Goal: Task Accomplishment & Management: Use online tool/utility

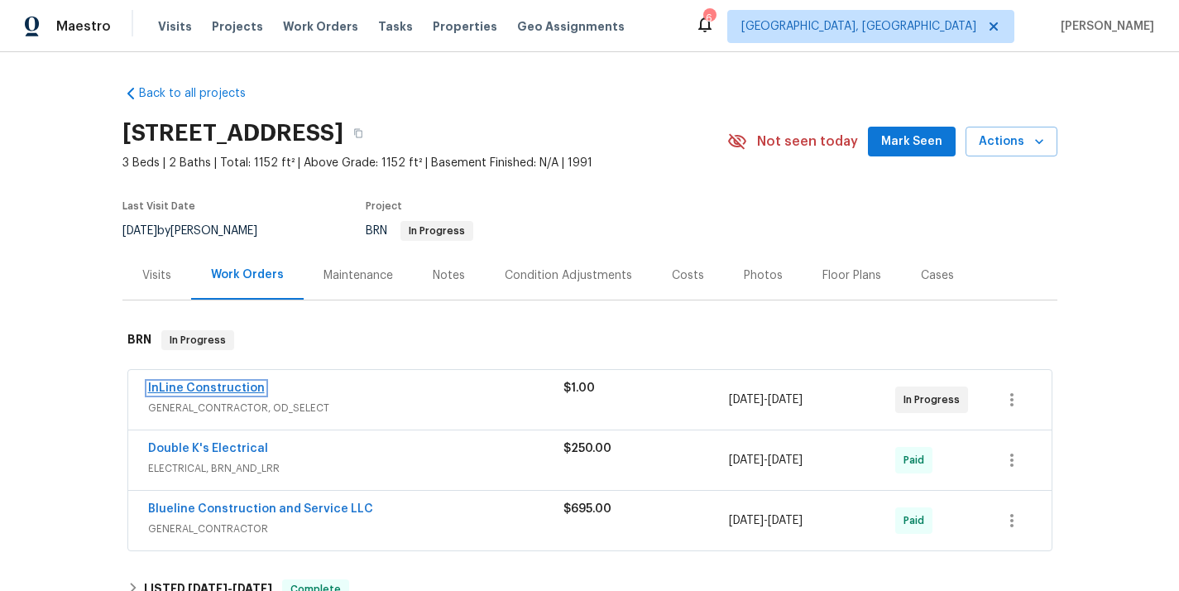
click at [215, 389] on link "InLine Construction" at bounding box center [206, 388] width 117 height 12
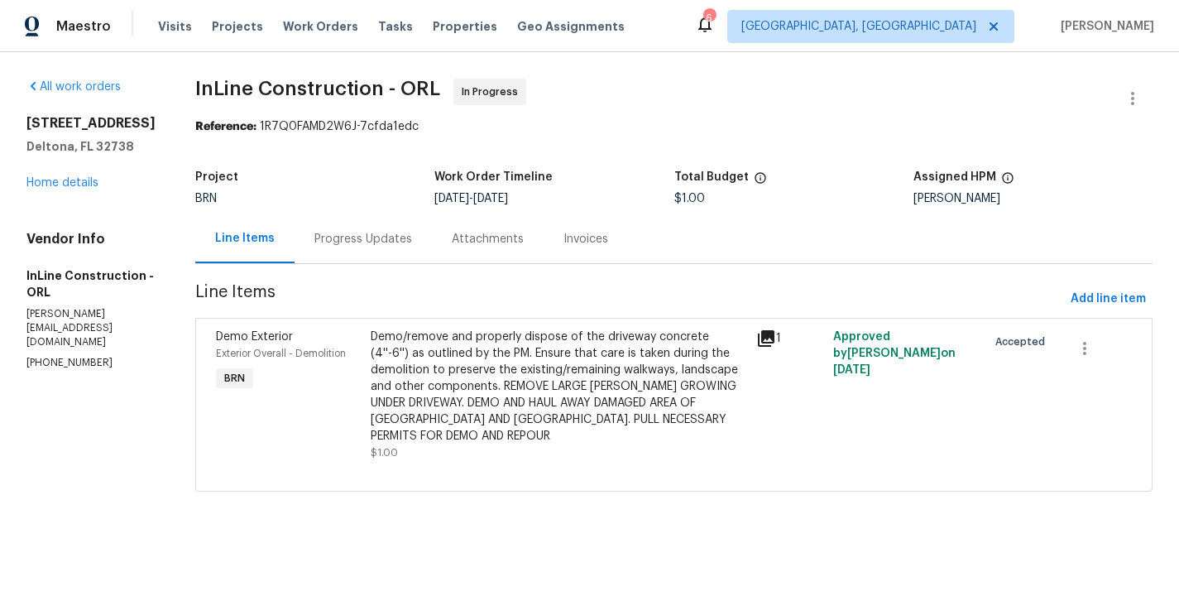
click at [384, 250] on div "Progress Updates" at bounding box center [363, 238] width 137 height 49
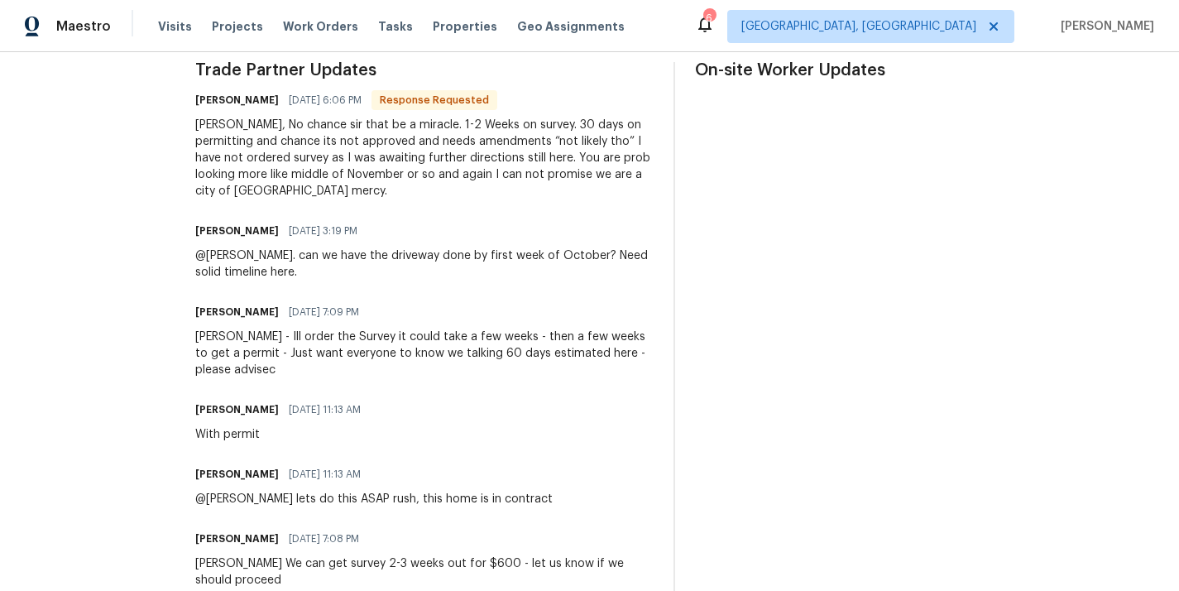
scroll to position [495, 0]
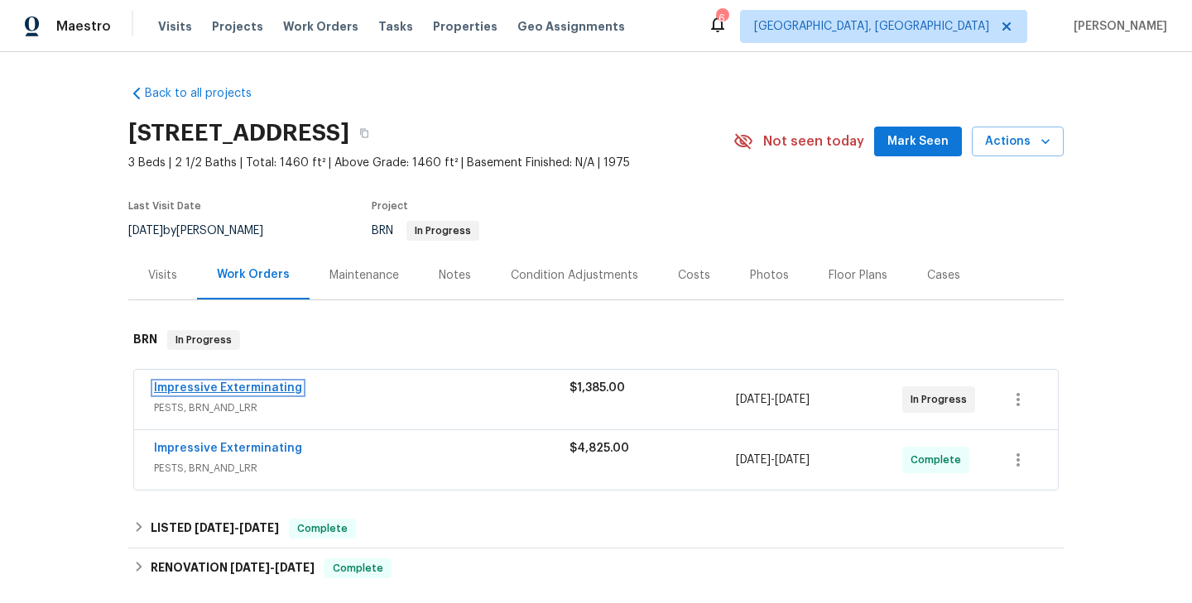
click at [245, 387] on link "Impressive Exterminating" at bounding box center [228, 388] width 148 height 12
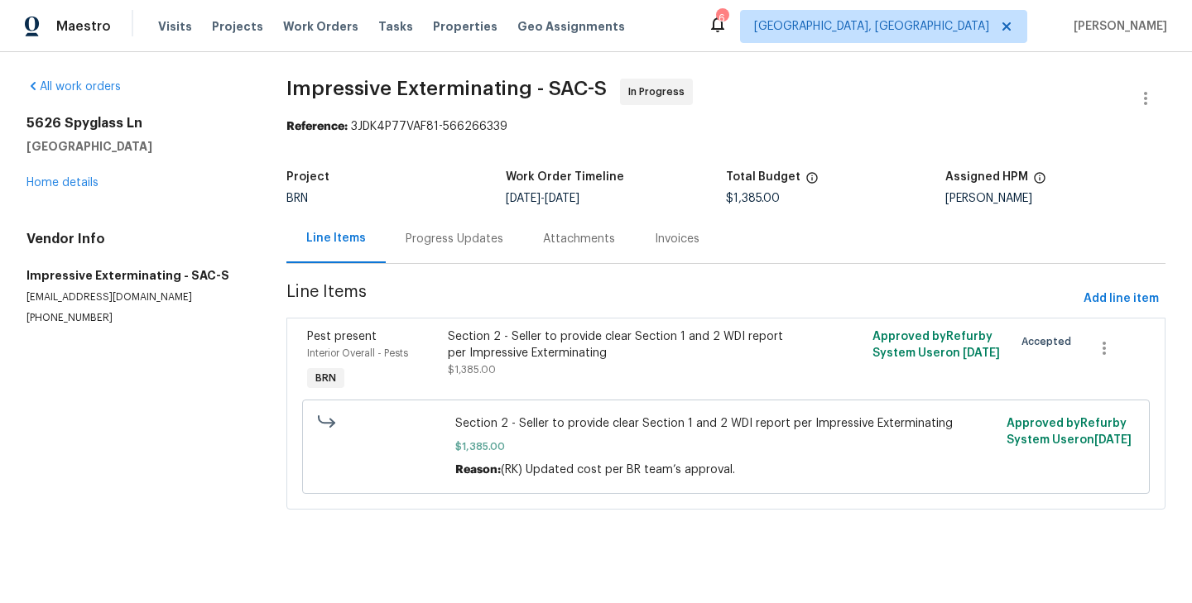
click at [443, 238] on div "Progress Updates" at bounding box center [455, 239] width 98 height 17
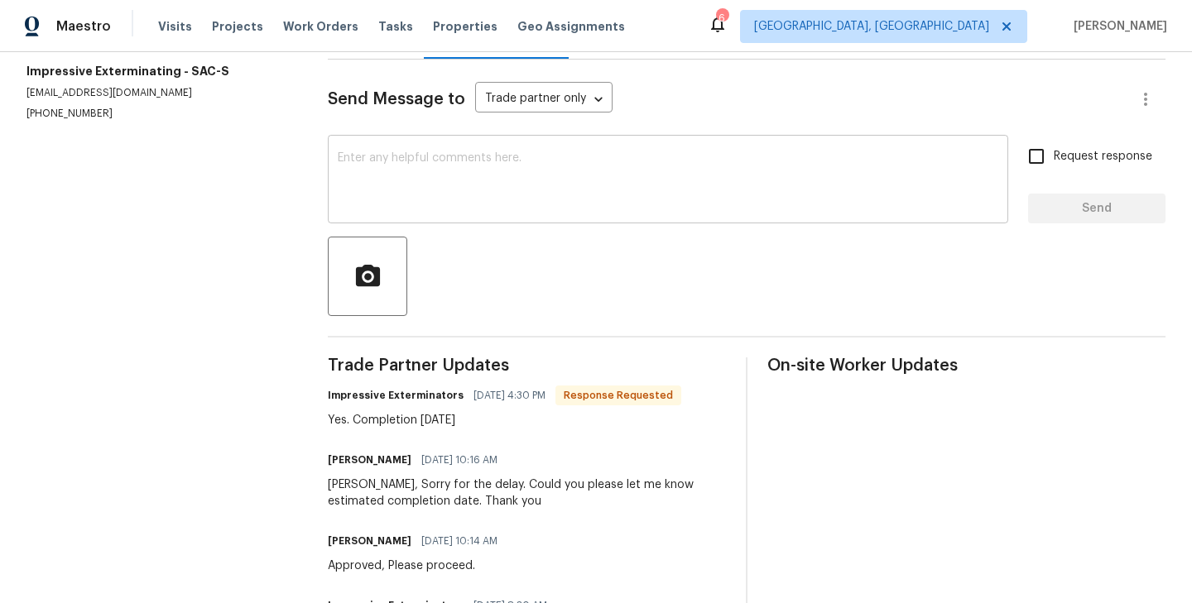
scroll to position [191, 0]
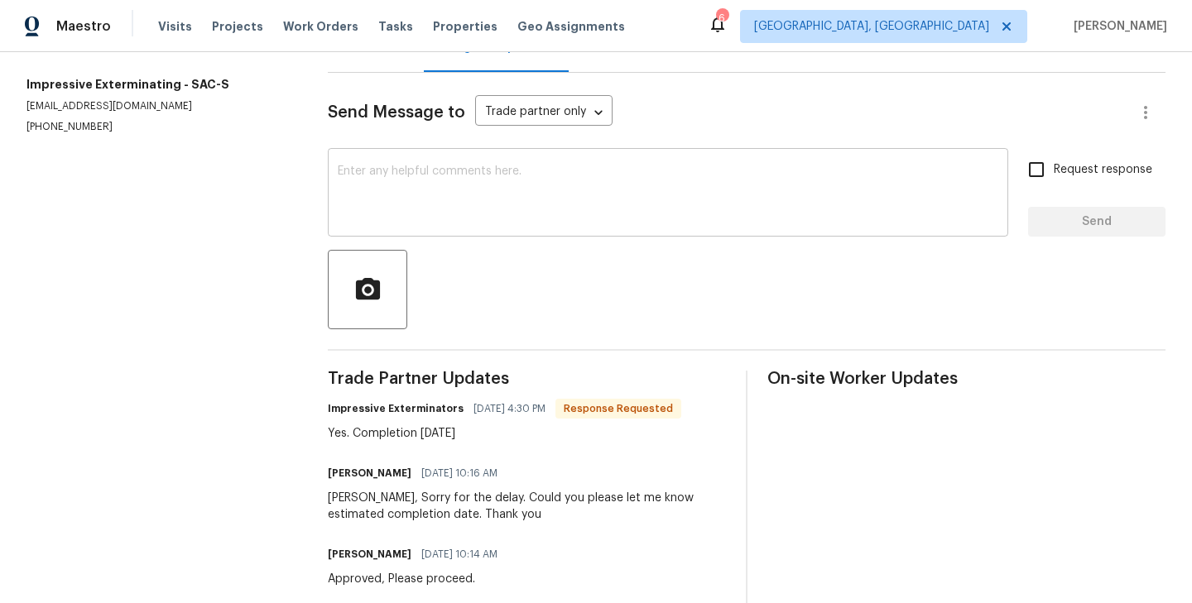
click at [382, 191] on textarea at bounding box center [668, 195] width 660 height 58
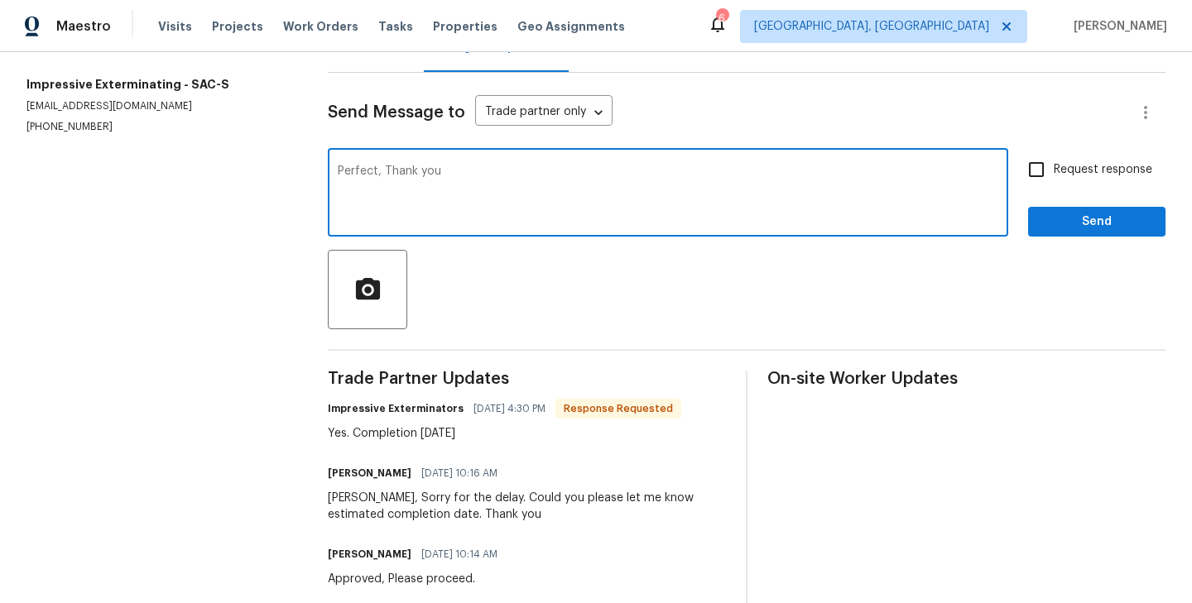
type textarea "Perfect, Thank you"
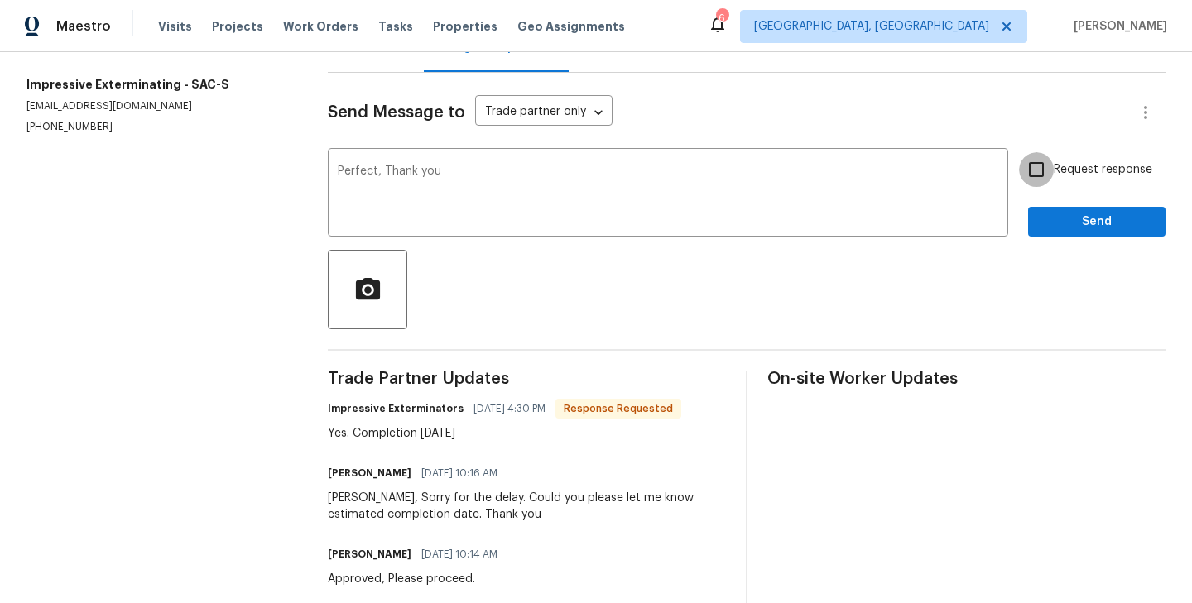
click at [1049, 177] on input "Request response" at bounding box center [1036, 169] width 35 height 35
checkbox input "true"
click at [1076, 207] on button "Send" at bounding box center [1096, 222] width 137 height 31
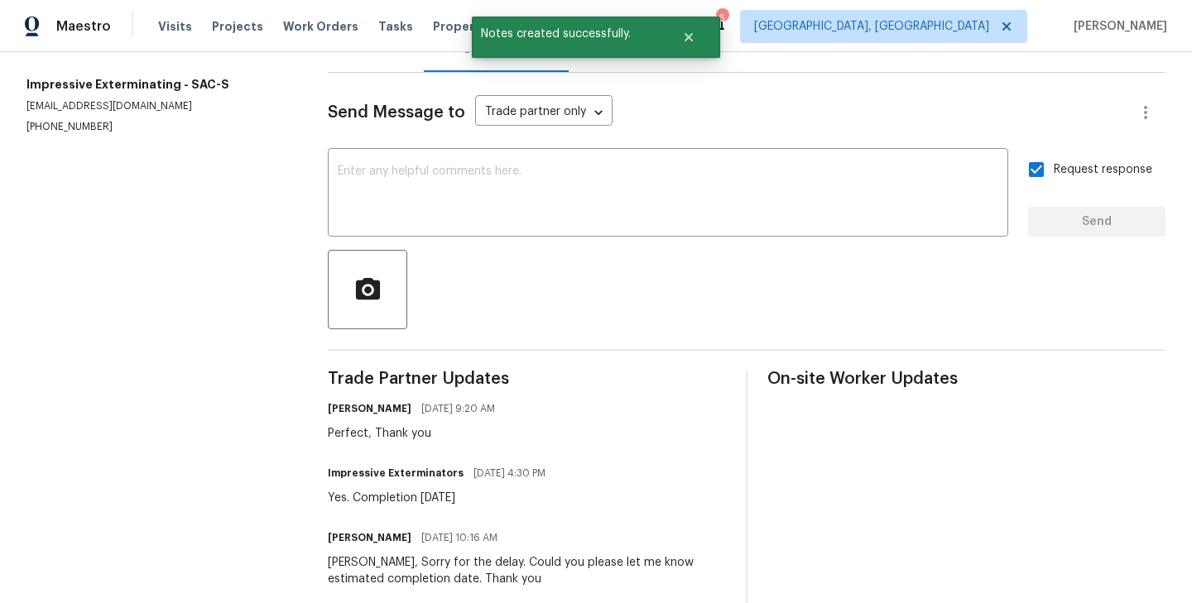
scroll to position [0, 0]
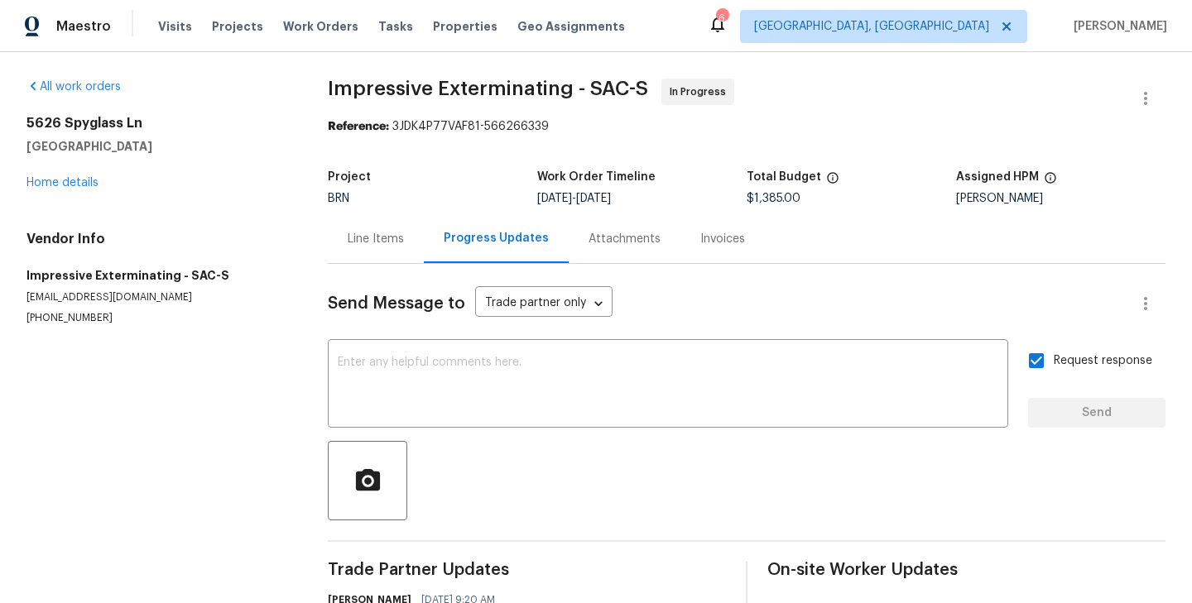
click at [350, 88] on span "Impressive Exterminating - SAC-S" at bounding box center [488, 89] width 320 height 20
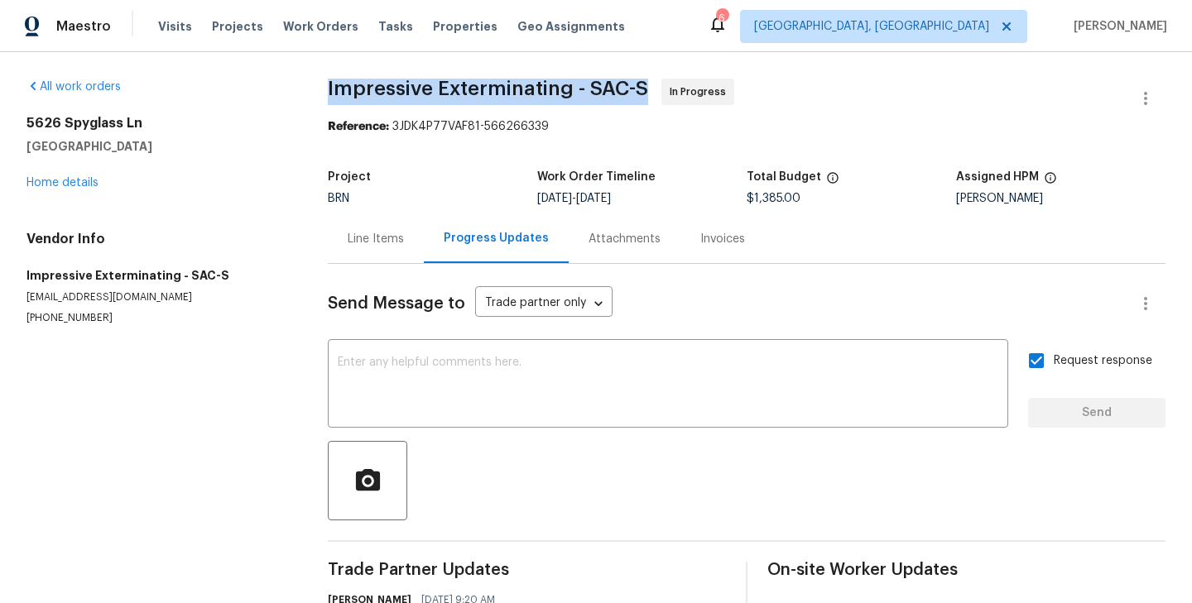
click at [350, 88] on span "Impressive Exterminating - SAC-S" at bounding box center [488, 89] width 320 height 20
copy span "Impressive Exterminating - SAC-S"
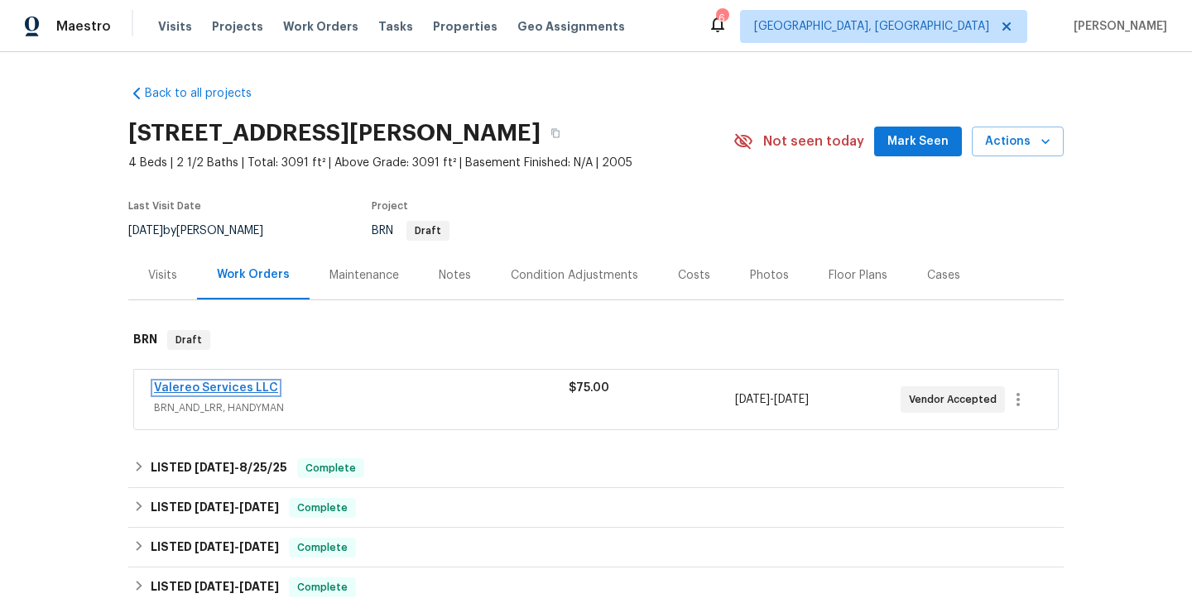
click at [240, 390] on link "Valereo Services LLC" at bounding box center [216, 388] width 124 height 12
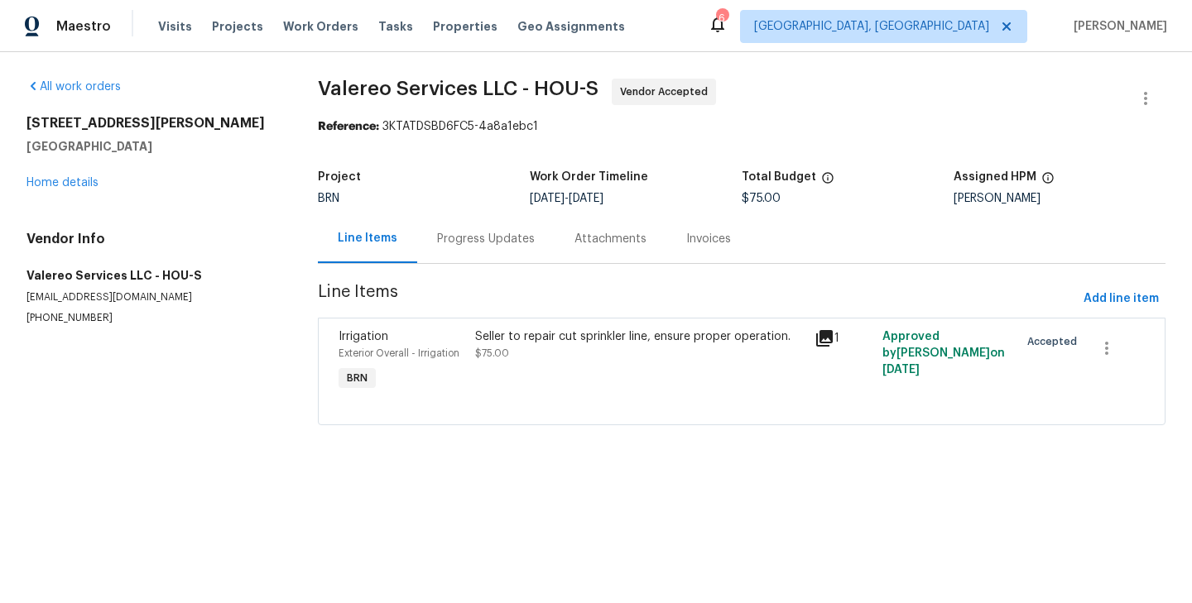
click at [437, 237] on div "Progress Updates" at bounding box center [486, 239] width 98 height 17
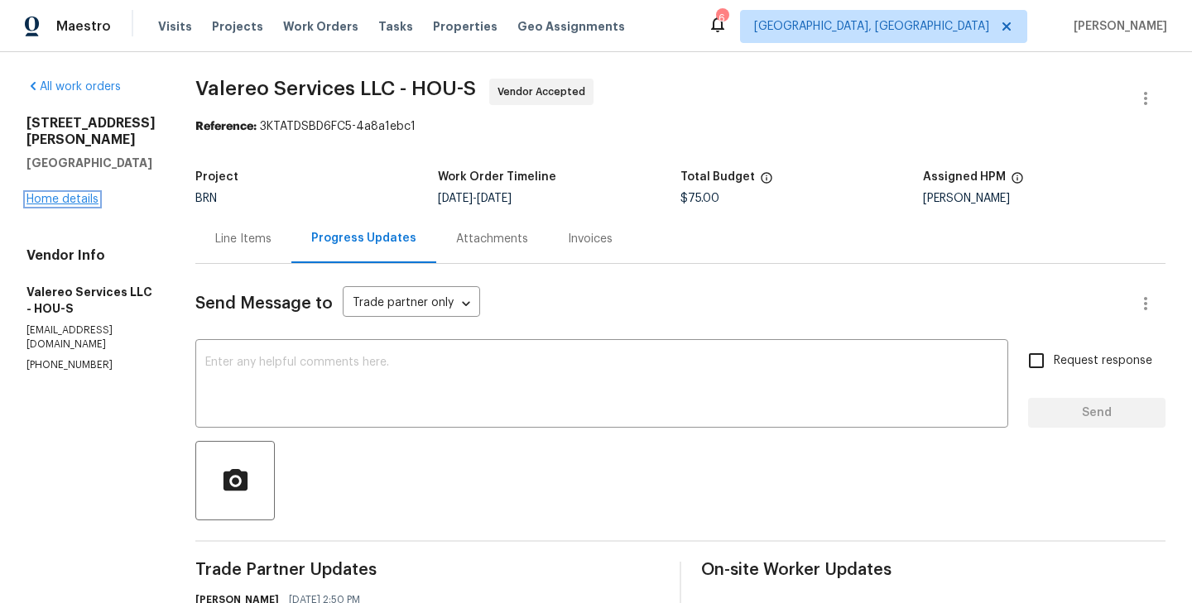
click at [65, 199] on link "Home details" at bounding box center [62, 200] width 72 height 12
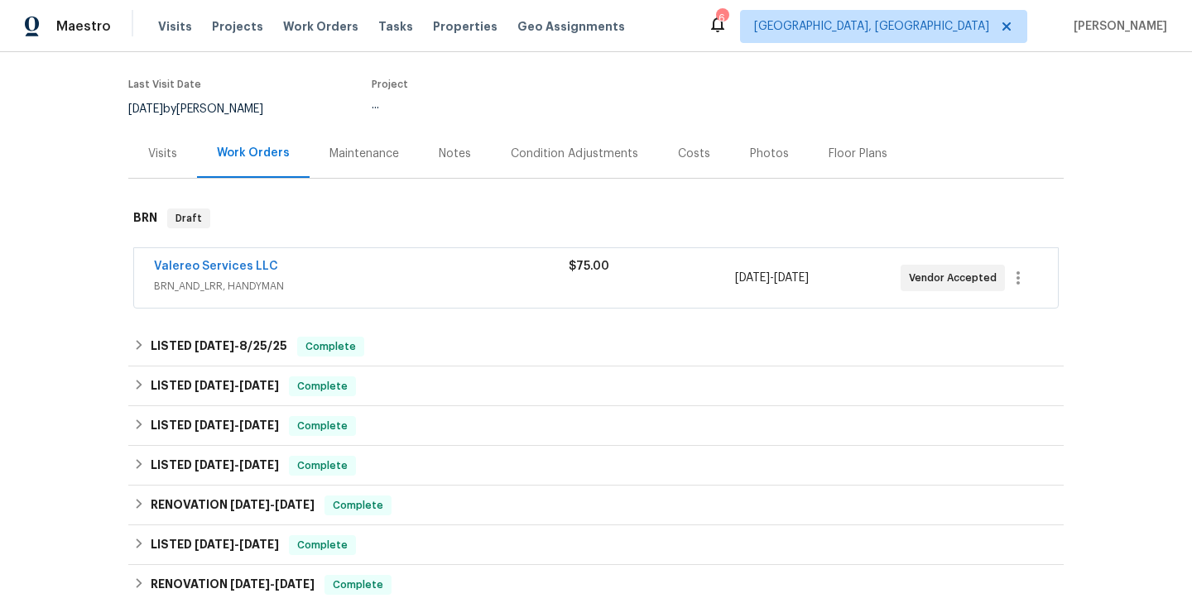
scroll to position [132, 0]
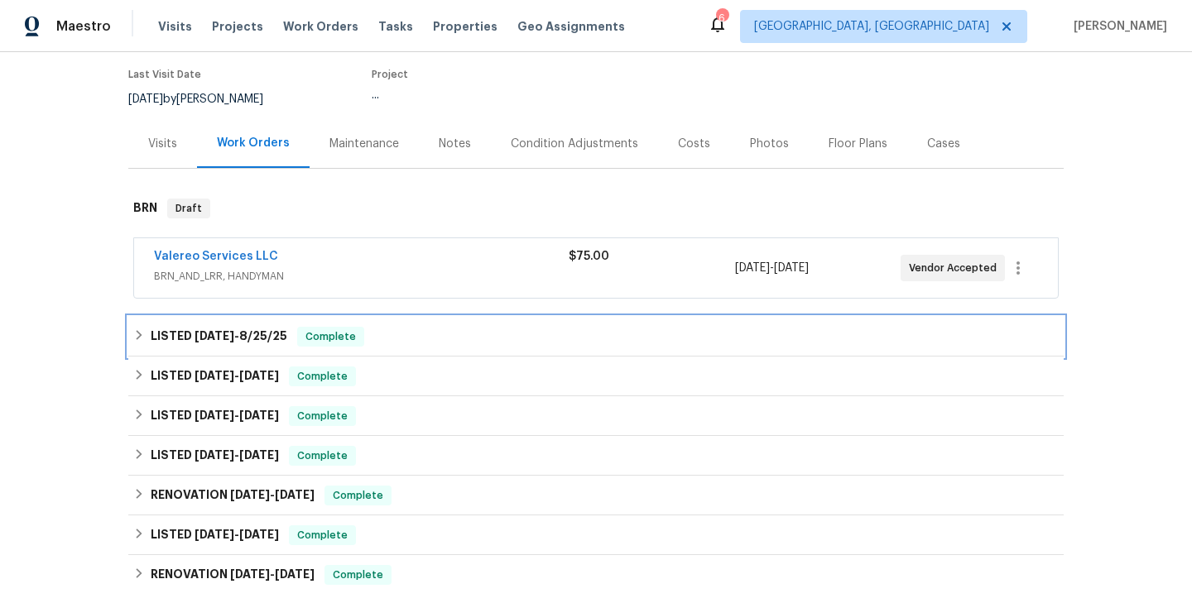
click at [325, 338] on span "Complete" at bounding box center [331, 337] width 64 height 17
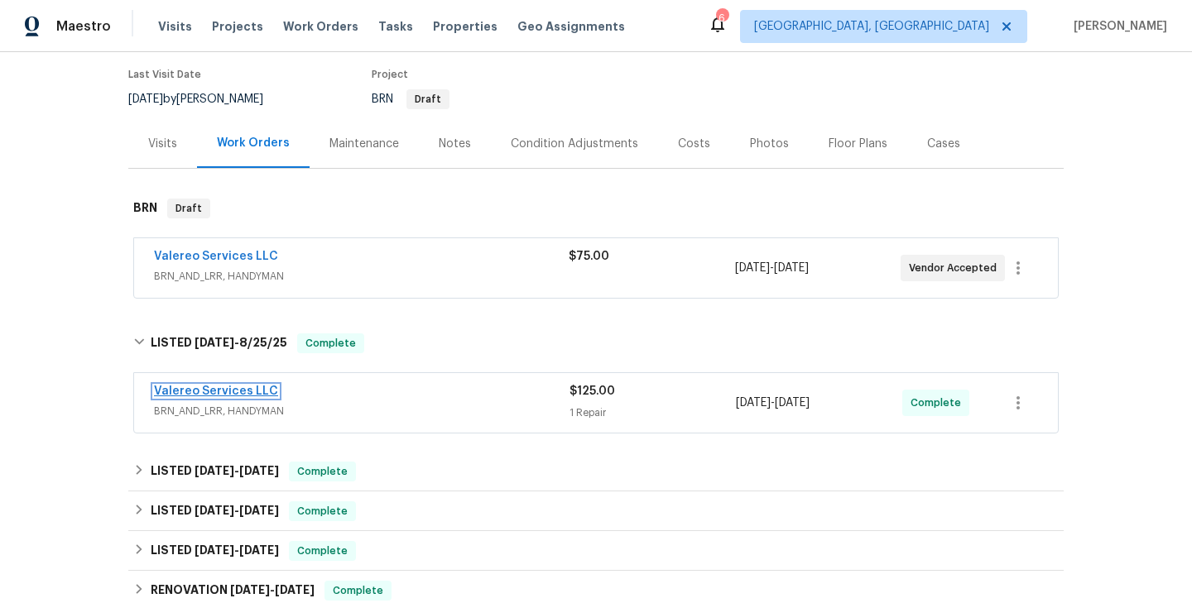
click at [247, 393] on link "Valereo Services LLC" at bounding box center [216, 392] width 124 height 12
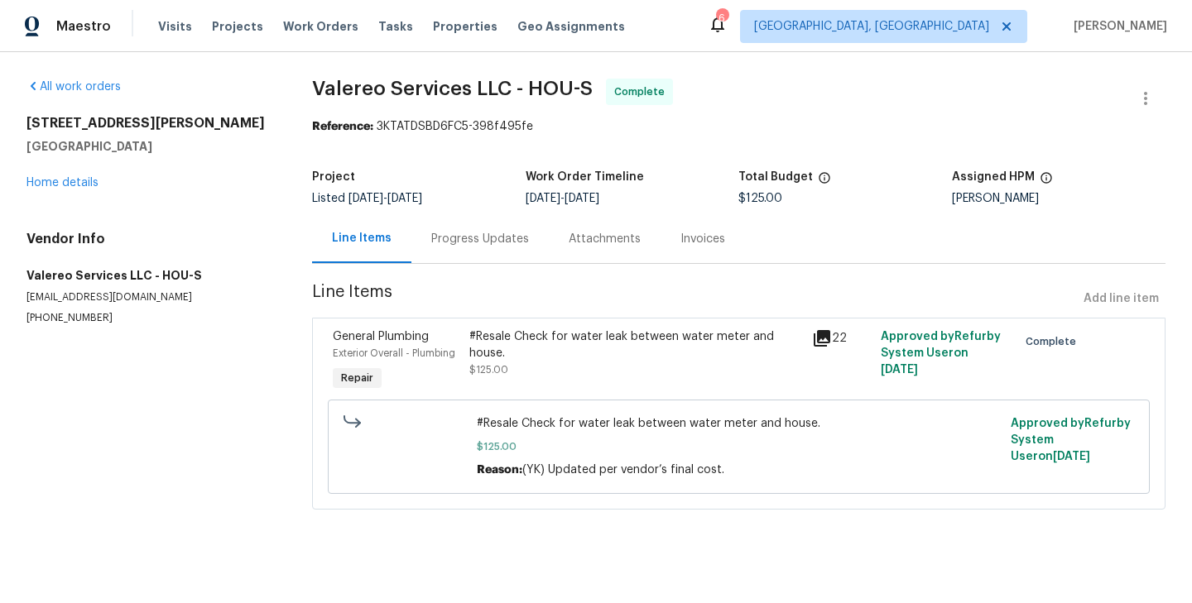
click at [477, 239] on div "Progress Updates" at bounding box center [480, 239] width 98 height 17
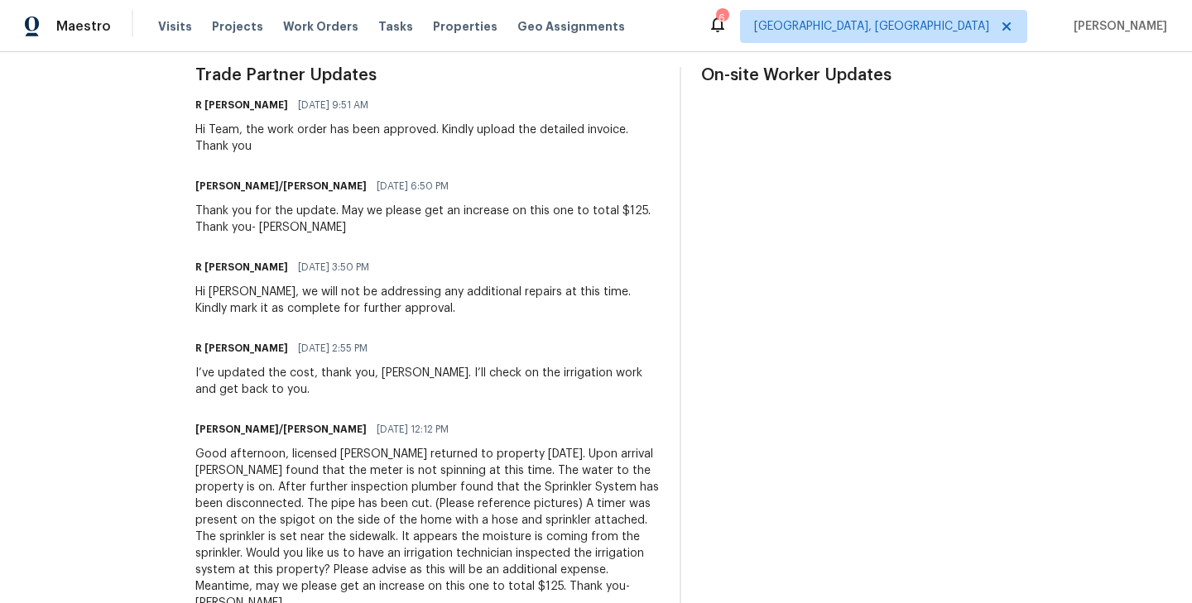
scroll to position [515, 0]
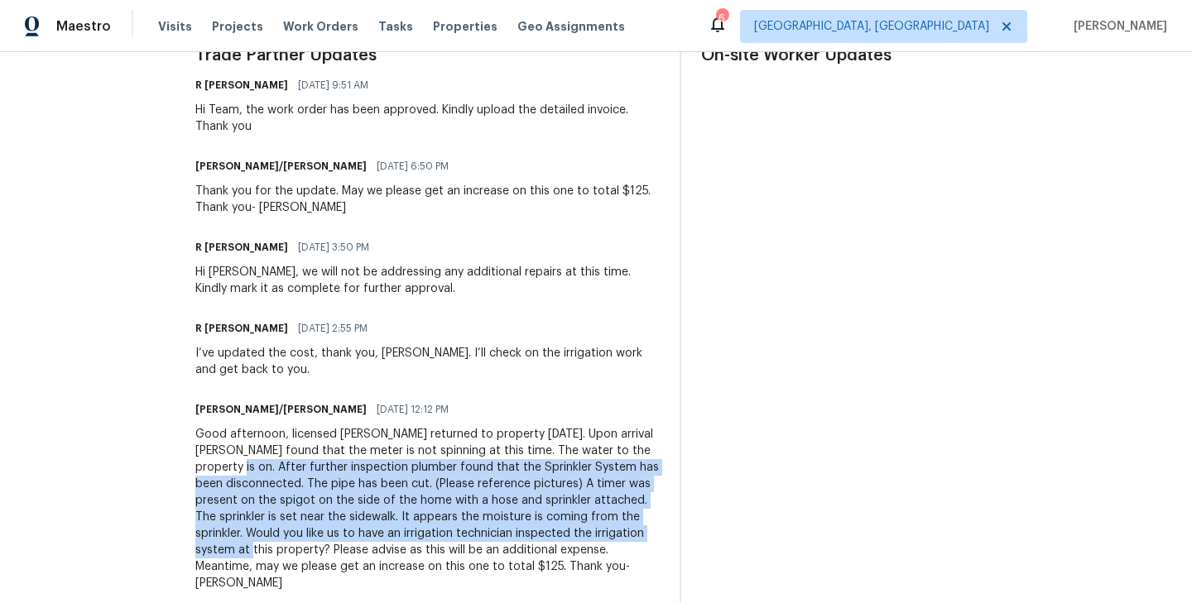
drag, startPoint x: 178, startPoint y: 470, endPoint x: 594, endPoint y: 533, distance: 421.0
click at [594, 533] on div "All work orders 5514 Baldwin Elm St Richmond, TX 77407 Home details Vendor Info…" at bounding box center [596, 274] width 1192 height 1475
copy div "further inspection plumber found that the Sprinkler System has been disconnecte…"
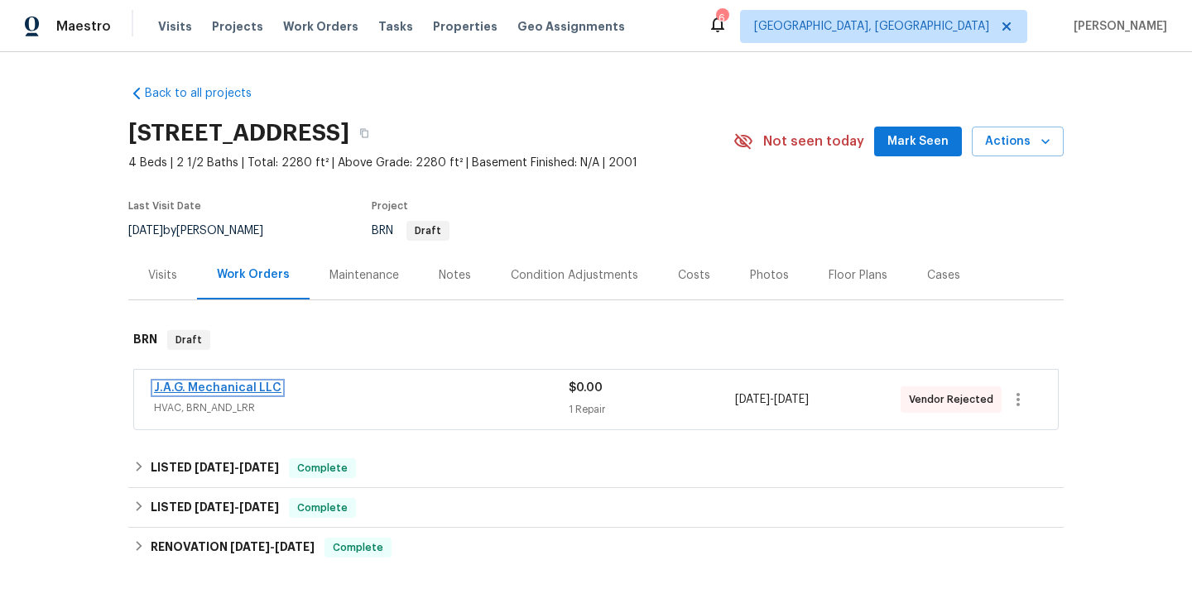
click at [233, 387] on link "J.A.G. Mechanical LLC" at bounding box center [217, 388] width 127 height 12
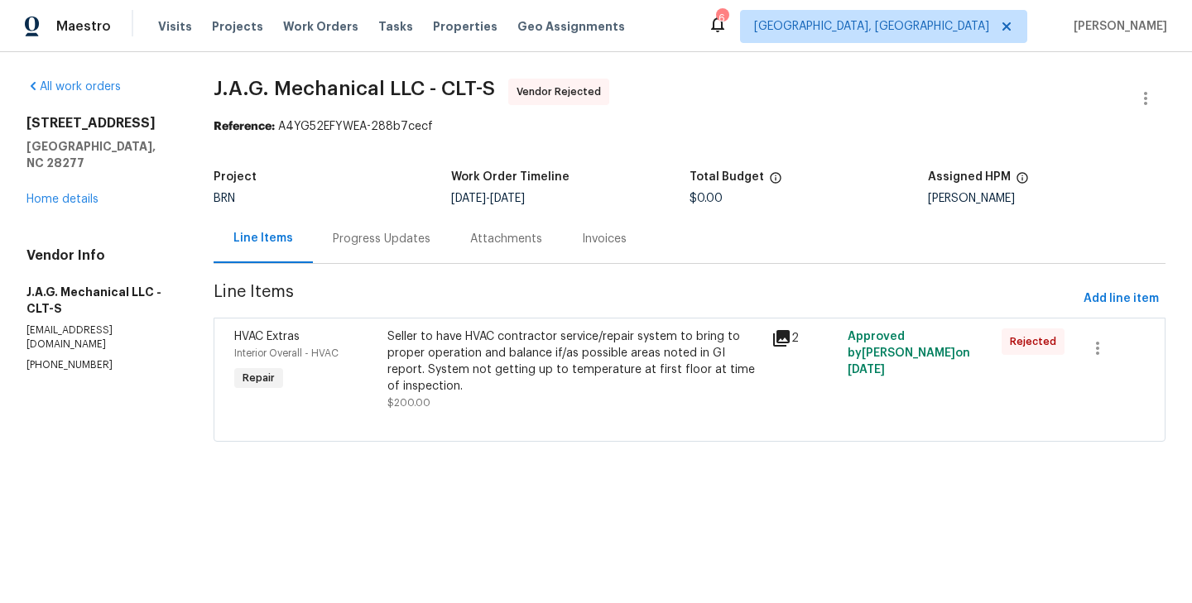
click at [416, 252] on div "Progress Updates" at bounding box center [381, 238] width 137 height 49
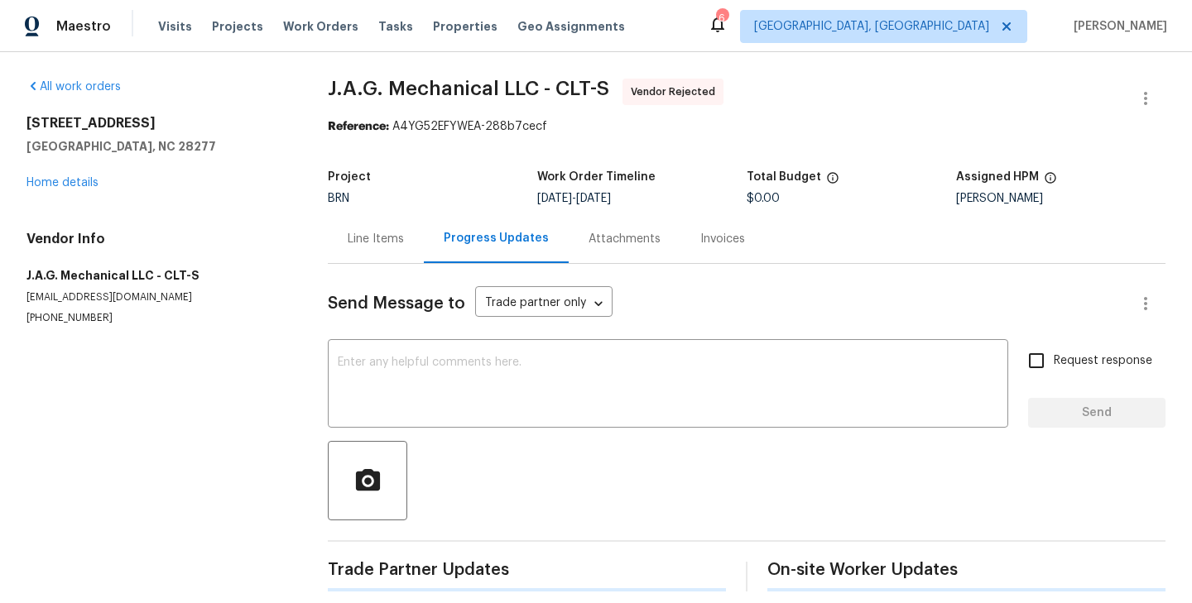
click at [526, 499] on div at bounding box center [747, 480] width 838 height 79
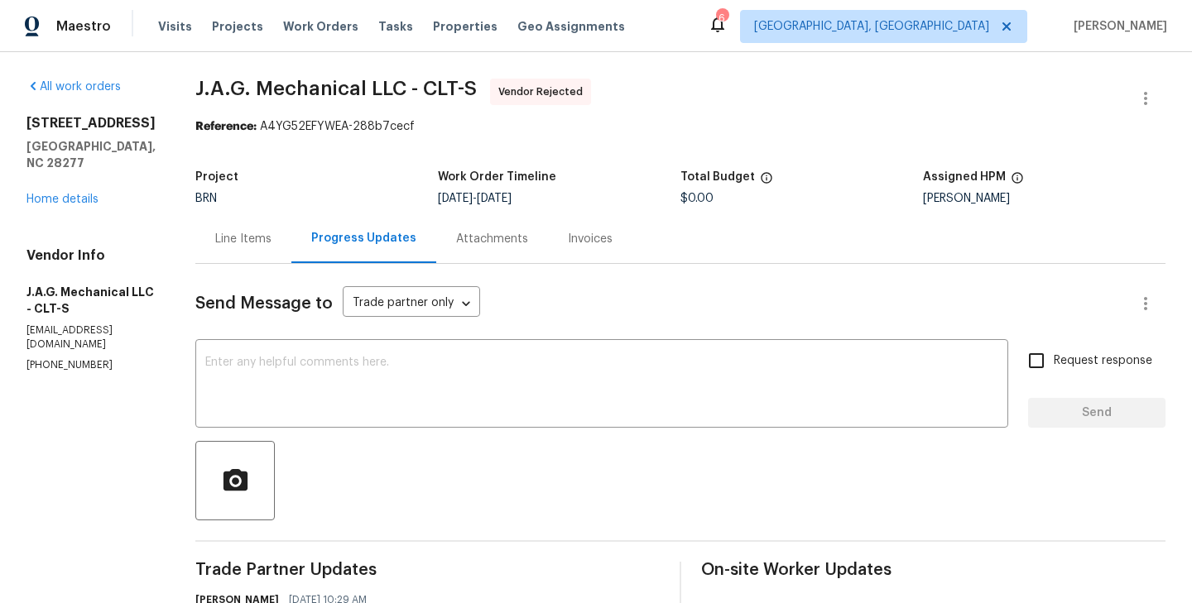
click at [235, 236] on div "Line Items" at bounding box center [243, 239] width 56 height 17
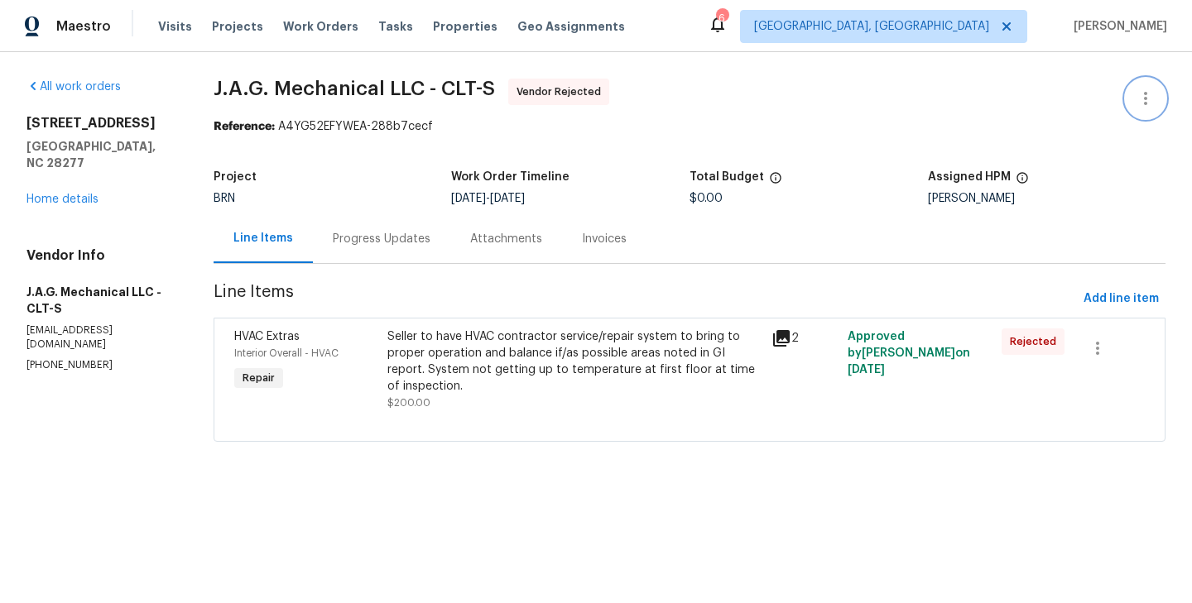
click at [1133, 101] on button "button" at bounding box center [1146, 99] width 40 height 40
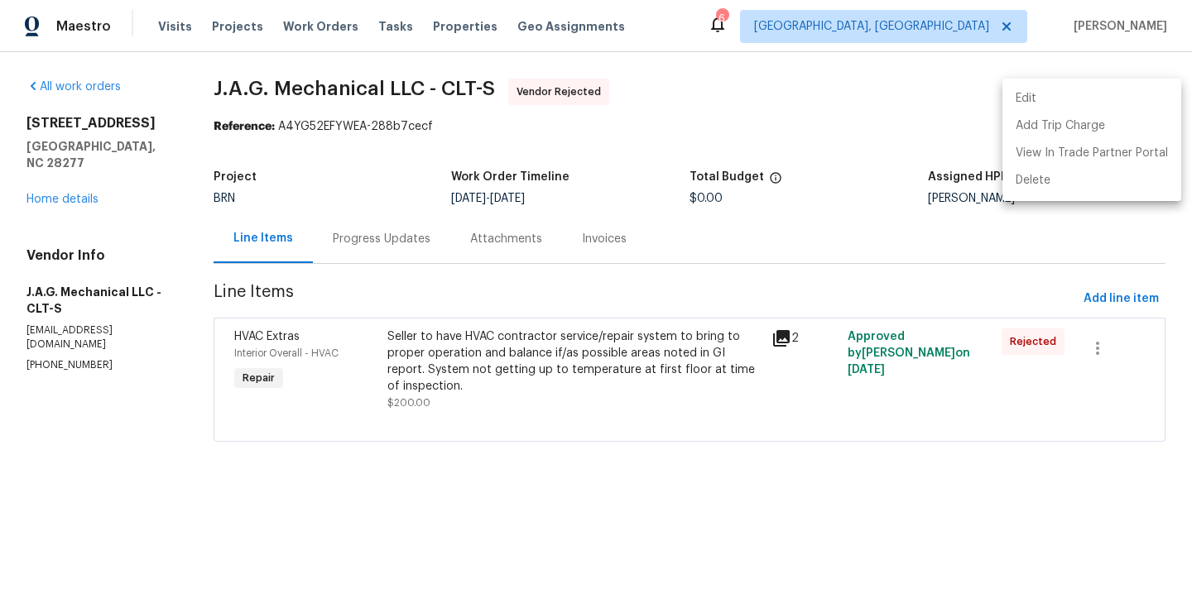
click at [1059, 94] on li "Edit" at bounding box center [1091, 98] width 179 height 27
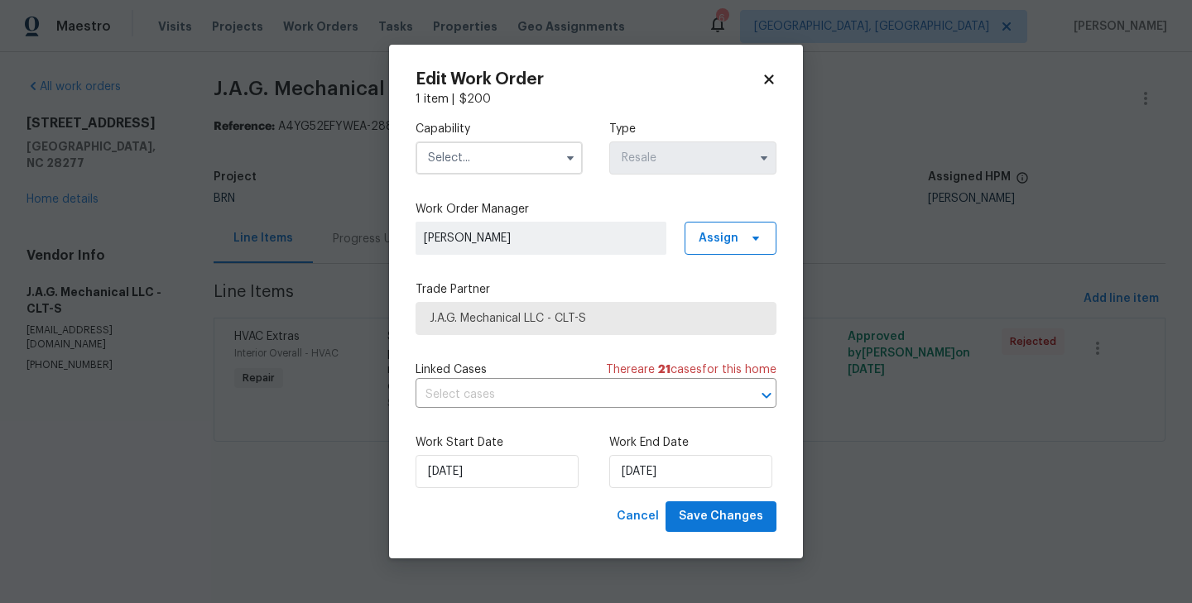
click at [524, 161] on input "text" at bounding box center [498, 158] width 167 height 33
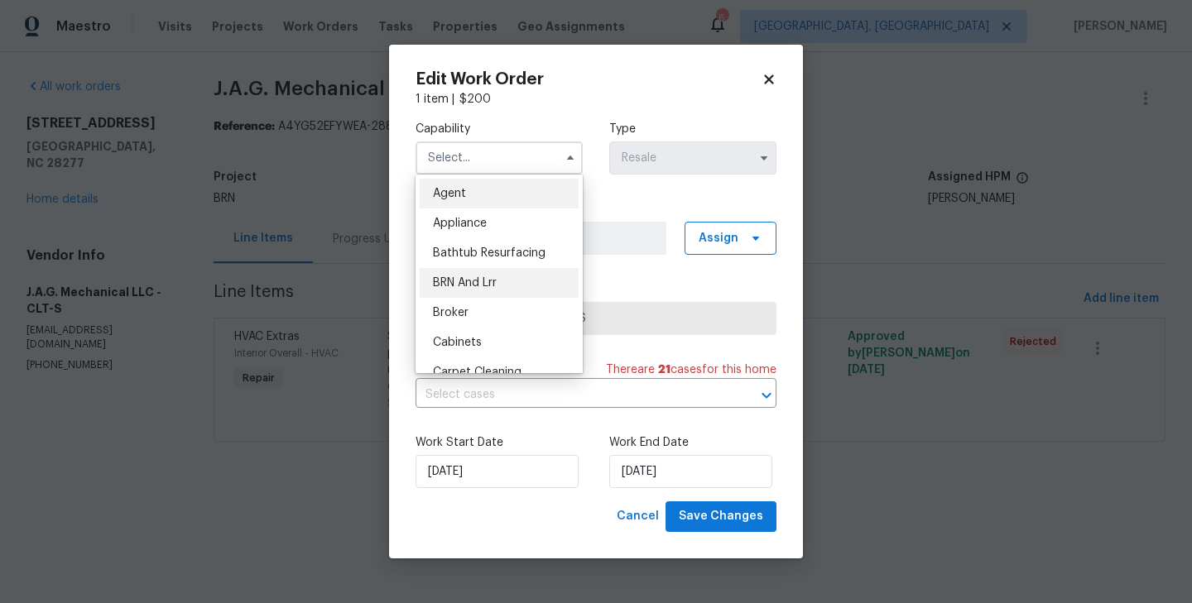
click at [518, 291] on div "BRN And Lrr" at bounding box center [499, 283] width 159 height 30
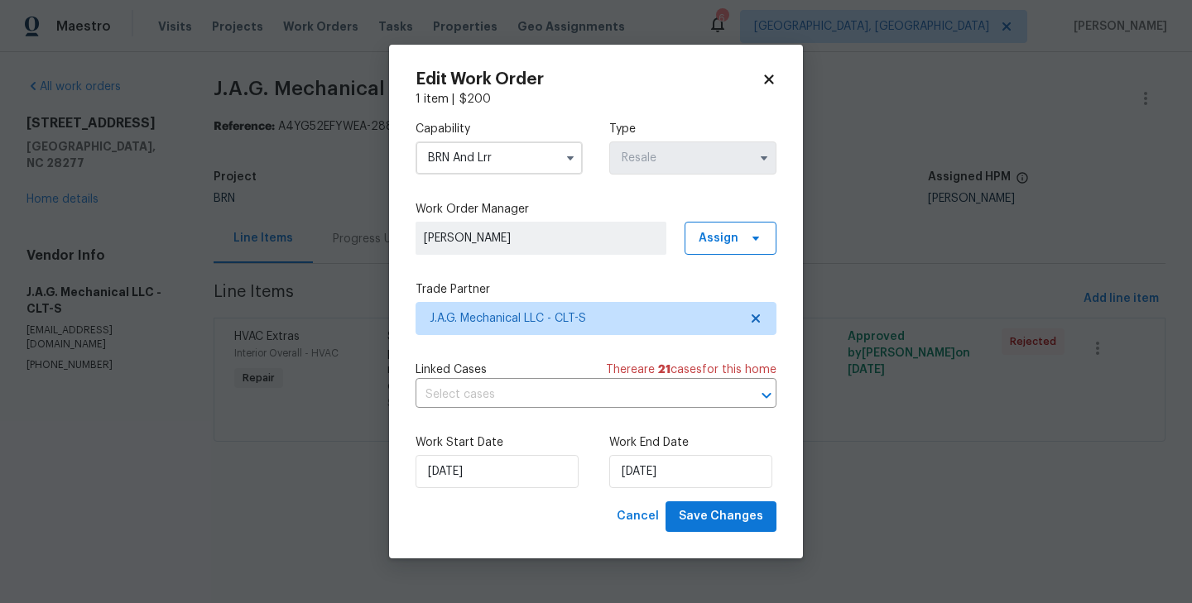
click at [533, 153] on input "BRN And Lrr" at bounding box center [498, 158] width 167 height 33
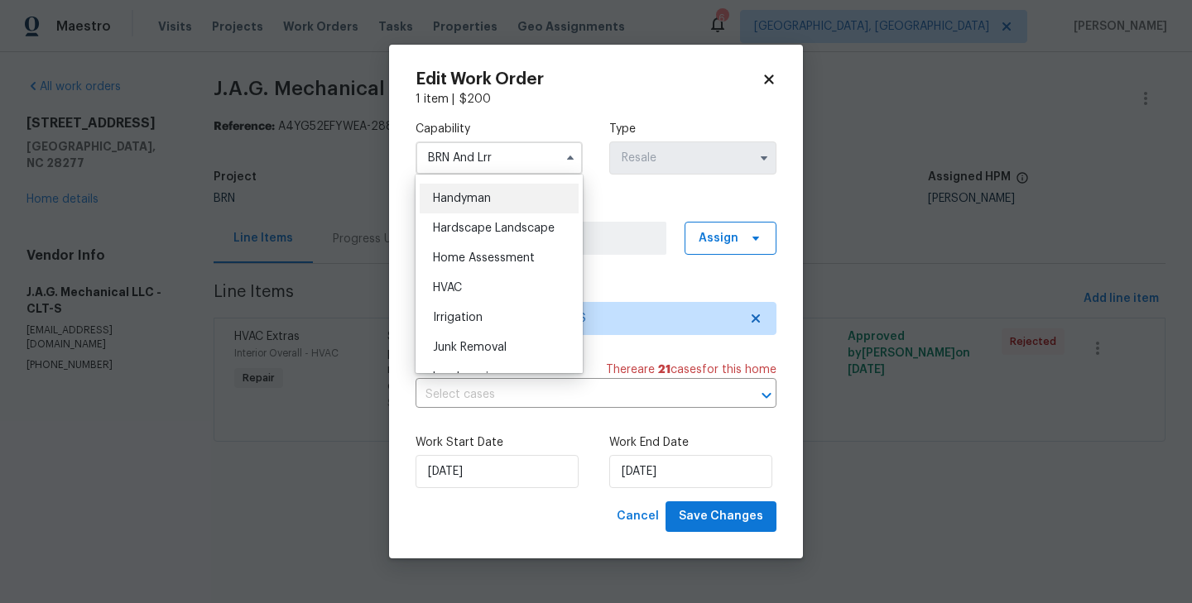
scroll to position [926, 0]
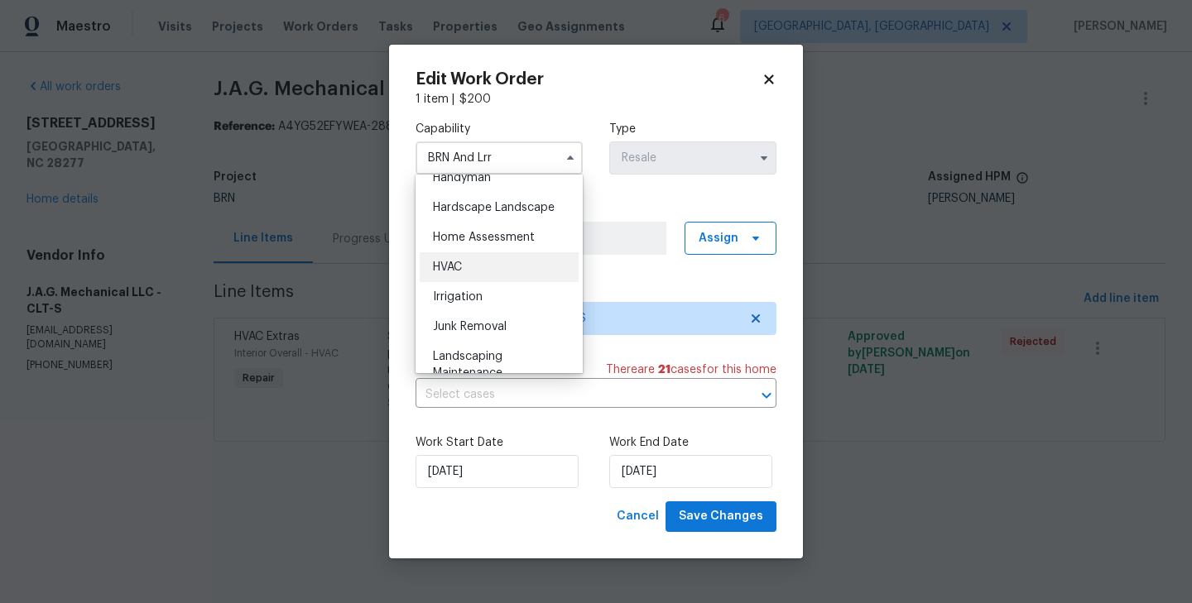
click at [473, 266] on div "HVAC" at bounding box center [499, 267] width 159 height 30
type input "HVAC"
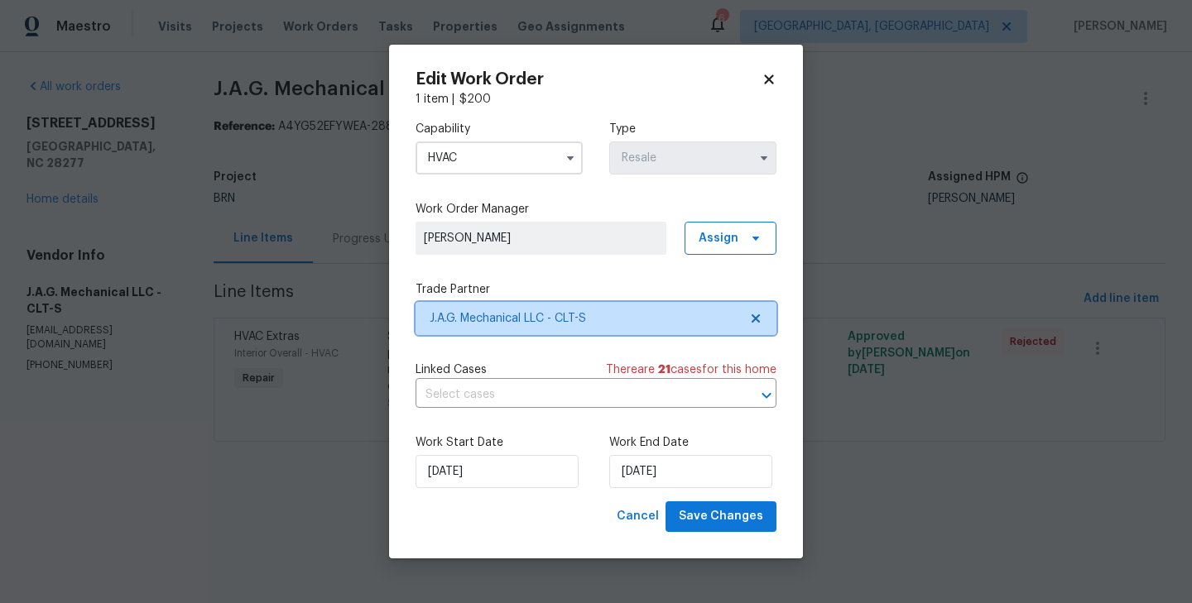
click at [646, 318] on span "J.A.G. Mechanical LLC - CLT-S" at bounding box center [584, 318] width 309 height 17
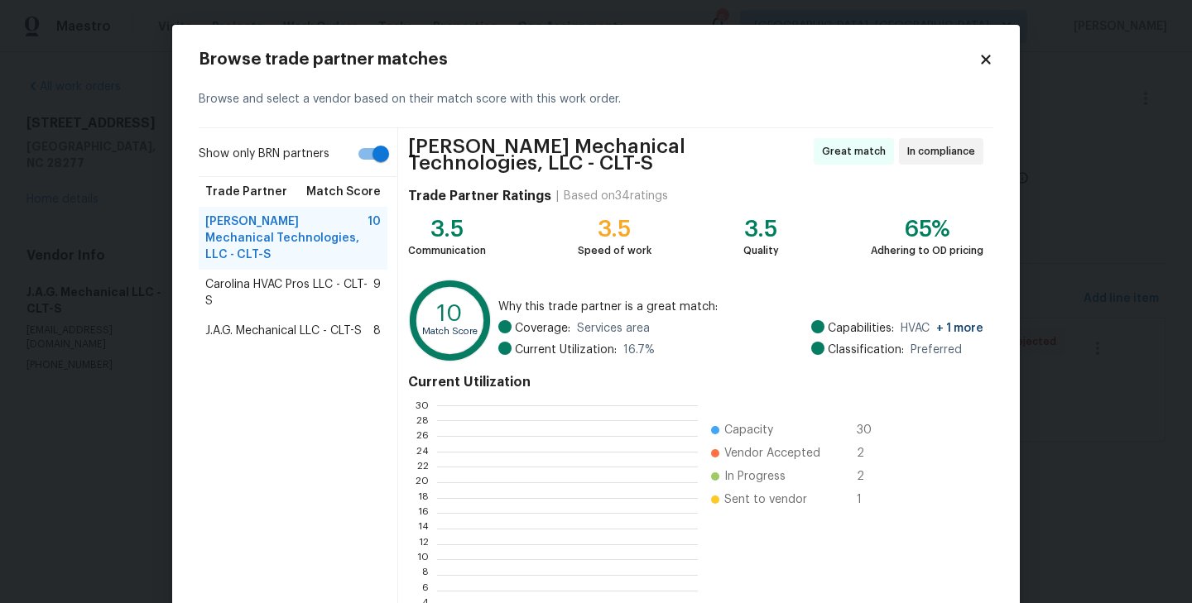
scroll to position [232, 260]
click at [298, 276] on span "Carolina HVAC Pros LLC - CLT-S" at bounding box center [289, 292] width 168 height 33
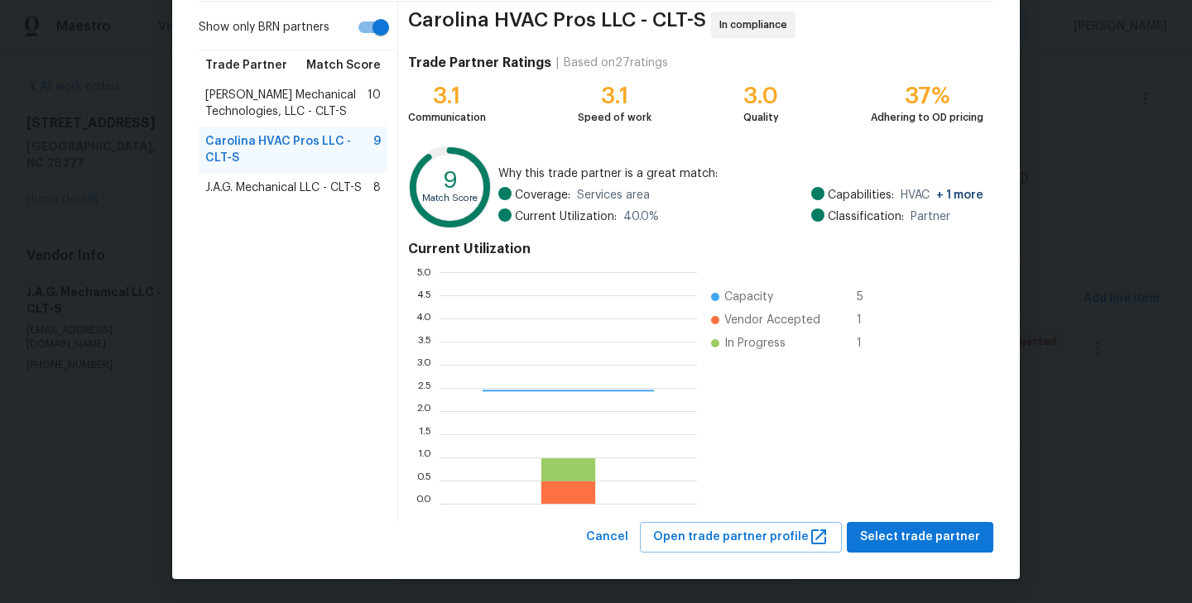
scroll to position [232, 257]
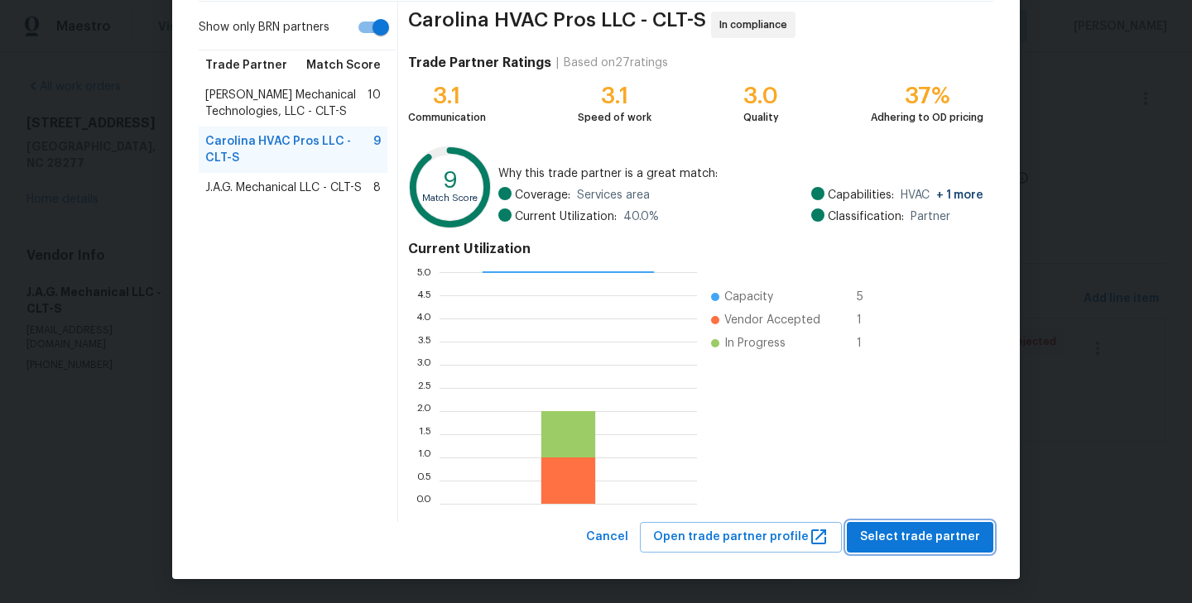
click at [924, 527] on span "Select trade partner" at bounding box center [920, 537] width 120 height 21
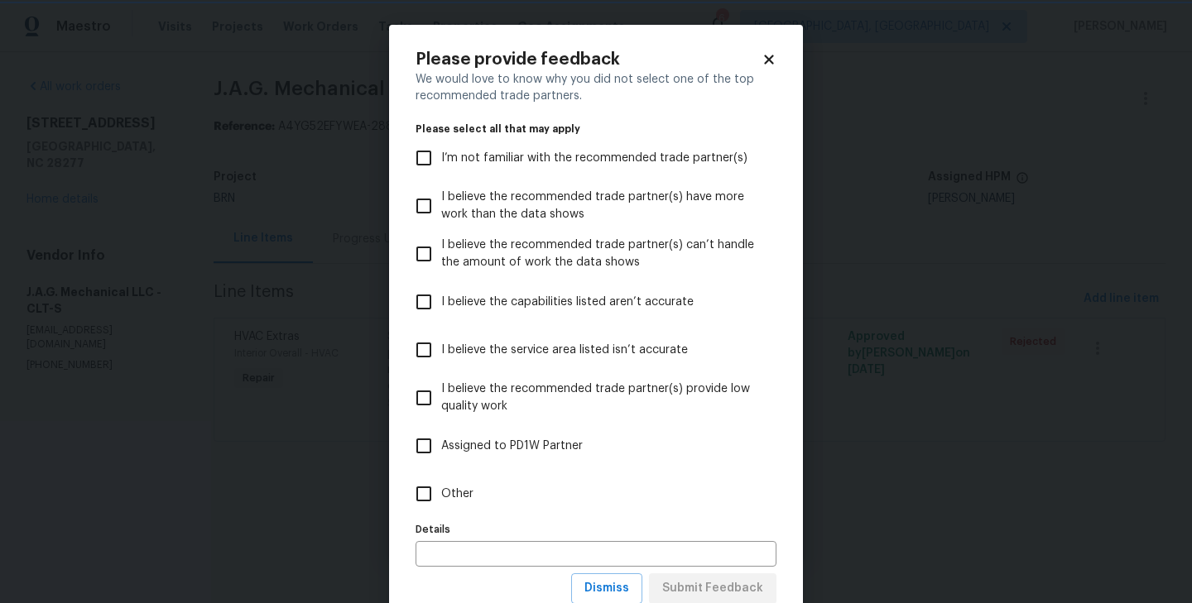
scroll to position [52, 0]
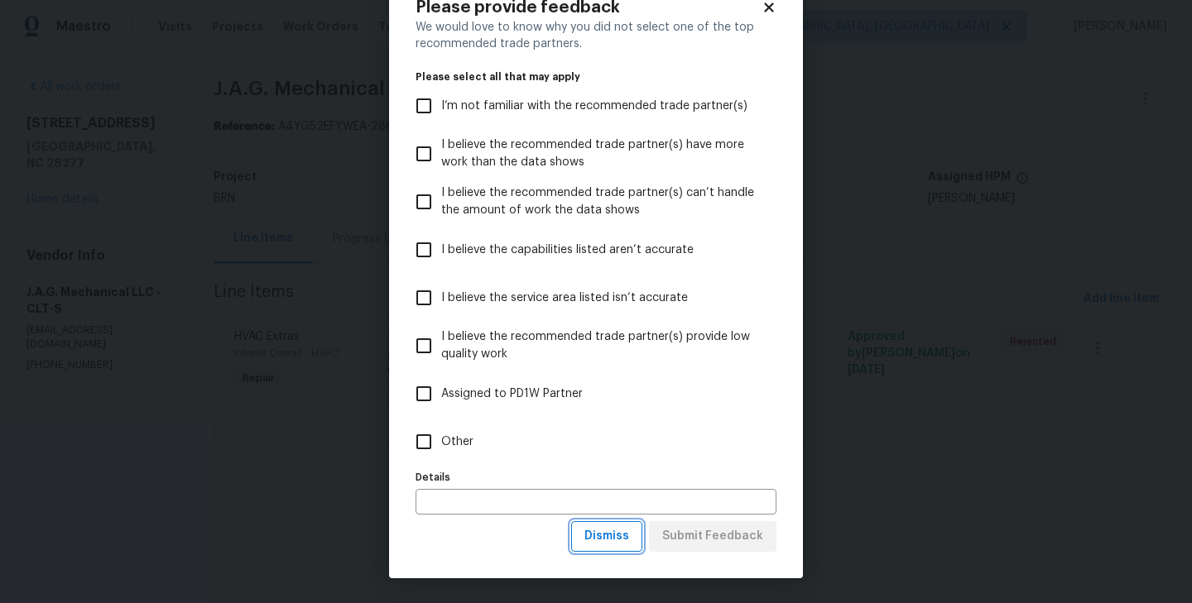
click at [600, 543] on span "Dismiss" at bounding box center [606, 536] width 45 height 21
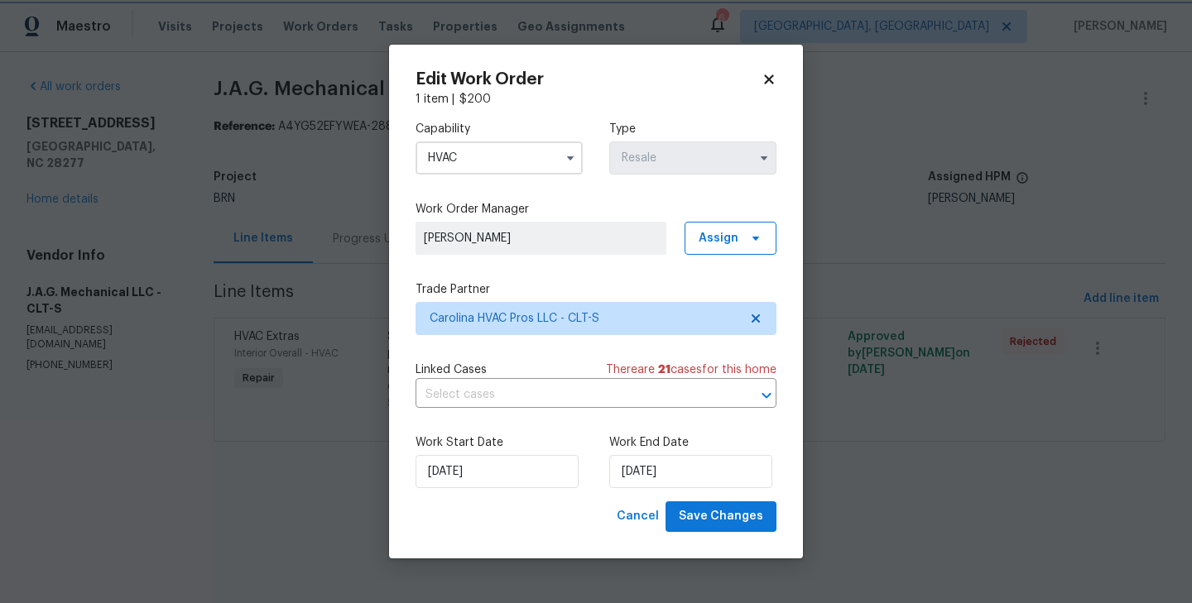
scroll to position [0, 0]
click at [575, 391] on input "text" at bounding box center [572, 395] width 315 height 26
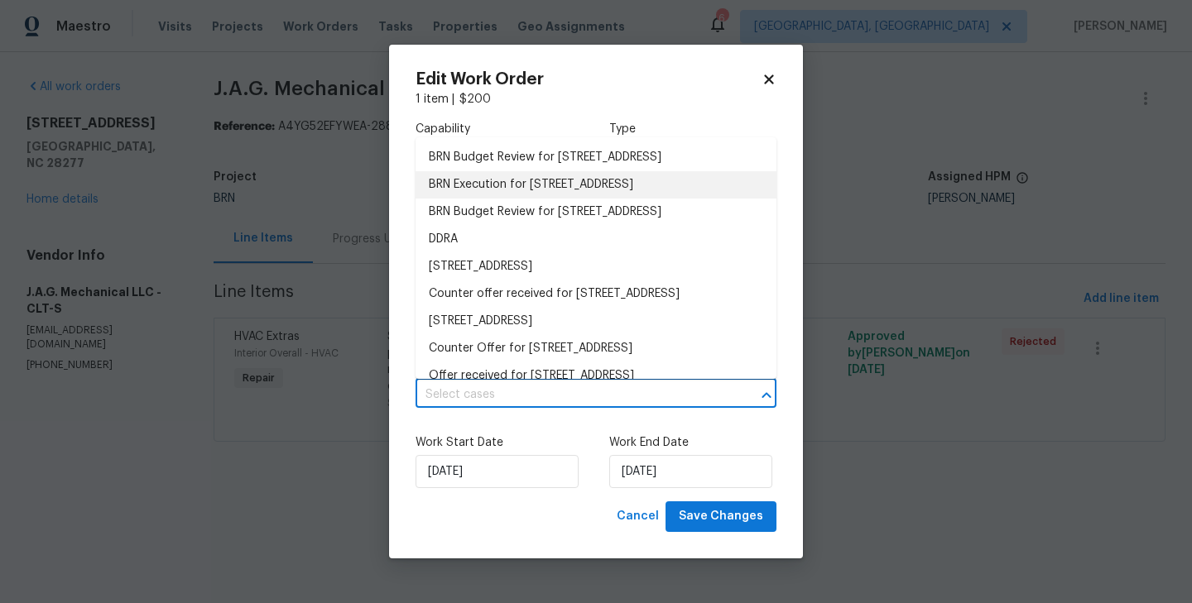
click at [547, 199] on li "BRN Execution for 9527 Scotland Hall Ct, Charlotte, NC 28277" at bounding box center [595, 184] width 361 height 27
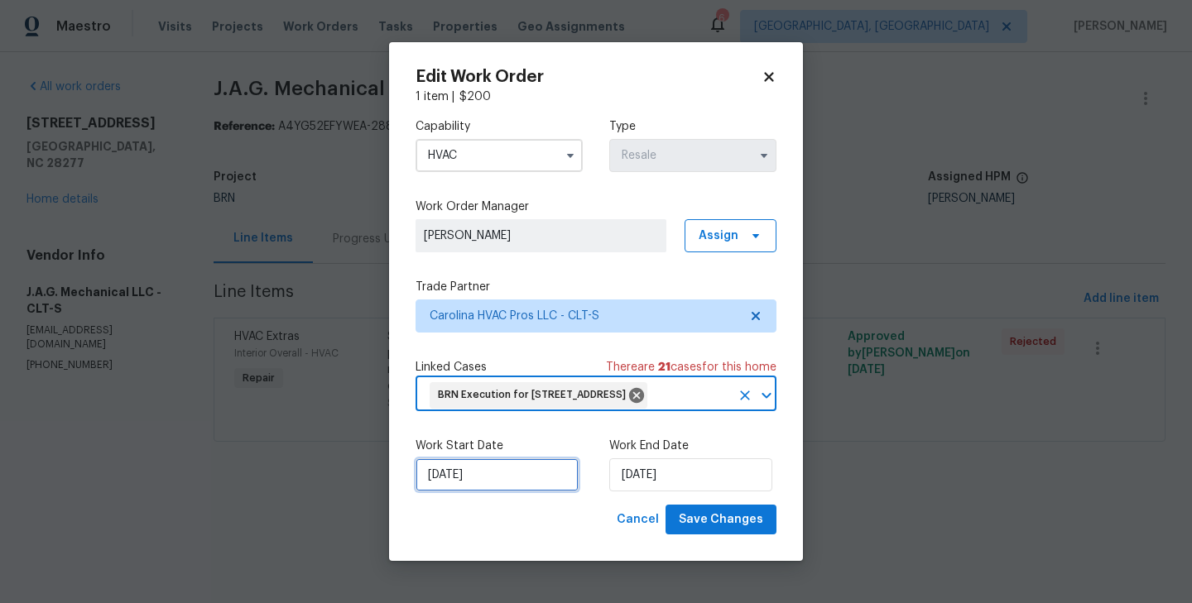
click at [487, 485] on input "8/29/2025" at bounding box center [496, 475] width 163 height 33
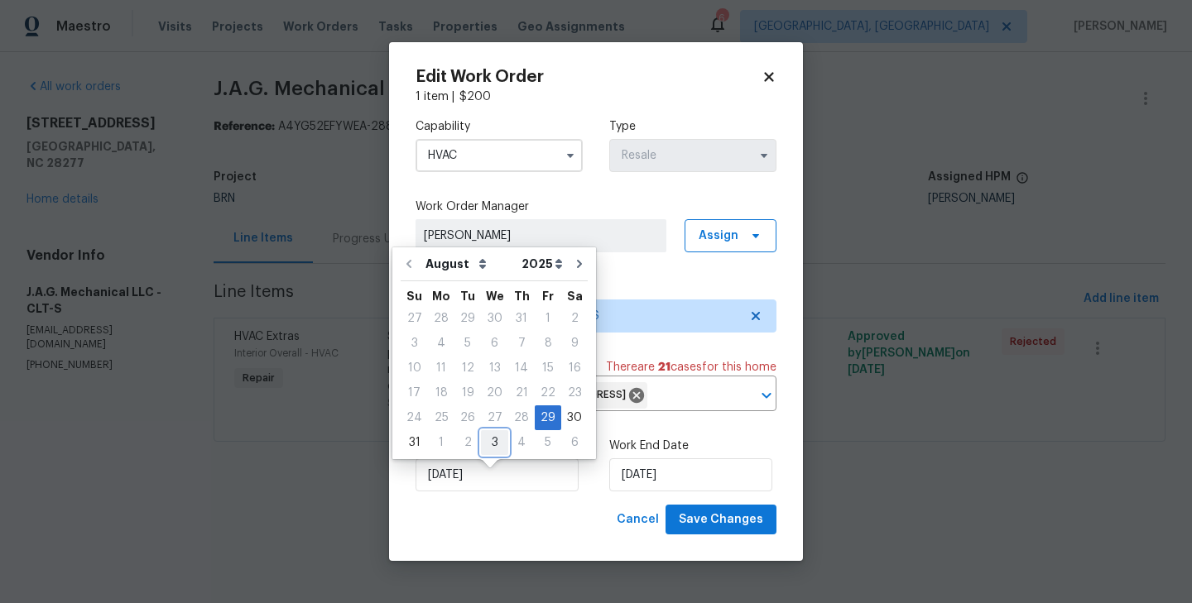
click at [488, 443] on div "3" at bounding box center [494, 442] width 27 height 23
type input "[DATE]"
select select "8"
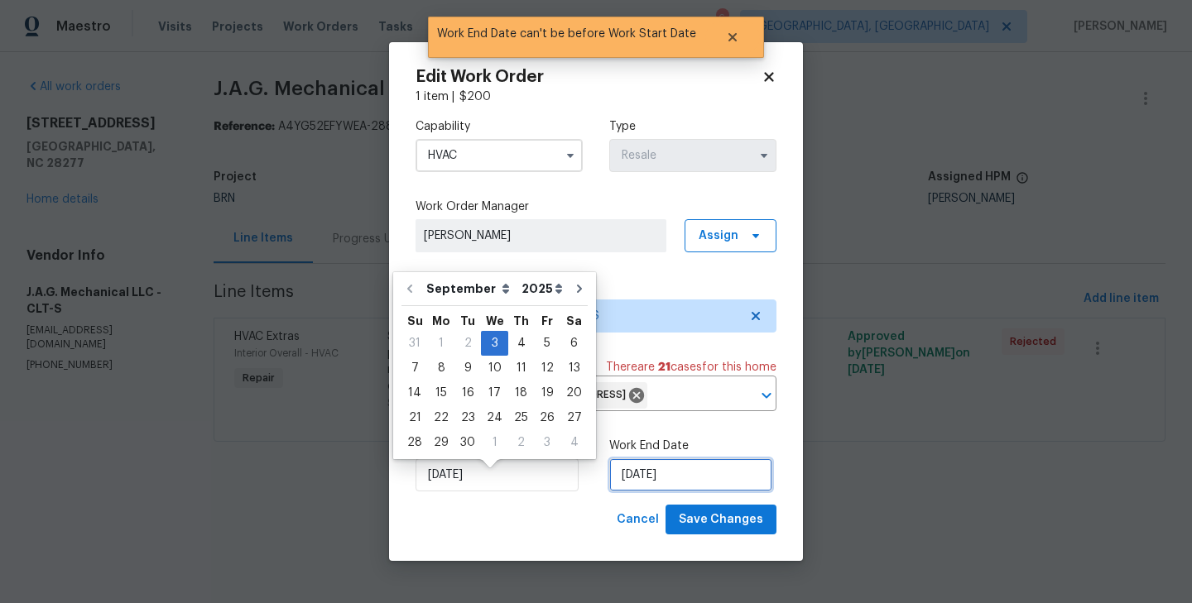
click at [650, 492] on input "[DATE]" at bounding box center [690, 475] width 163 height 33
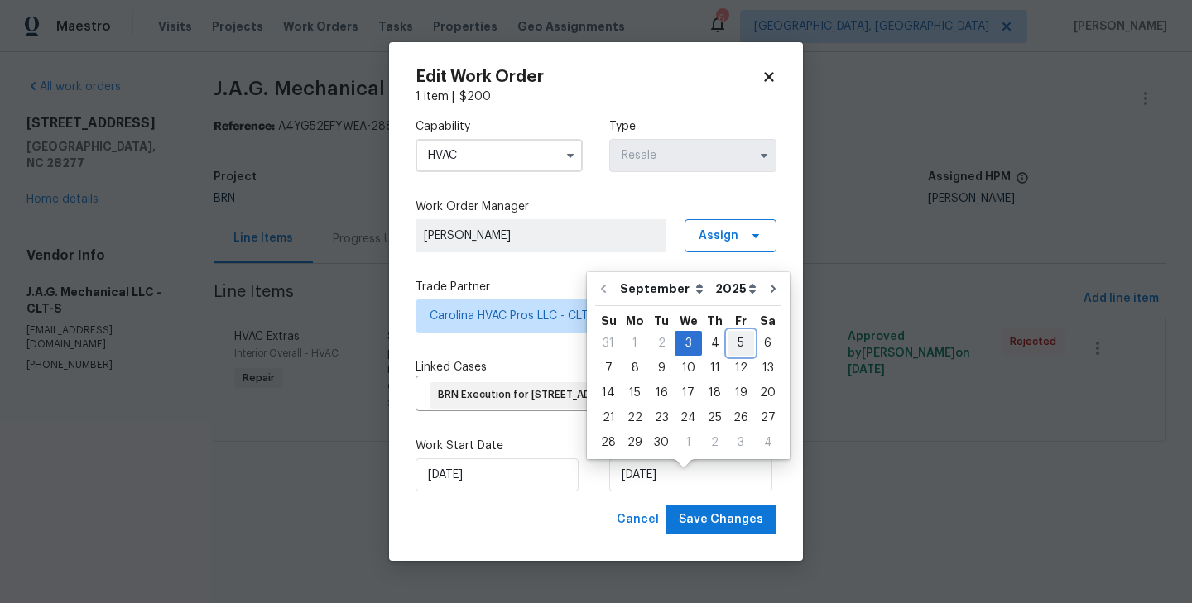
click at [737, 339] on div "5" at bounding box center [741, 343] width 26 height 23
type input "9/5/2025"
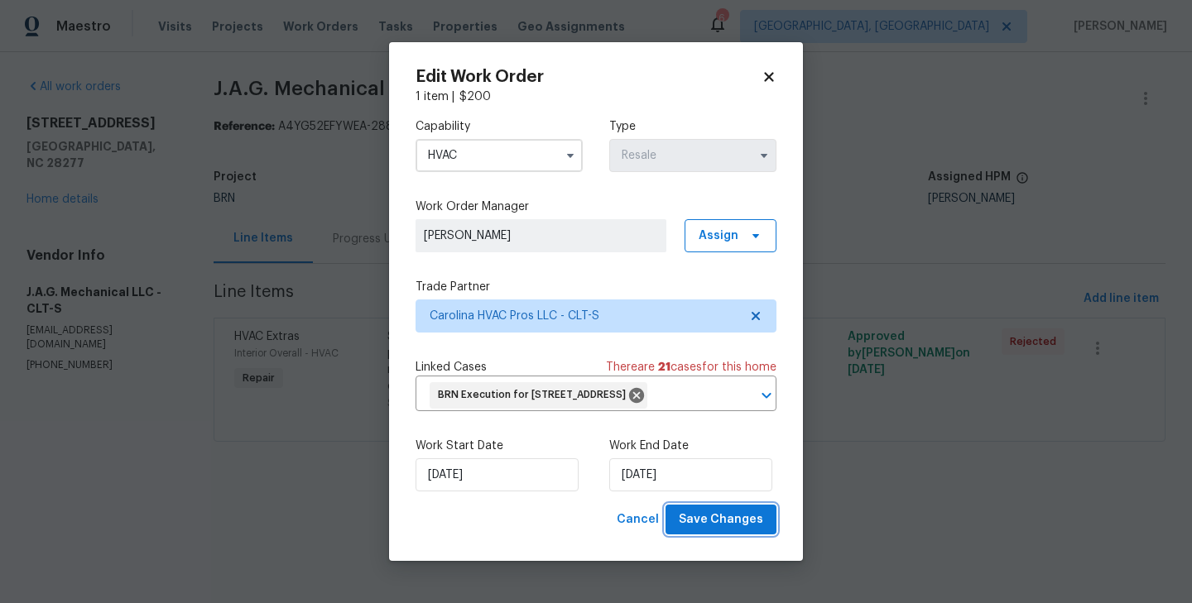
click at [725, 531] on span "Save Changes" at bounding box center [721, 520] width 84 height 21
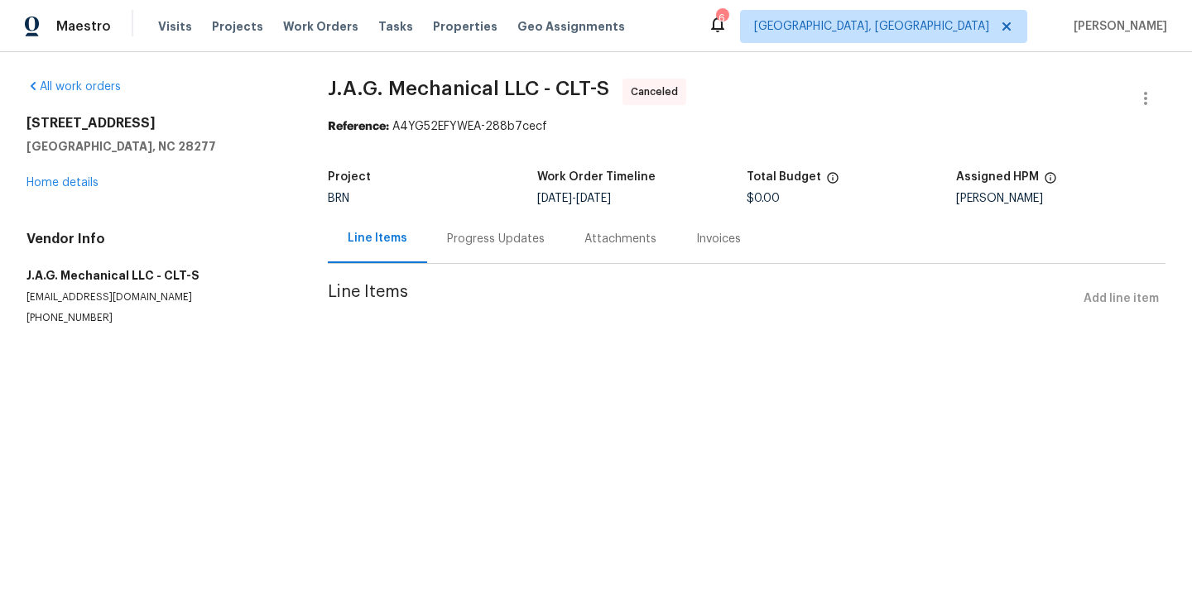
click at [482, 209] on div "Project BRN Work Order Timeline [DATE] - [DATE] Total Budget $0.00 Assigned HPM…" at bounding box center [747, 187] width 838 height 53
click at [73, 180] on link "Home details" at bounding box center [62, 183] width 72 height 12
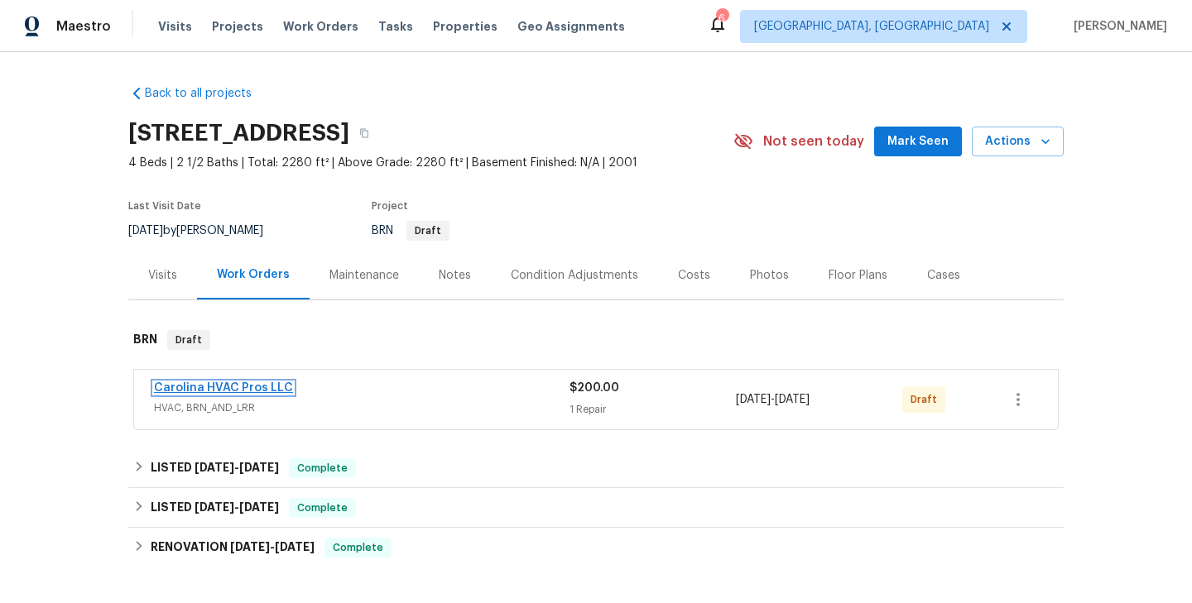
click at [258, 391] on link "Carolina HVAC Pros LLC" at bounding box center [223, 388] width 139 height 12
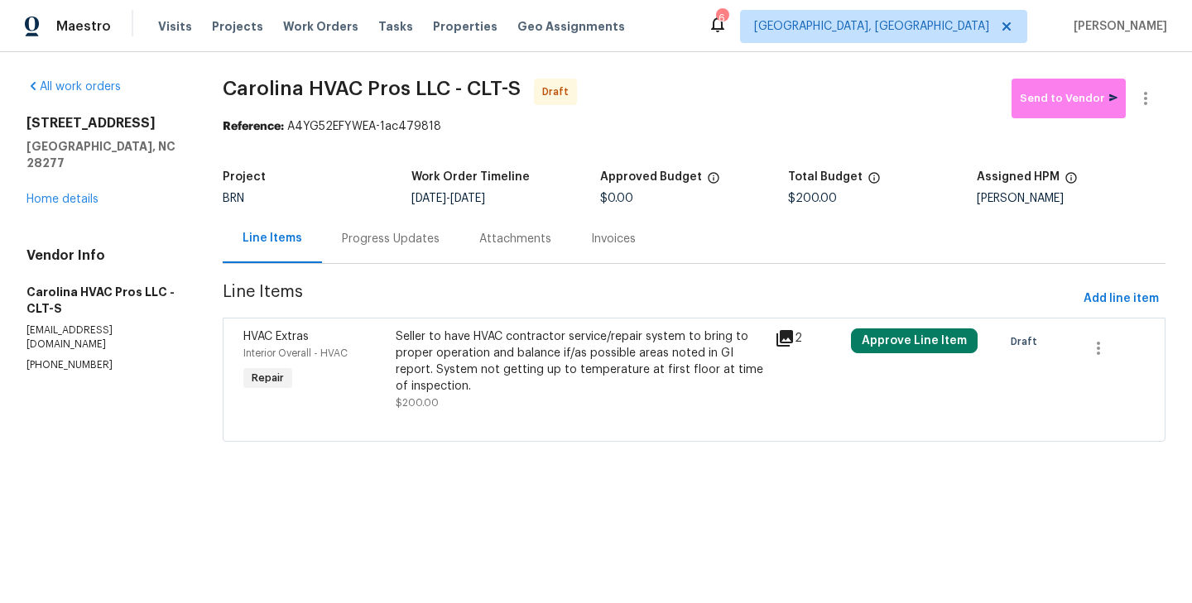
click at [383, 232] on div "Progress Updates" at bounding box center [391, 239] width 98 height 17
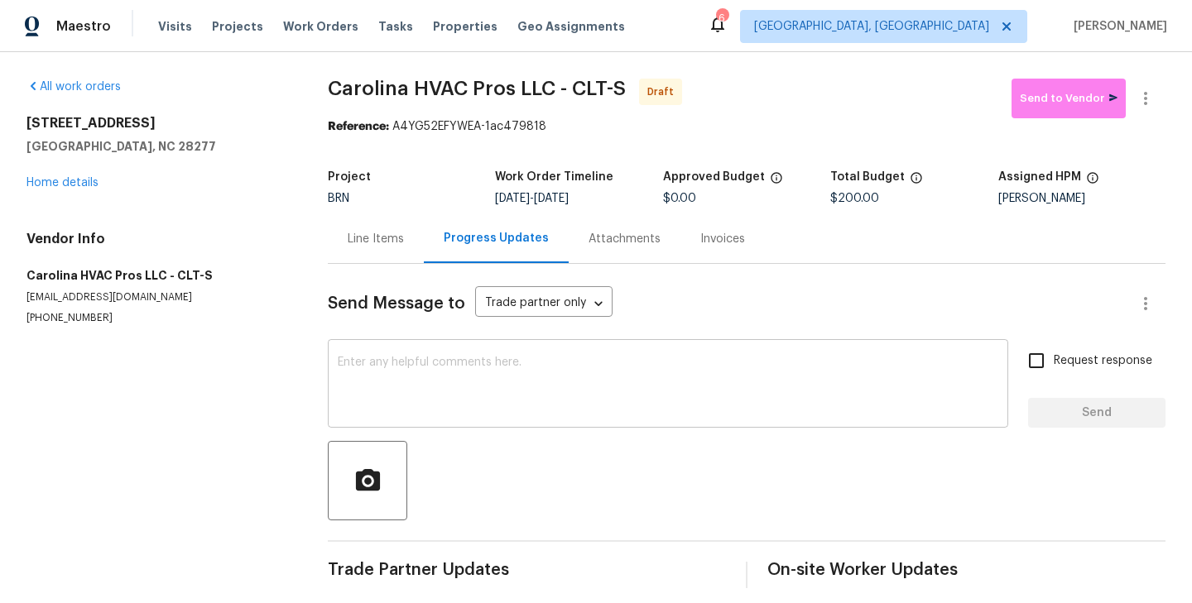
click at [436, 382] on textarea at bounding box center [668, 386] width 660 height 58
paste textarea "Hi, I'm Roushan from Opendoor. Just wanted to check if you received the WO for …"
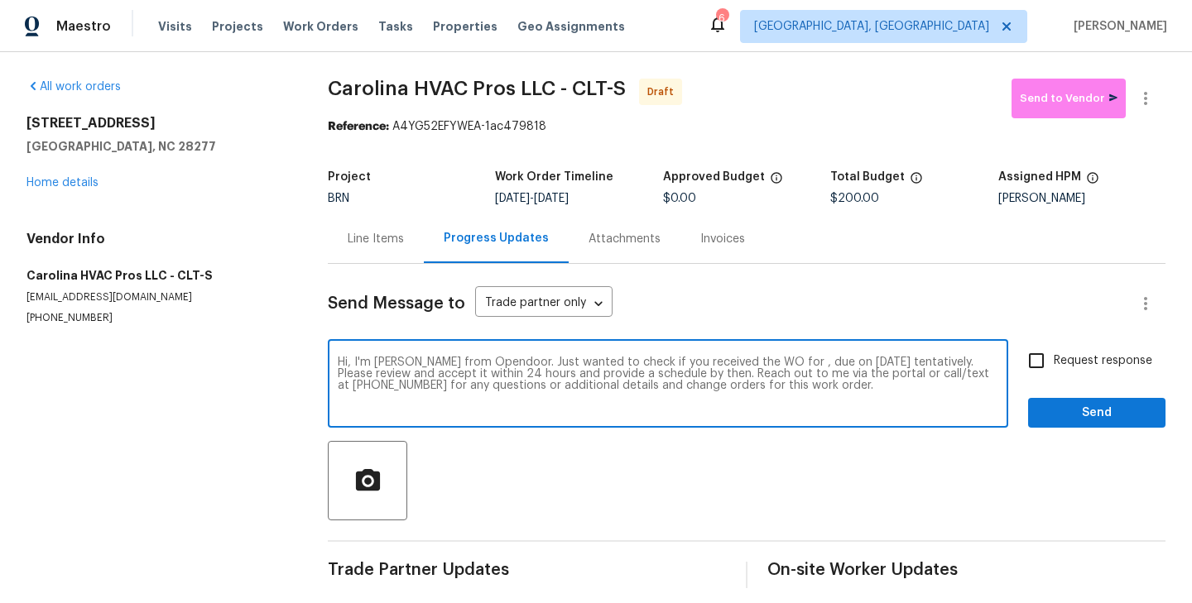
click at [775, 362] on textarea "Hi, I'm Roushan from Opendoor. Just wanted to check if you received the WO for …" at bounding box center [668, 386] width 660 height 58
paste textarea "9527 Scotland Hall Ct, Charlotte, NC 28277"
click at [422, 375] on textarea "Hi, I'm Roushan from Opendoor. Just wanted to check if you received the WO for …" at bounding box center [668, 386] width 660 height 58
type textarea "Hi, I'm Roushan from Opendoor. Just wanted to check if you received the WO for …"
click at [1029, 348] on input "Request response" at bounding box center [1036, 360] width 35 height 35
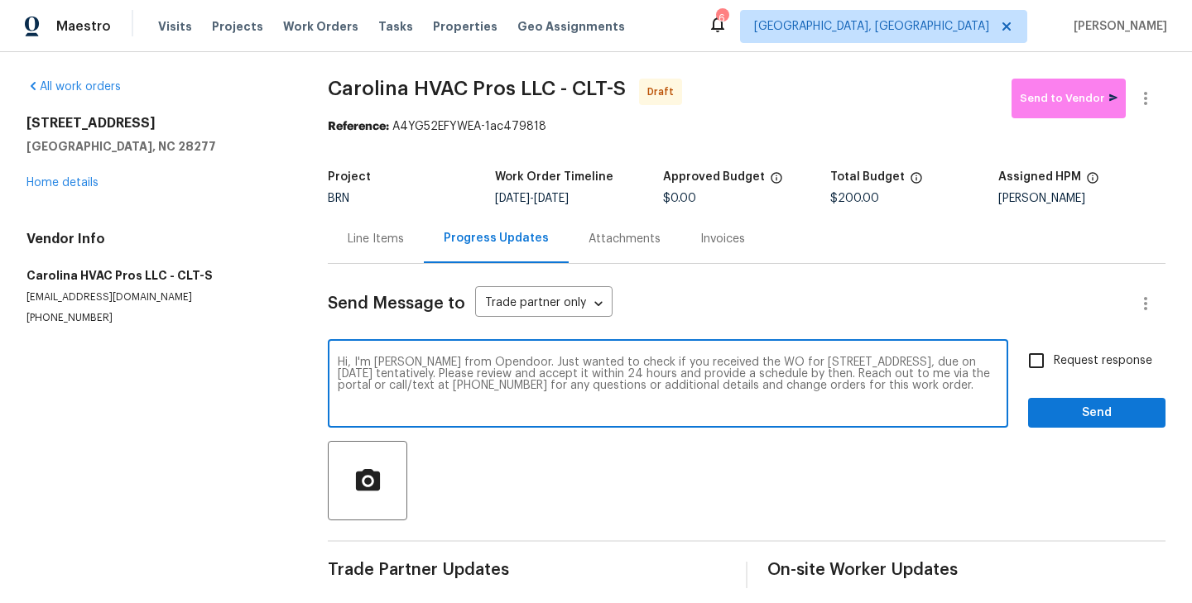
checkbox input "true"
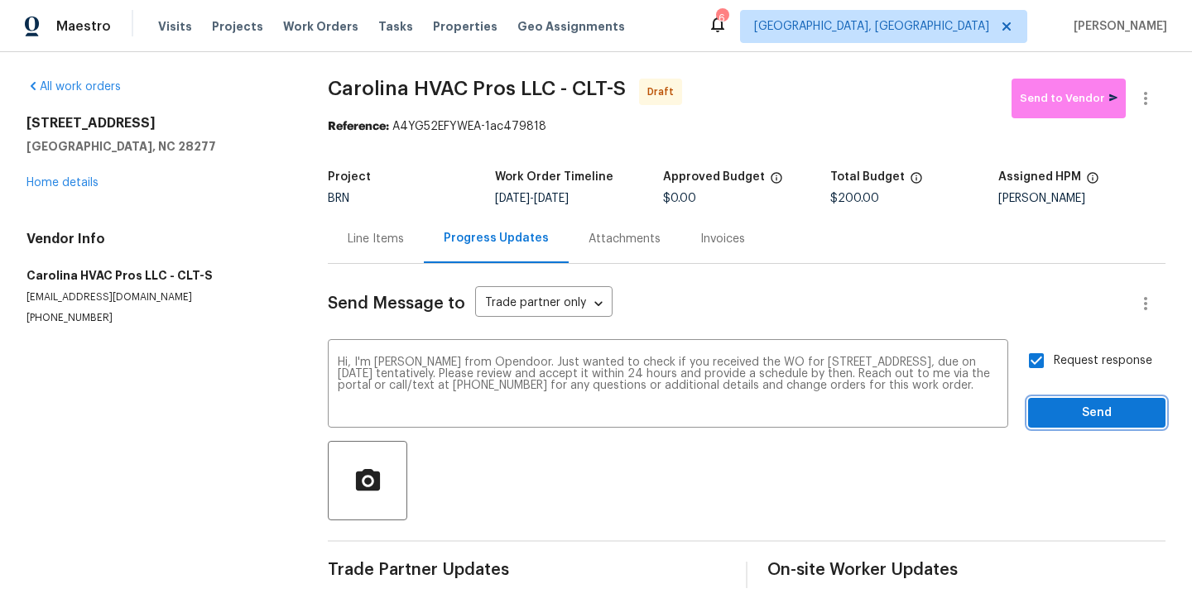
click at [1102, 427] on button "Send" at bounding box center [1096, 413] width 137 height 31
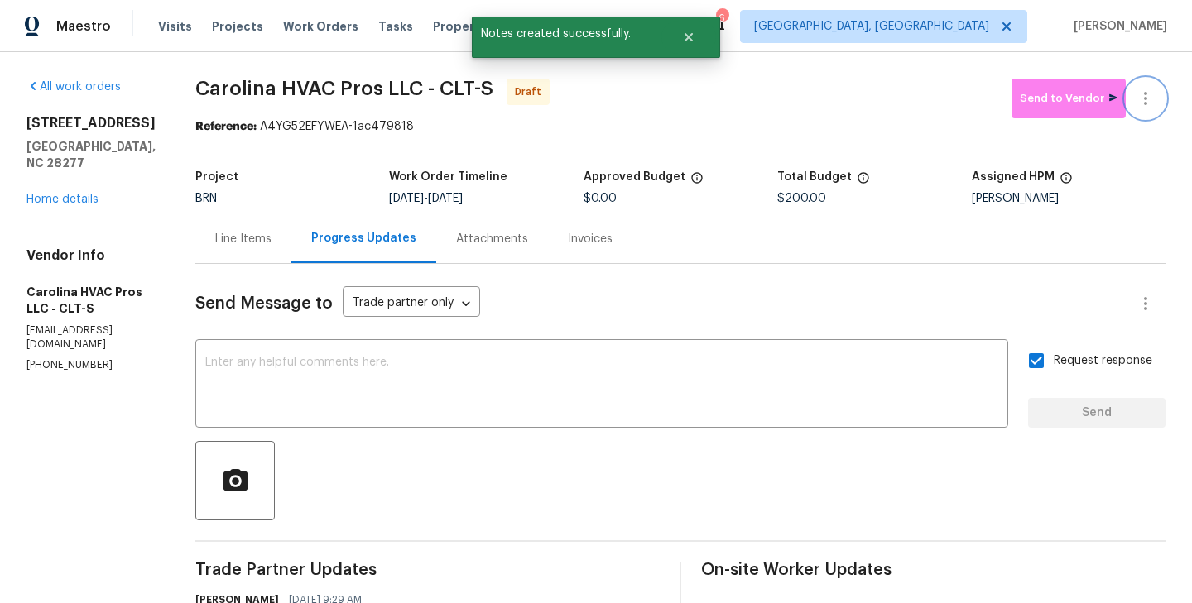
click at [1150, 94] on icon "button" at bounding box center [1146, 99] width 20 height 20
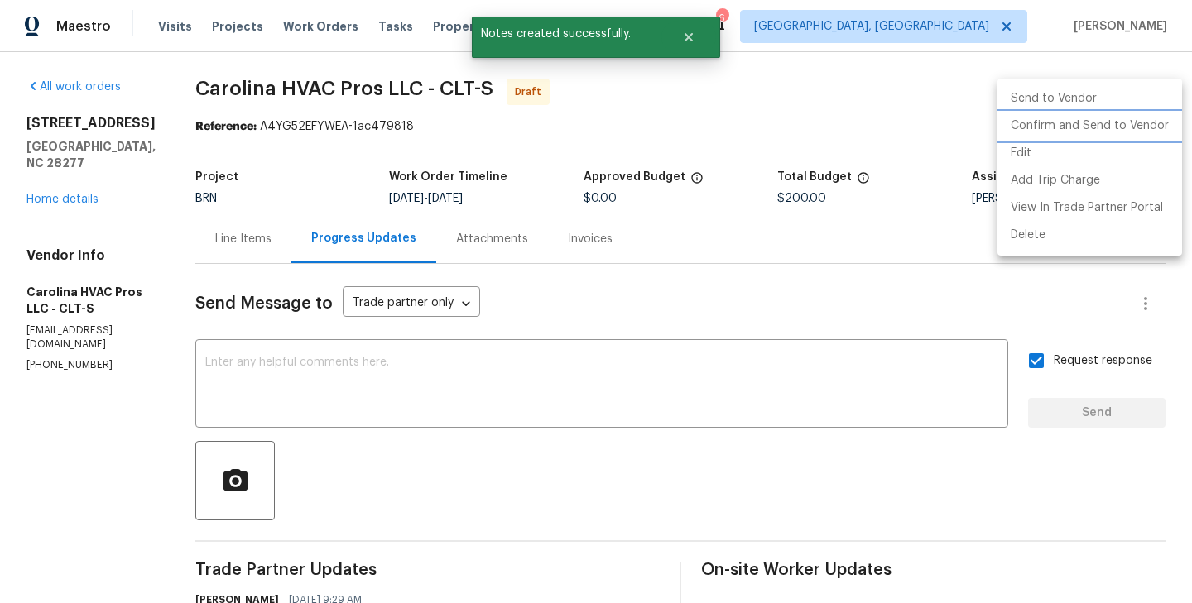
click at [1108, 124] on li "Confirm and Send to Vendor" at bounding box center [1089, 126] width 185 height 27
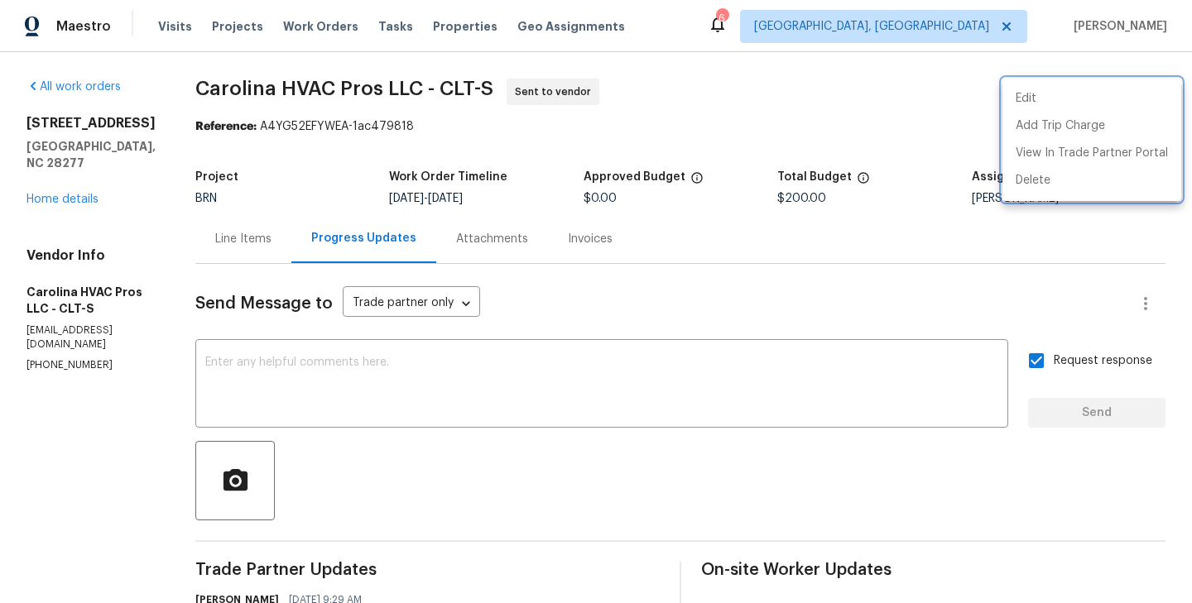
click at [867, 281] on div at bounding box center [596, 301] width 1192 height 603
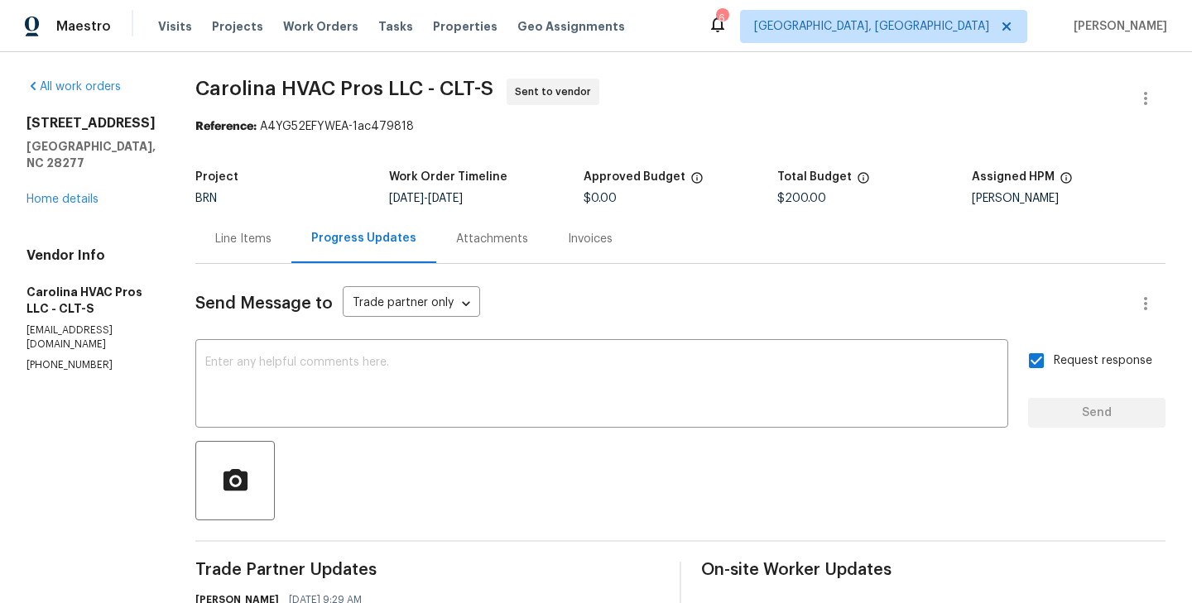
click at [348, 97] on span "Carolina HVAC Pros LLC - CLT-S" at bounding box center [344, 89] width 298 height 20
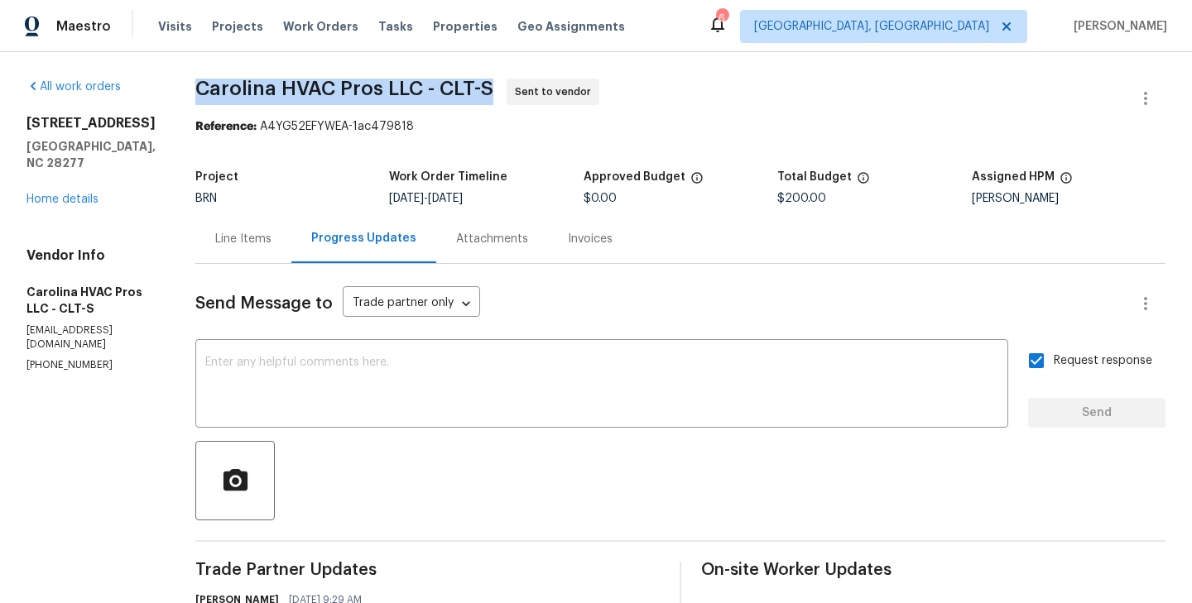
copy span "Carolina HVAC Pros LLC - CLT-S"
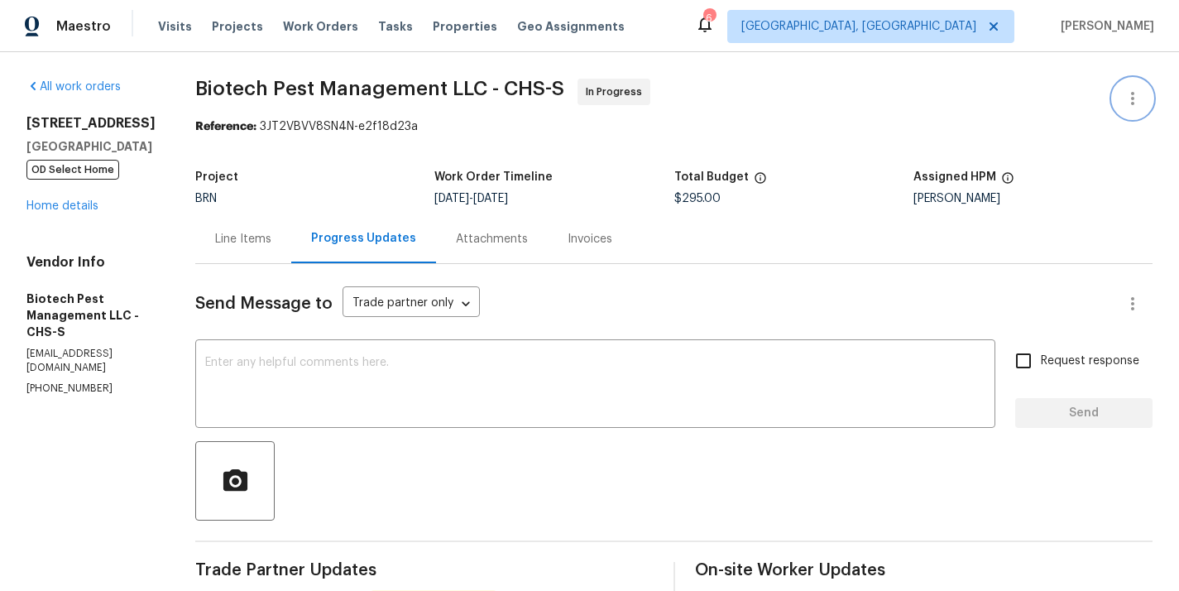
click at [1138, 105] on icon "button" at bounding box center [1133, 99] width 20 height 20
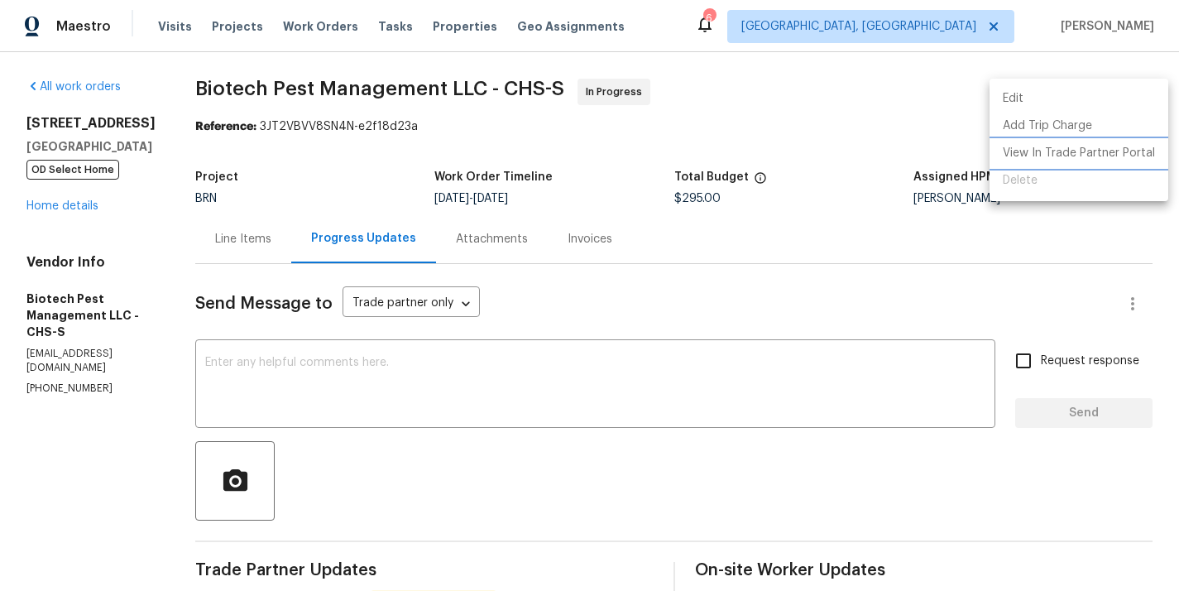
click at [1075, 156] on li "View In Trade Partner Portal" at bounding box center [1079, 153] width 179 height 27
click at [748, 267] on div at bounding box center [589, 295] width 1179 height 591
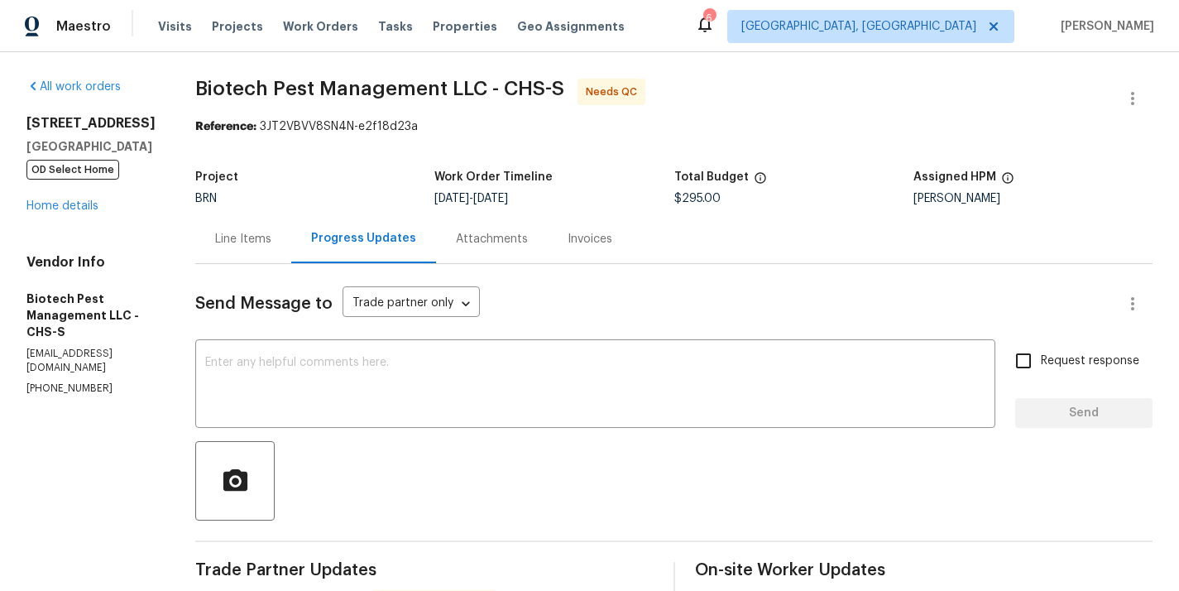
click at [252, 228] on div "Line Items" at bounding box center [243, 238] width 96 height 49
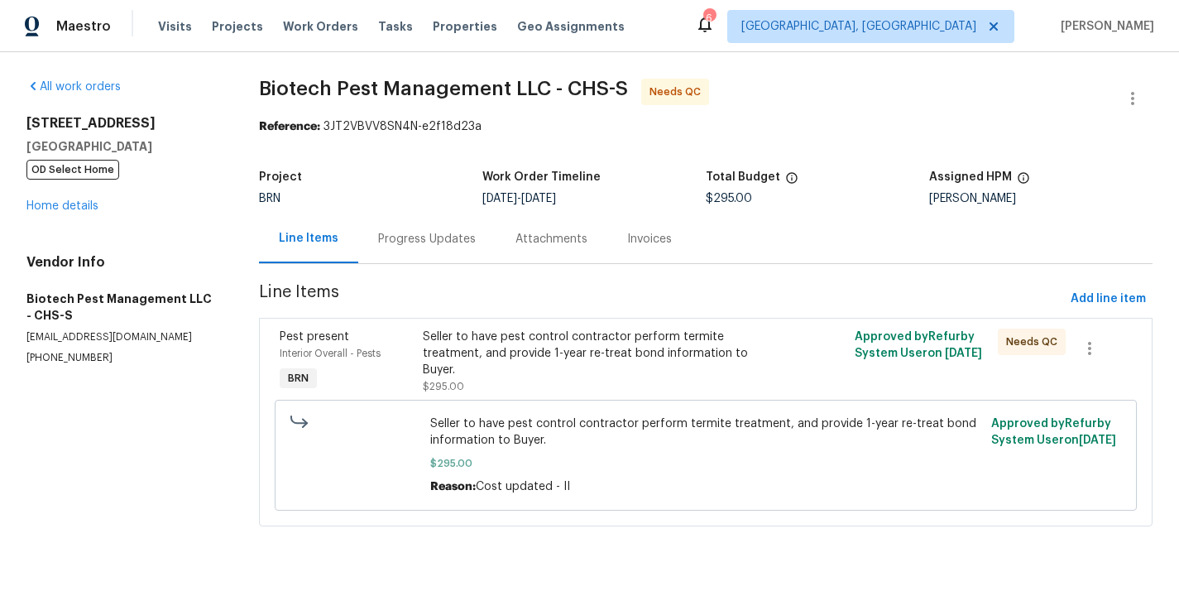
click at [243, 407] on div "All work orders 702 Spark St Mount Pleasant, SC 29464 OD Select Home Home detai…" at bounding box center [589, 312] width 1179 height 521
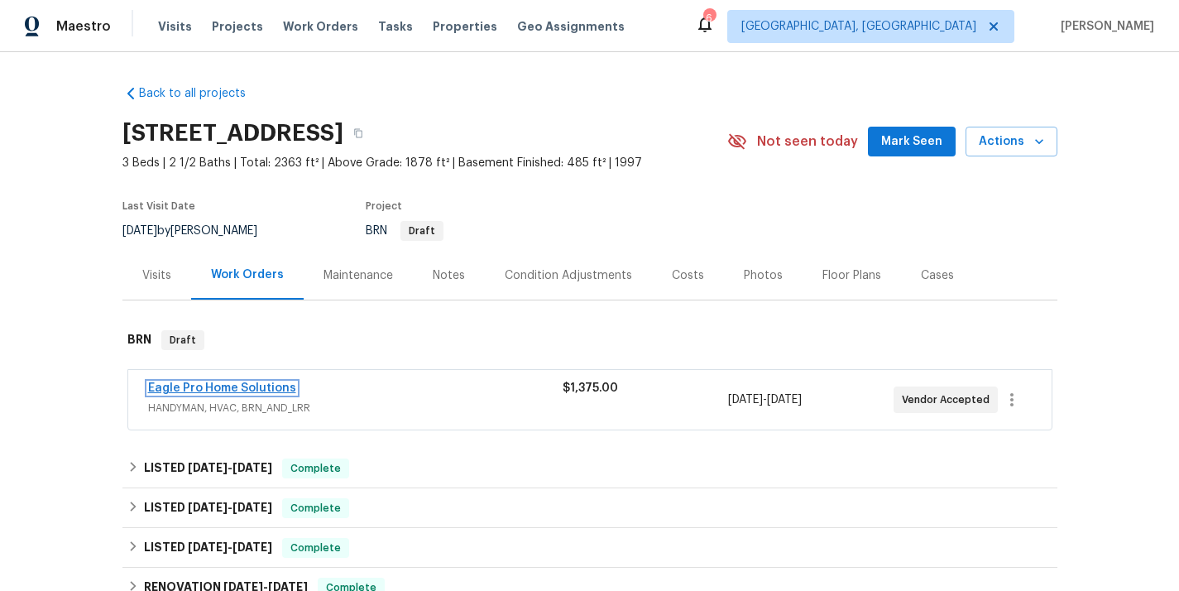
click at [262, 387] on link "Eagle Pro Home Solutions" at bounding box center [222, 388] width 148 height 12
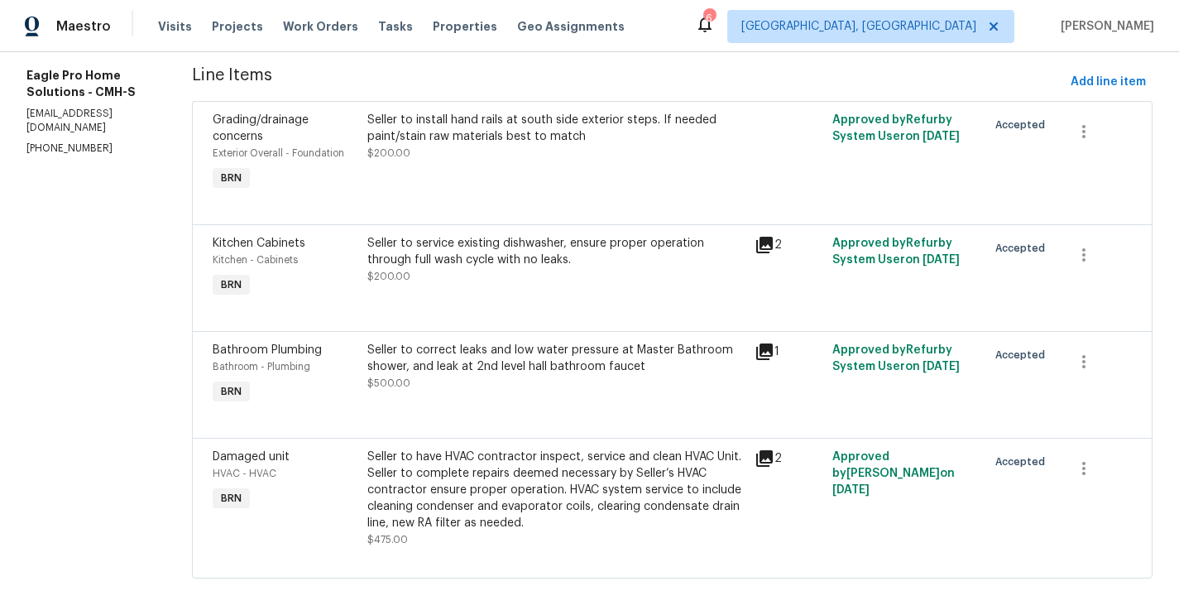
scroll to position [252, 0]
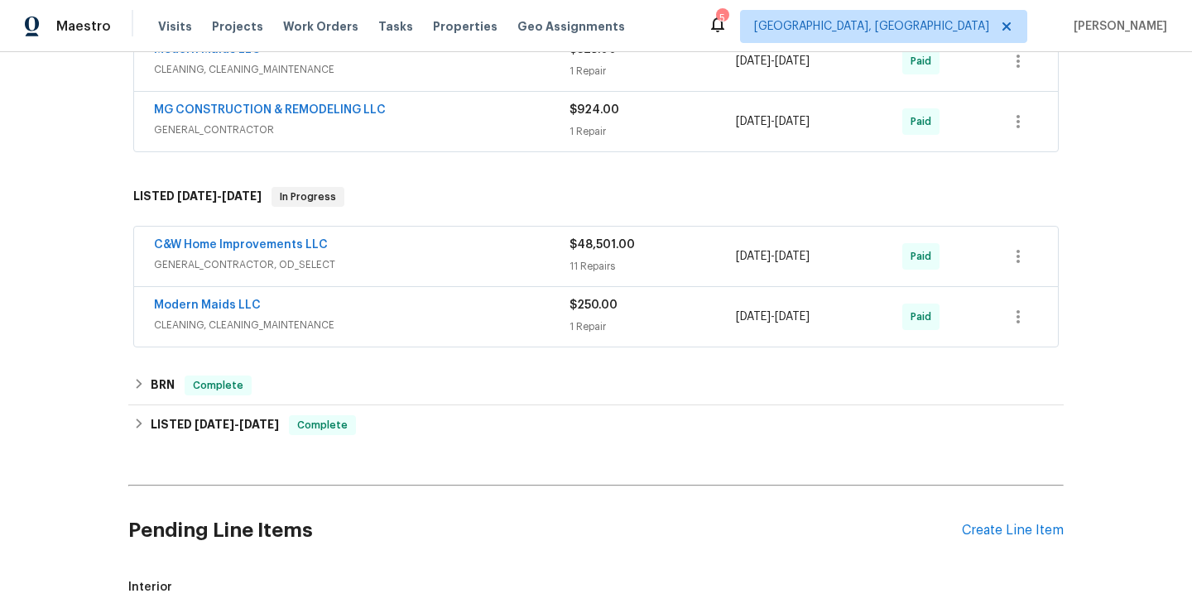
scroll to position [615, 0]
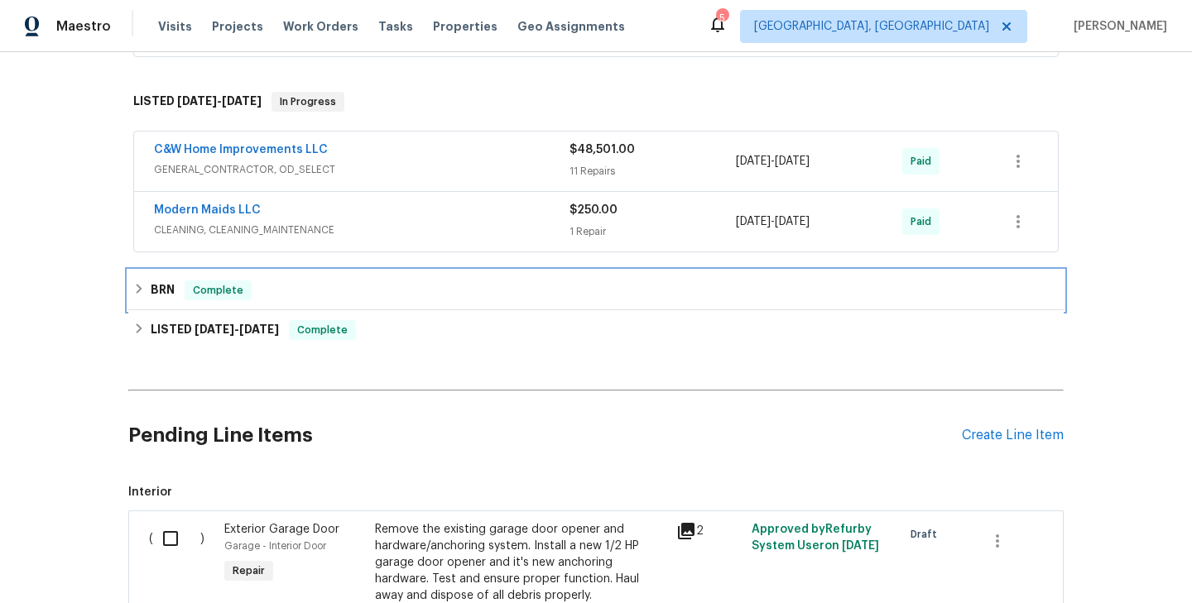
click at [341, 289] on div "BRN Complete" at bounding box center [595, 291] width 925 height 20
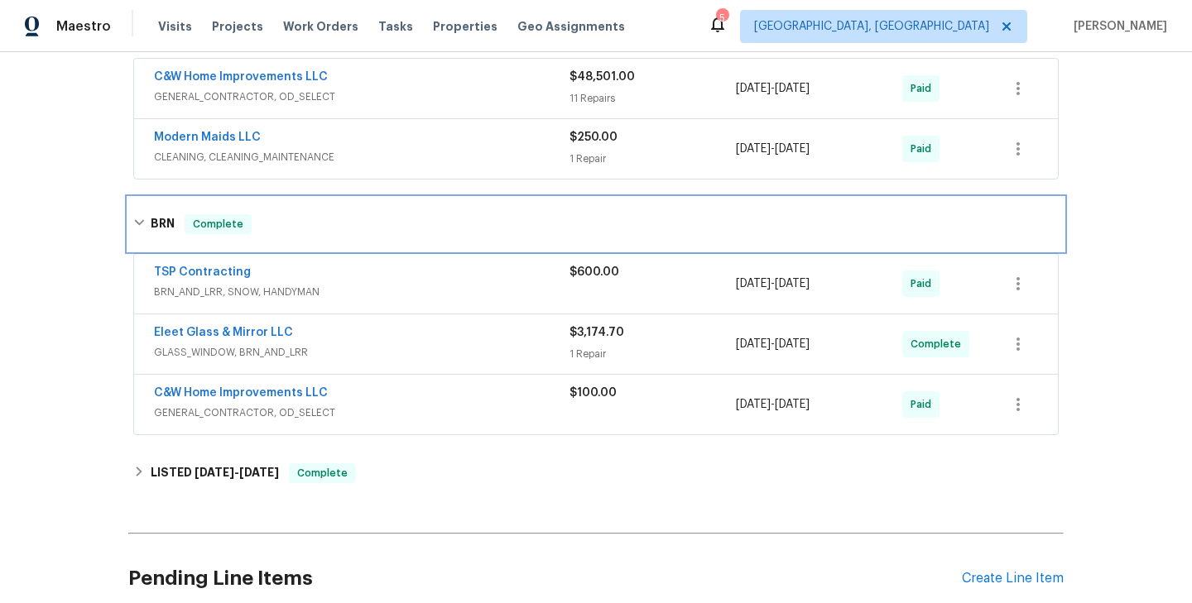
scroll to position [690, 0]
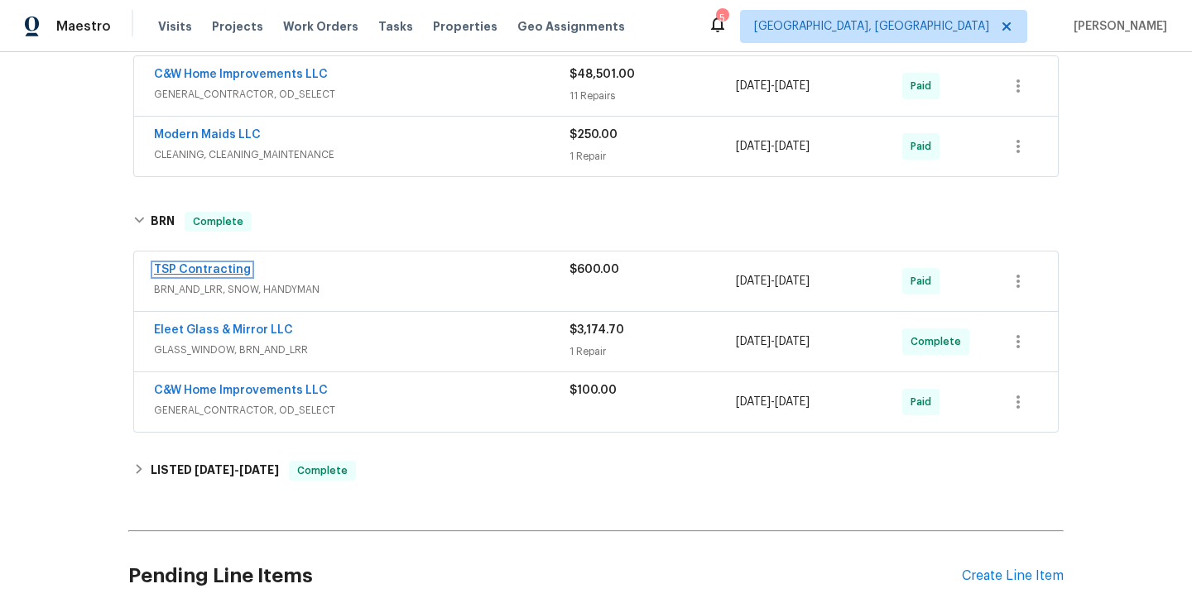
click at [221, 275] on link "TSP Contracting" at bounding box center [202, 270] width 97 height 12
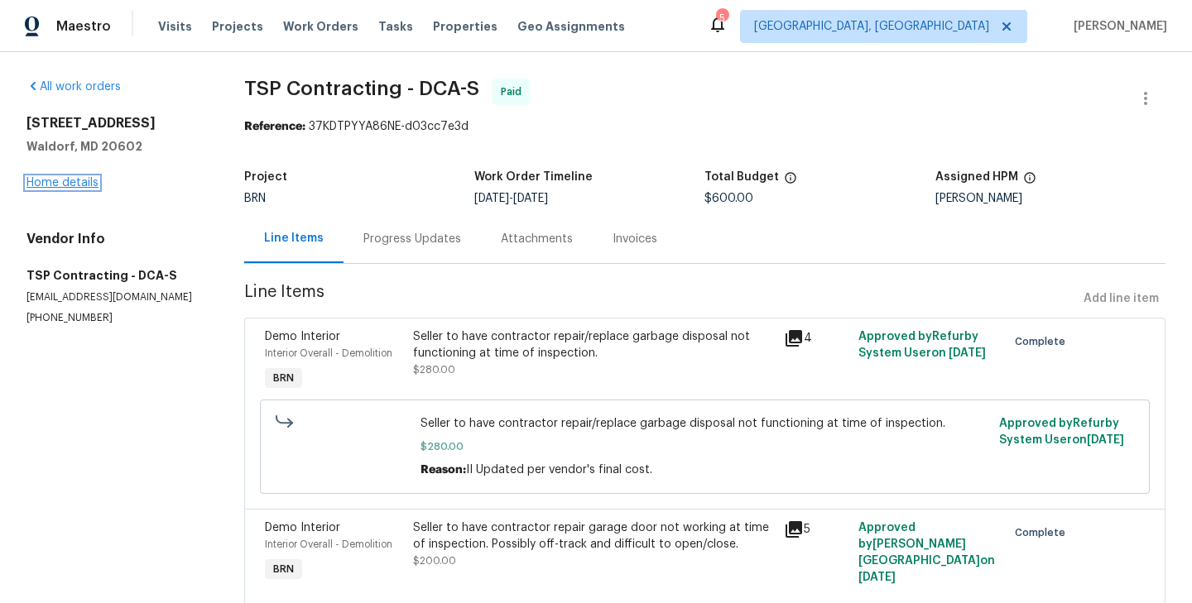
click at [72, 188] on link "Home details" at bounding box center [62, 183] width 72 height 12
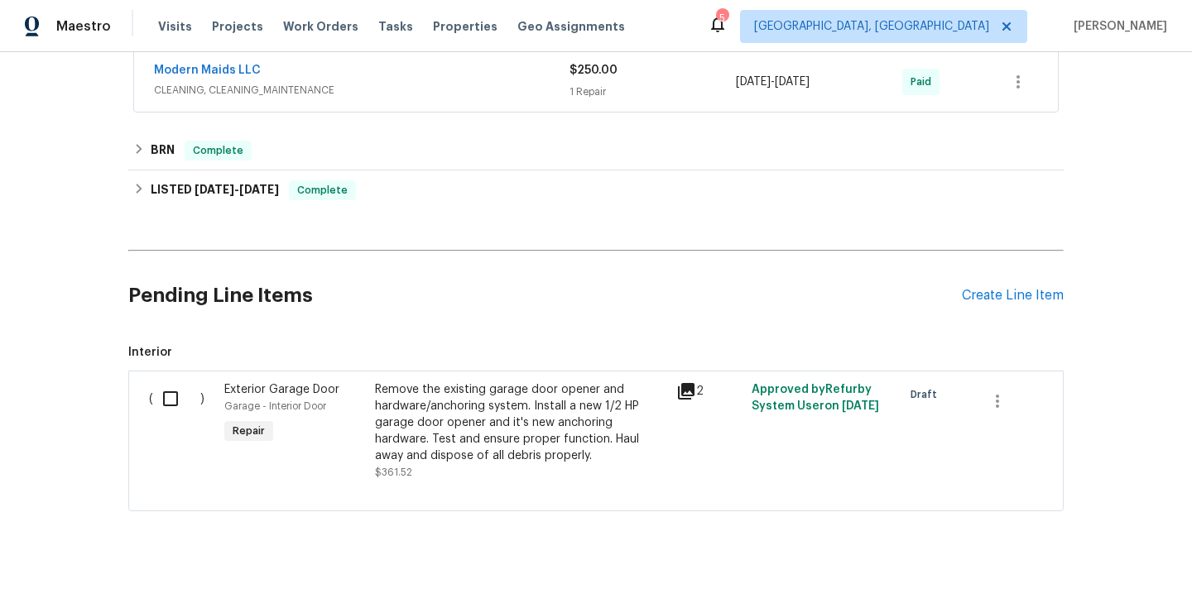
scroll to position [745, 0]
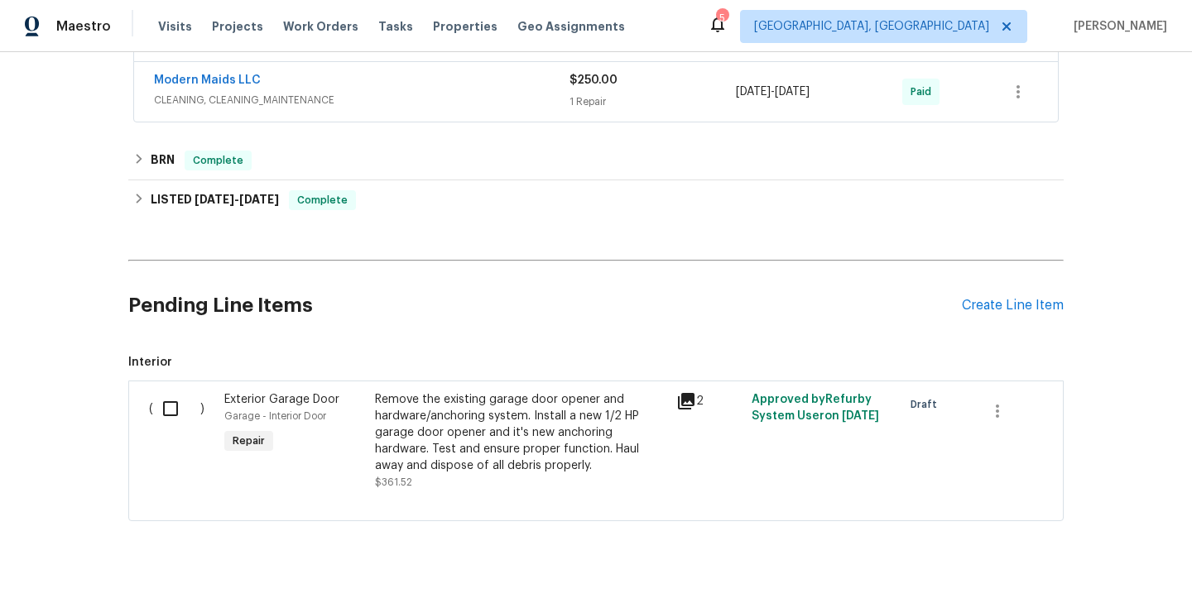
click at [1011, 291] on div "Pending Line Items Create Line Item" at bounding box center [595, 305] width 935 height 77
click at [1014, 302] on div "Create Line Item" at bounding box center [1013, 306] width 102 height 16
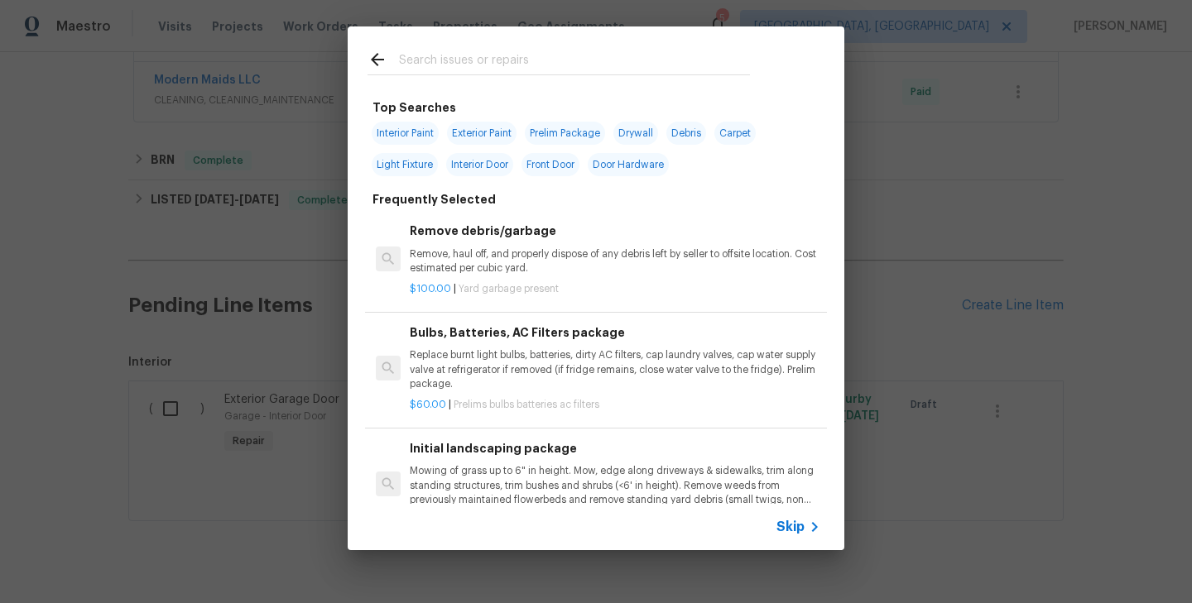
click at [797, 531] on span "Skip" at bounding box center [790, 527] width 28 height 17
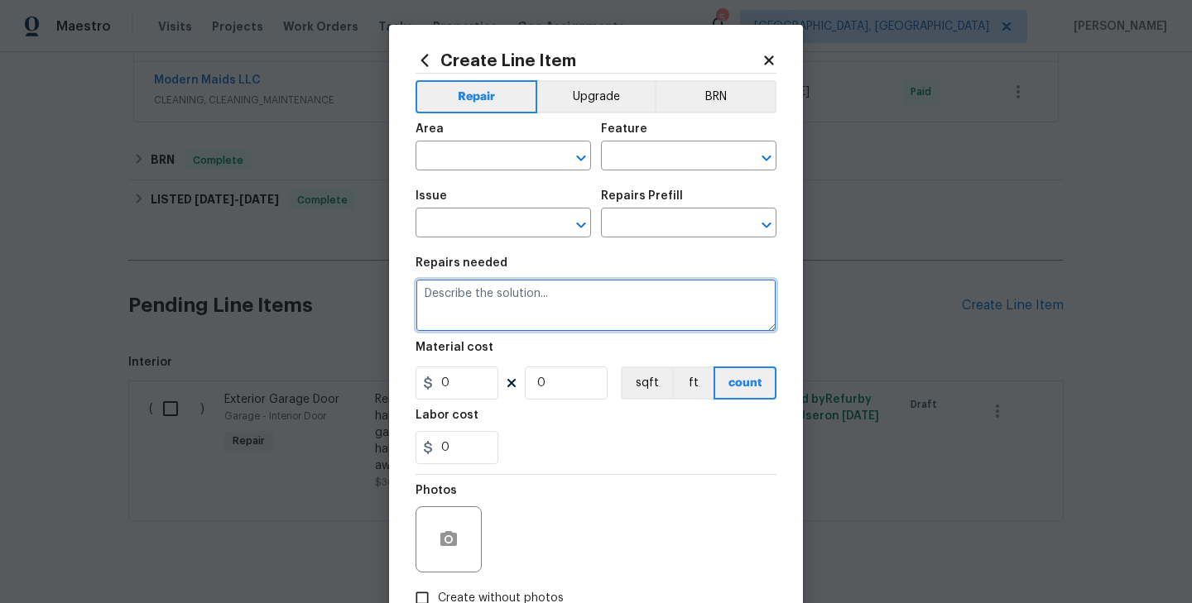
click at [521, 310] on textarea at bounding box center [595, 305] width 361 height 53
paste textarea "Seller to have contractor repair garage door not working at time of inspection.…"
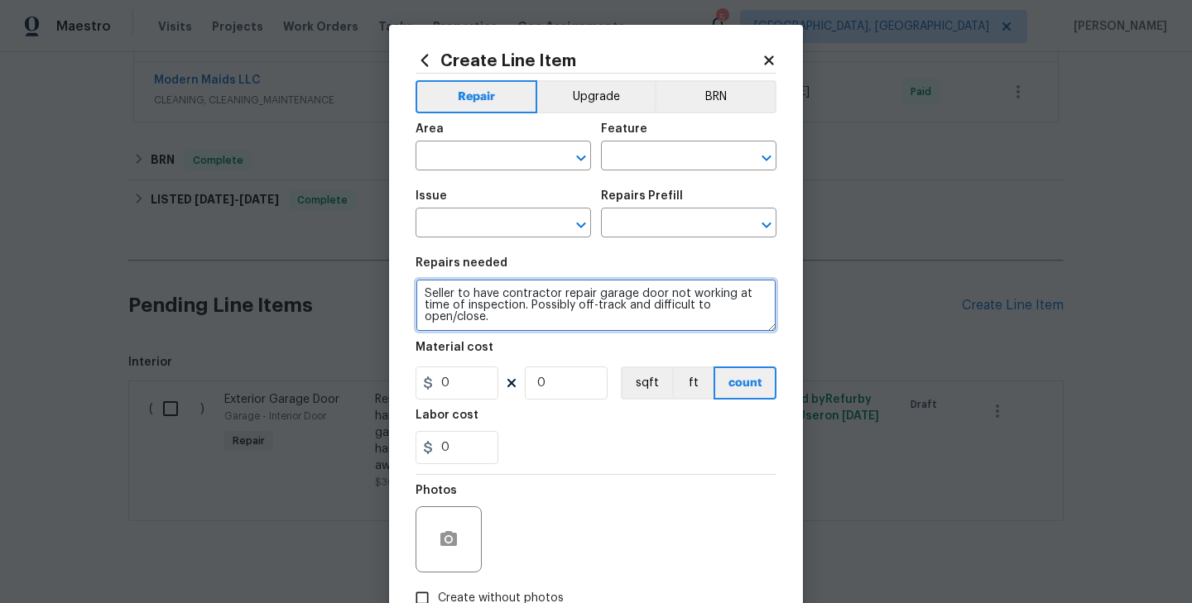
scroll to position [3, 0]
type textarea "Seller to have contractor repair garage door not working at time of inspection.…"
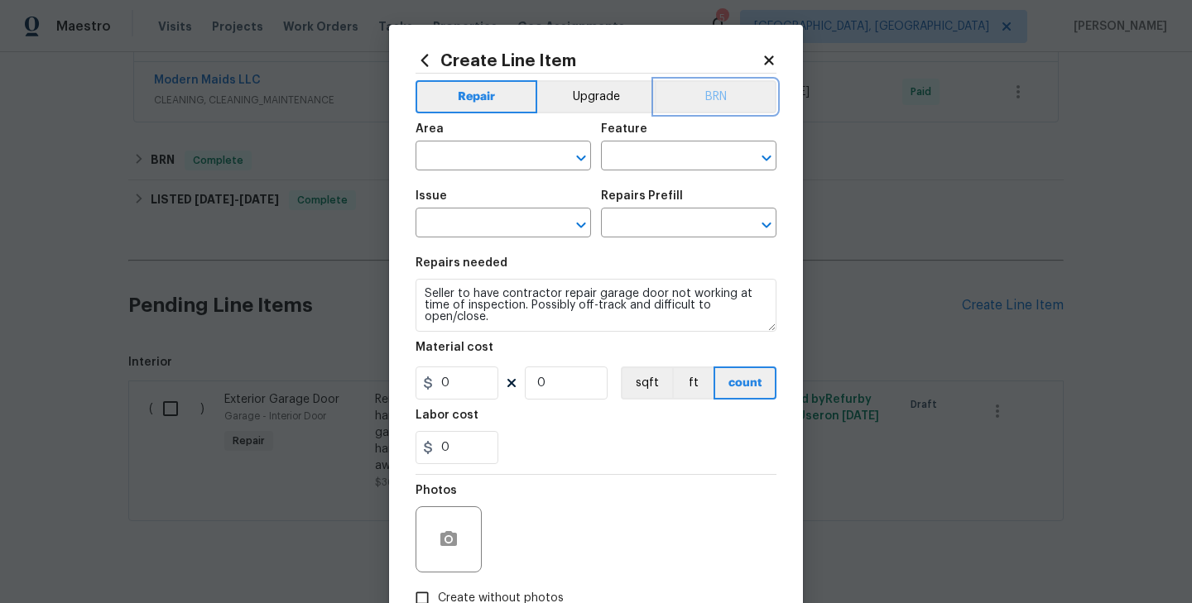
click at [716, 89] on button "BRN" at bounding box center [716, 96] width 122 height 33
click at [506, 154] on input "text" at bounding box center [479, 158] width 129 height 26
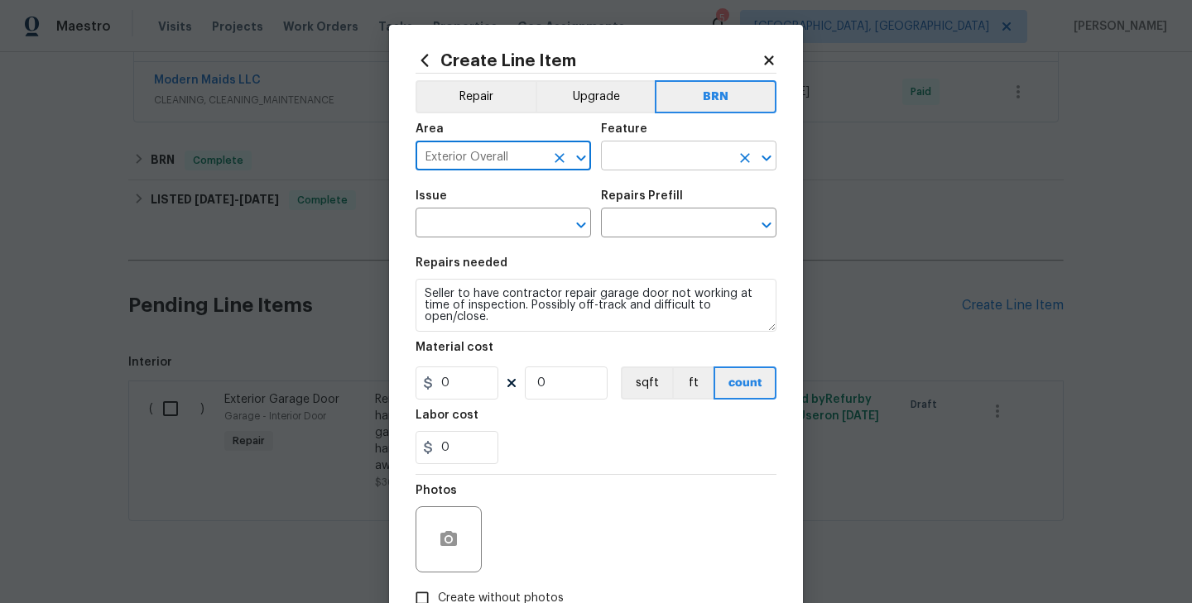
type input "Exterior Overall"
click at [641, 162] on input "text" at bounding box center [665, 158] width 129 height 26
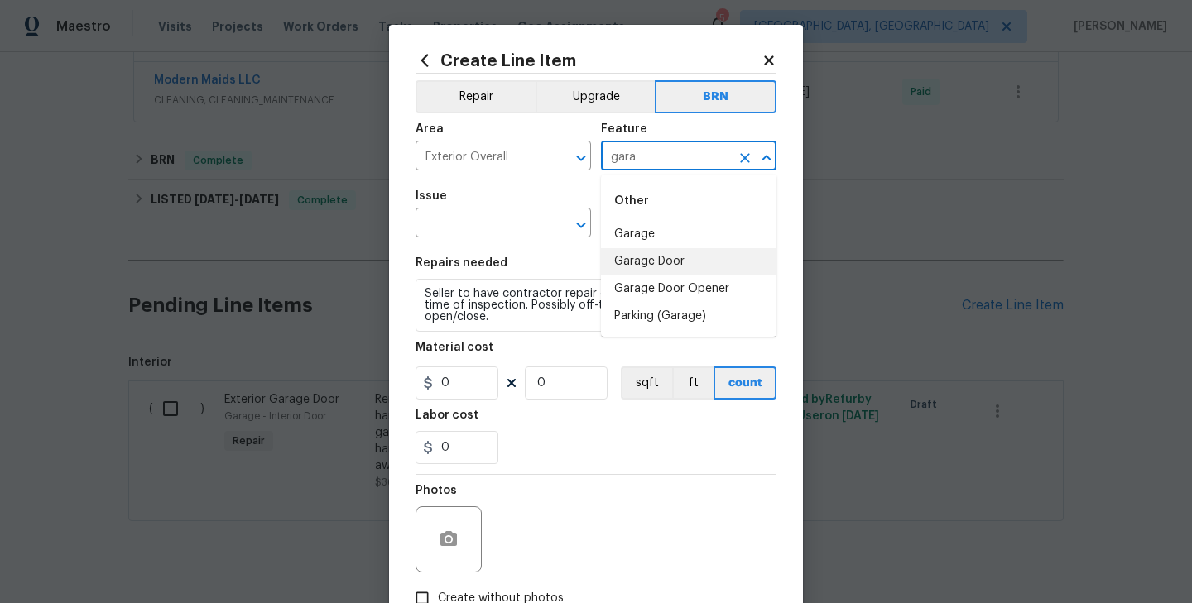
click at [653, 249] on li "Garage Door" at bounding box center [688, 261] width 175 height 27
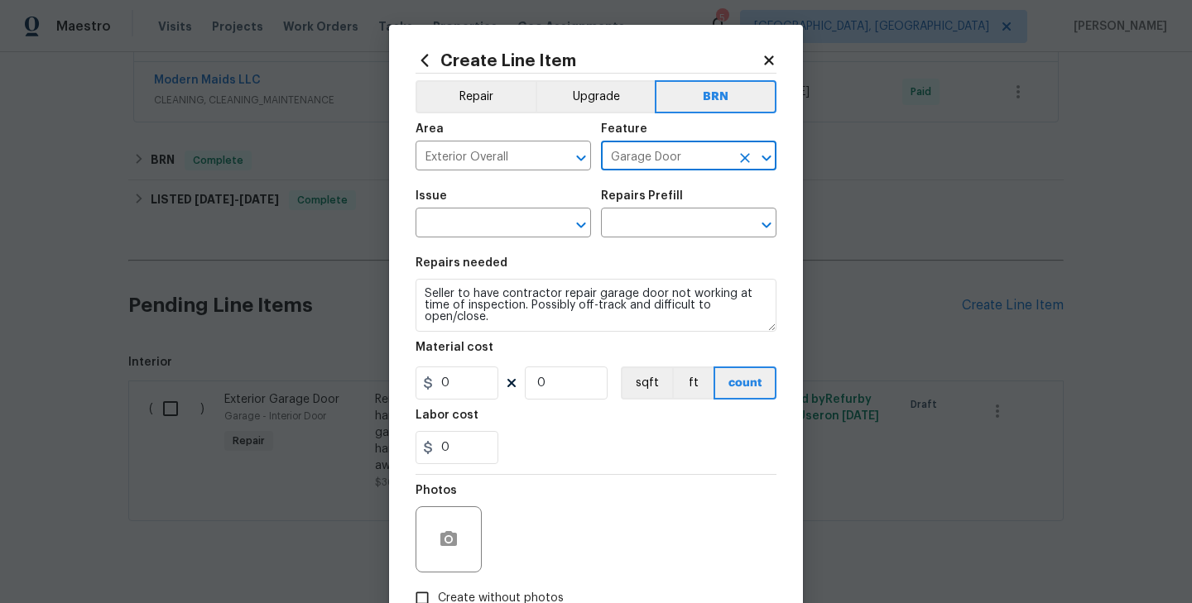
type input "Garage Door"
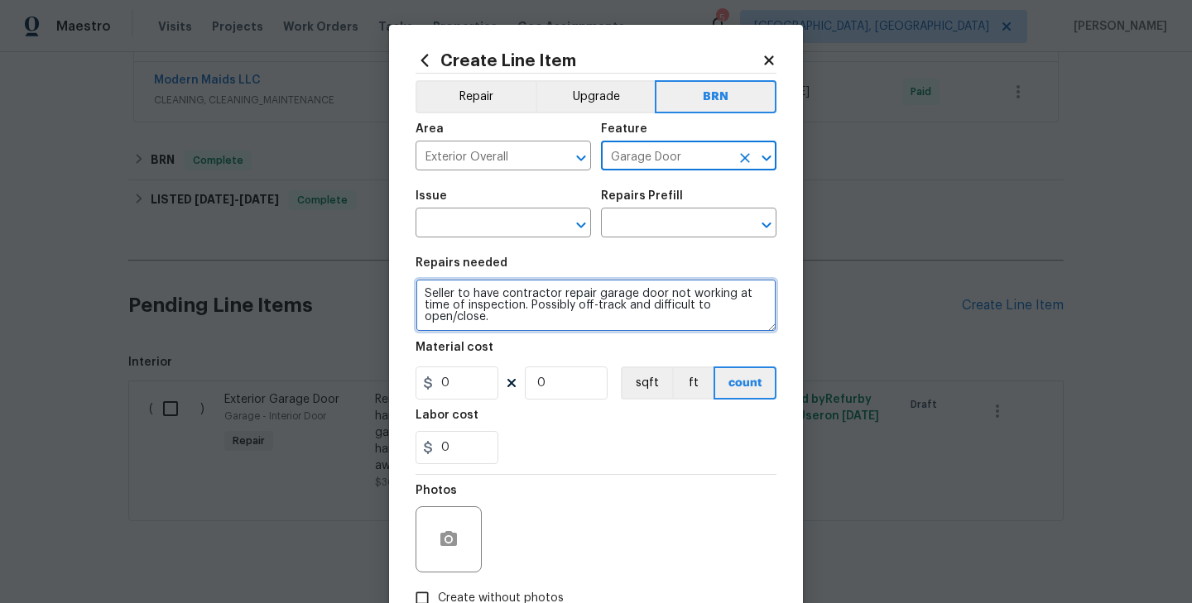
click at [530, 299] on textarea "Seller to have contractor repair garage door not working at time of inspection.…" at bounding box center [595, 305] width 361 height 53
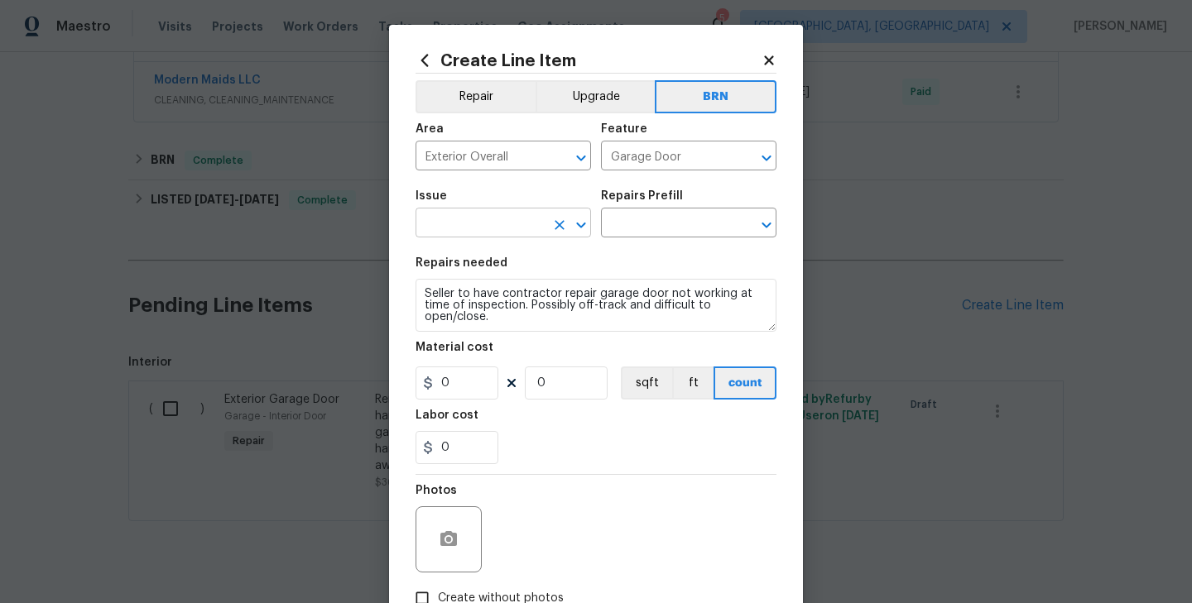
click at [487, 228] on input "text" at bounding box center [479, 225] width 129 height 26
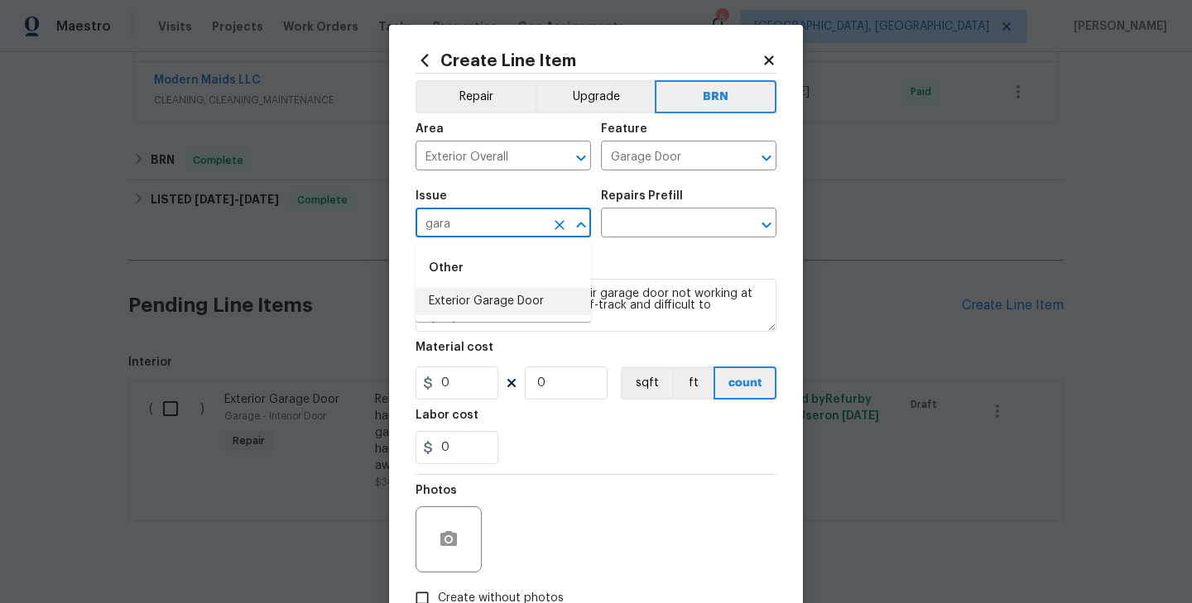
click at [512, 306] on li "Exterior Garage Door" at bounding box center [502, 301] width 175 height 27
type input "Exterior Garage Door"
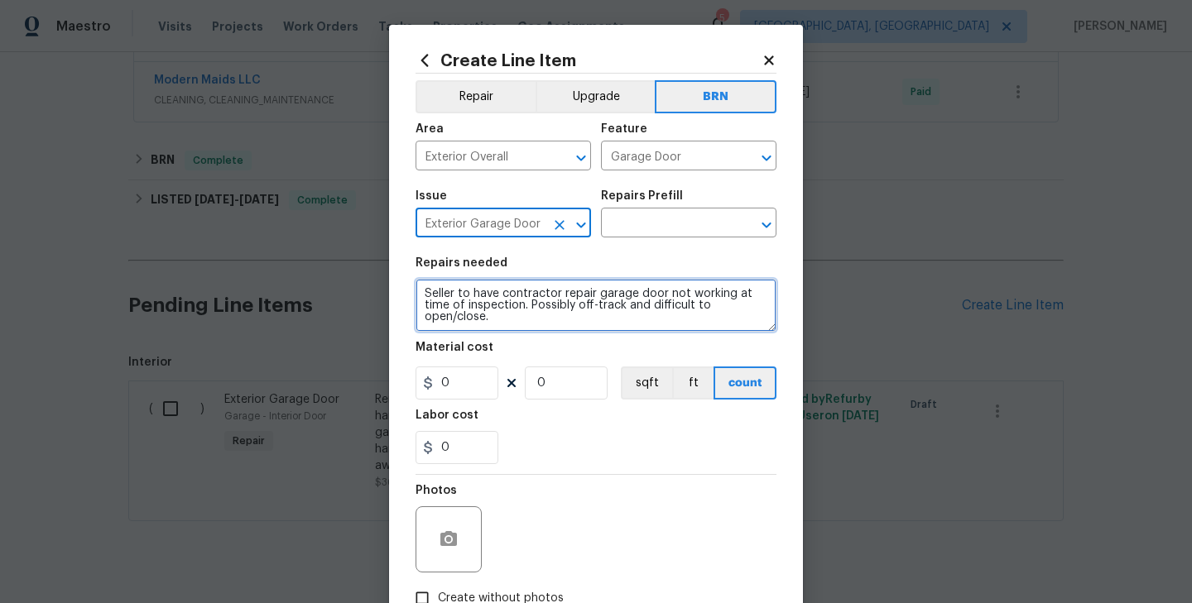
click at [556, 301] on textarea "Seller to have contractor repair garage door not working at time of inspection.…" at bounding box center [595, 305] width 361 height 53
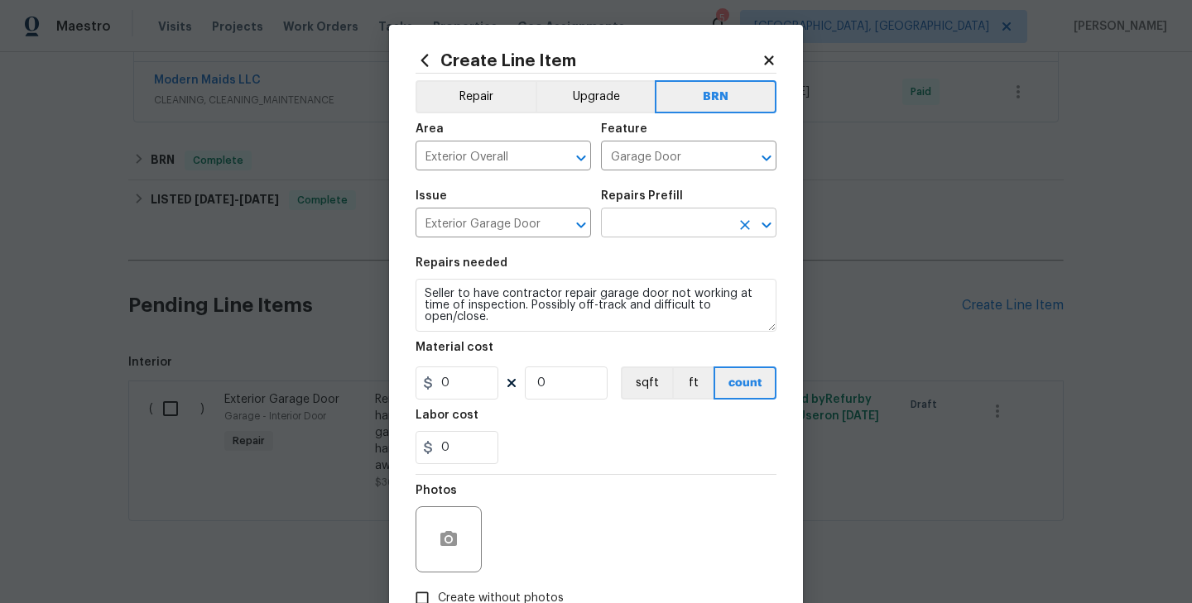
click at [645, 224] on input "text" at bounding box center [665, 225] width 129 height 26
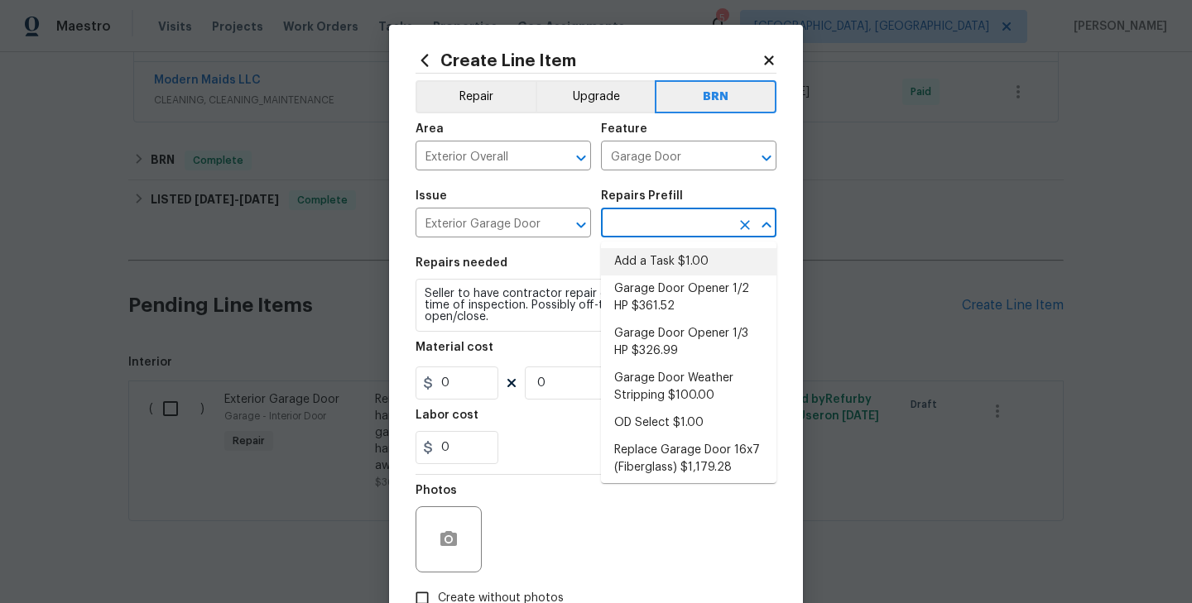
click at [663, 252] on li "Add a Task $1.00" at bounding box center [688, 261] width 175 height 27
type input "Interior Door"
type input "Add a Task $1.00"
type textarea "HPM to detail"
type input "1"
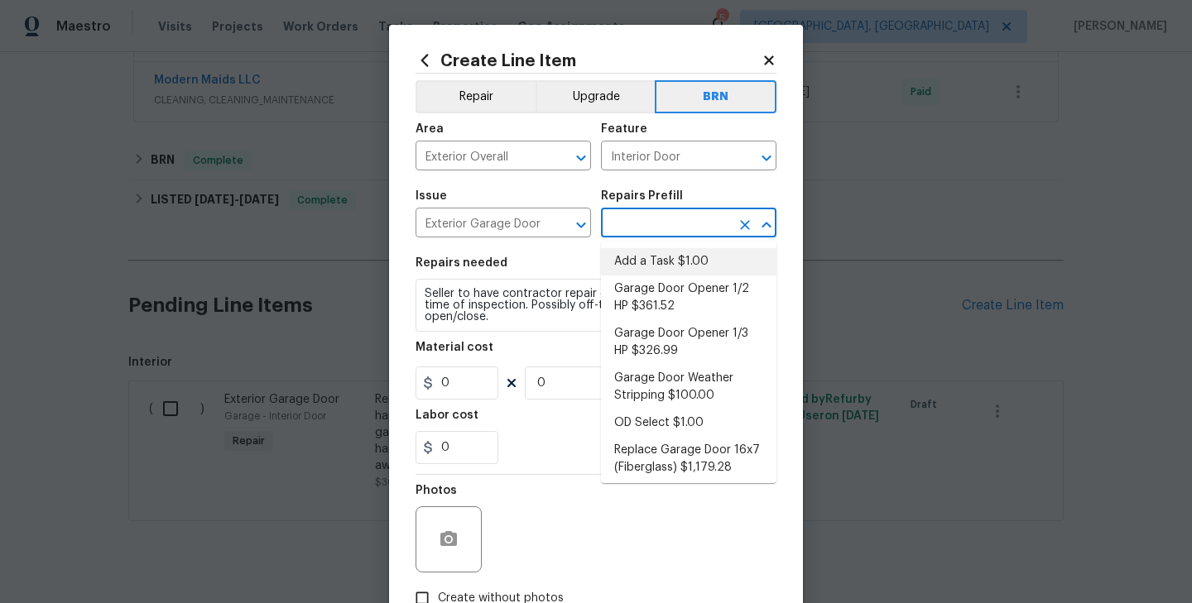
type input "1"
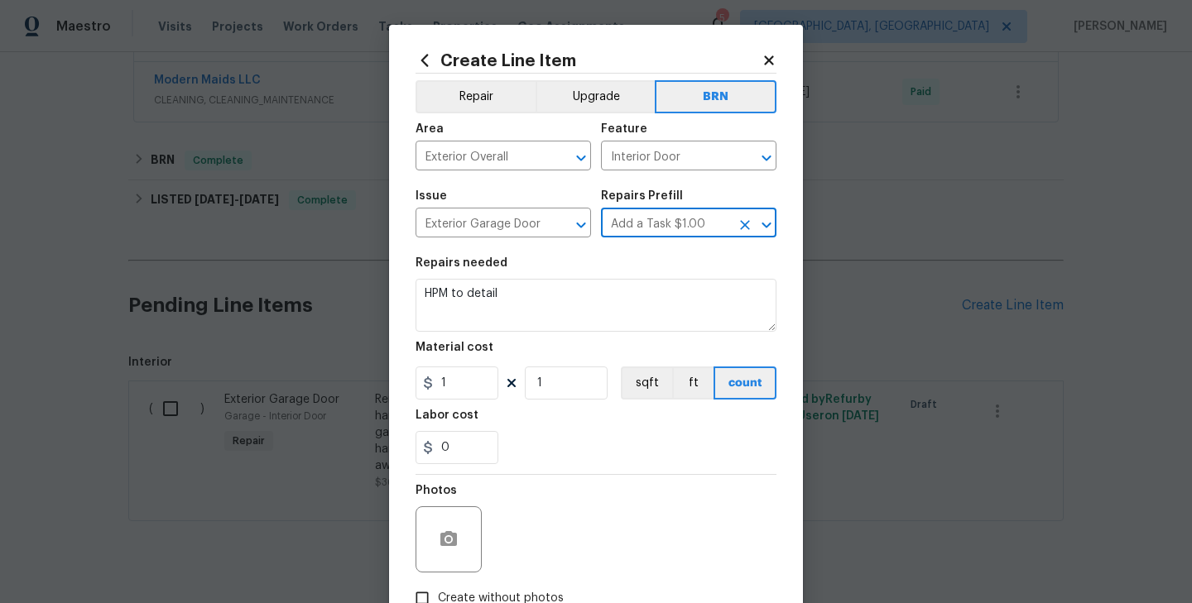
scroll to position [0, 0]
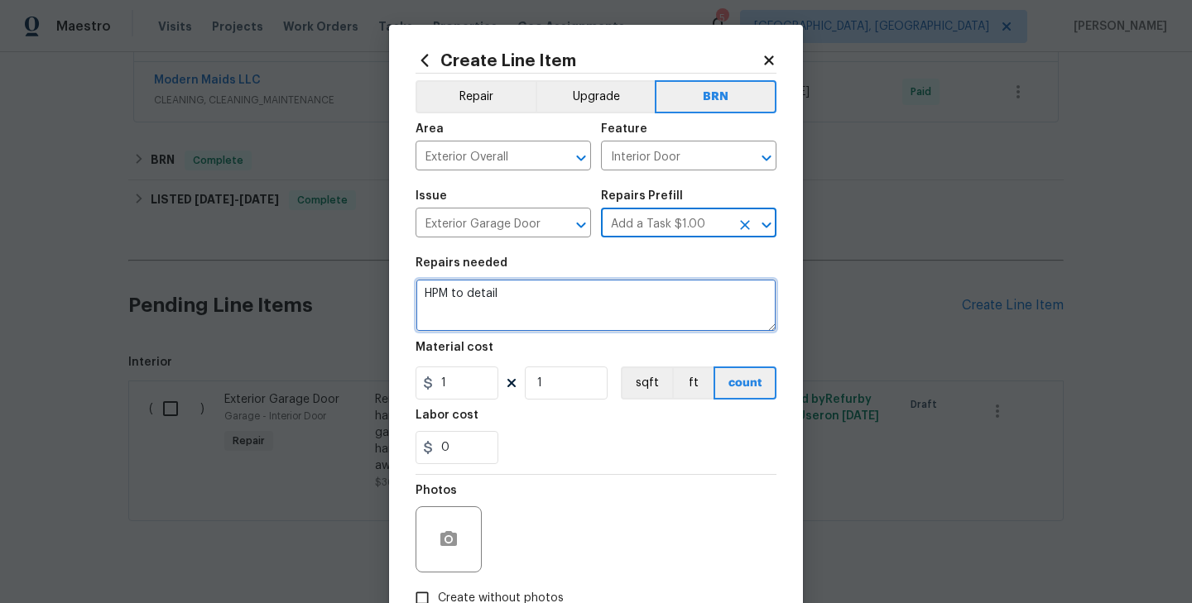
click at [553, 325] on textarea "HPM to detail" at bounding box center [595, 305] width 361 height 53
paste textarea "Seller to have contractor repair garage door not working at time of inspection.…"
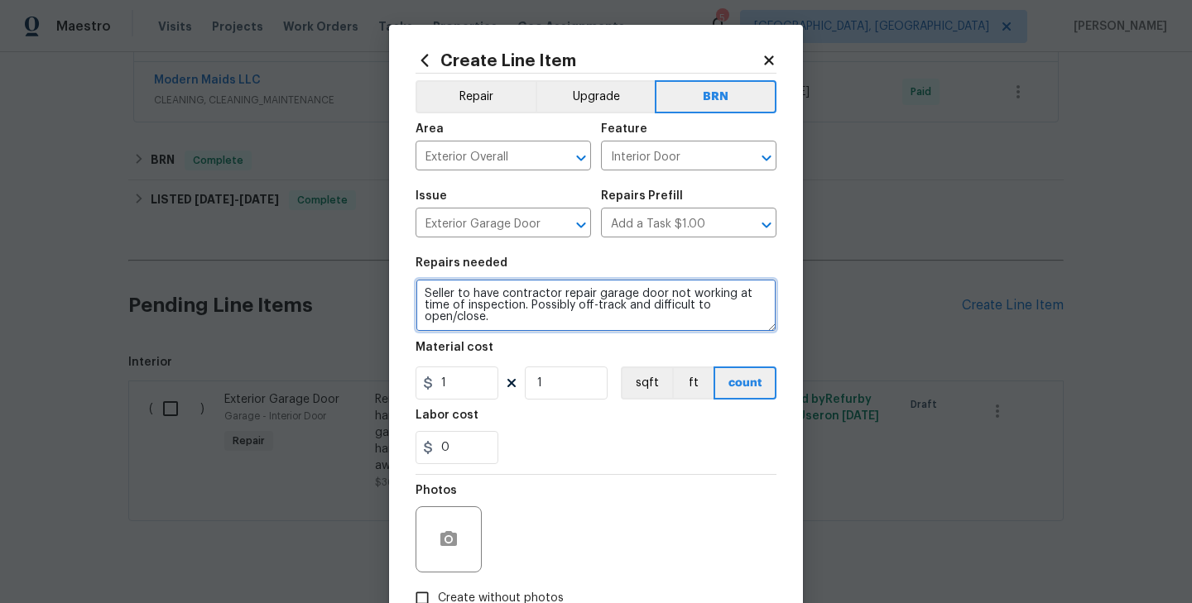
scroll to position [3, 0]
type textarea "Seller to have contractor repair garage door not working at time of inspection.…"
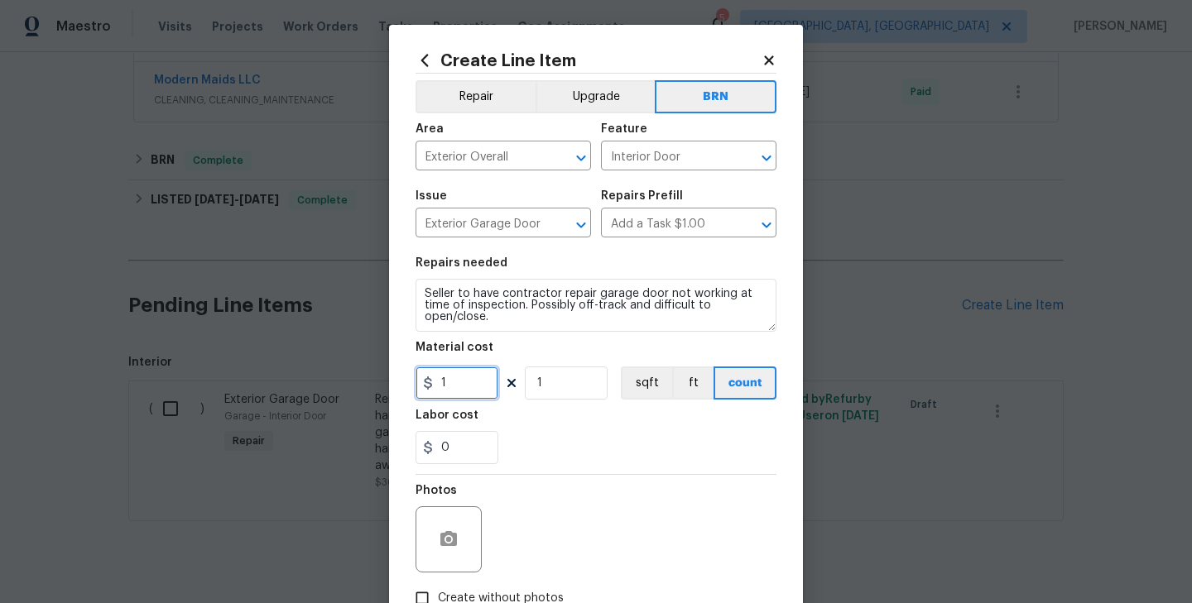
click at [464, 381] on input "1" at bounding box center [456, 383] width 83 height 33
type input "0"
click at [484, 442] on input "0" at bounding box center [456, 447] width 83 height 33
type input "1"
click at [538, 454] on div "1" at bounding box center [595, 447] width 361 height 33
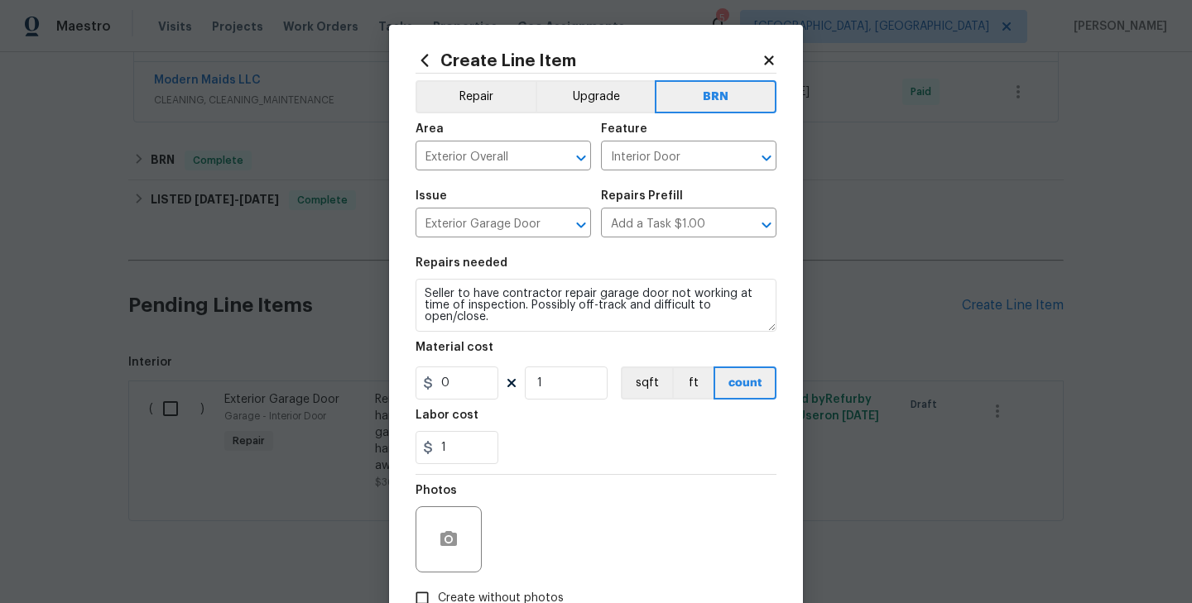
scroll to position [110, 0]
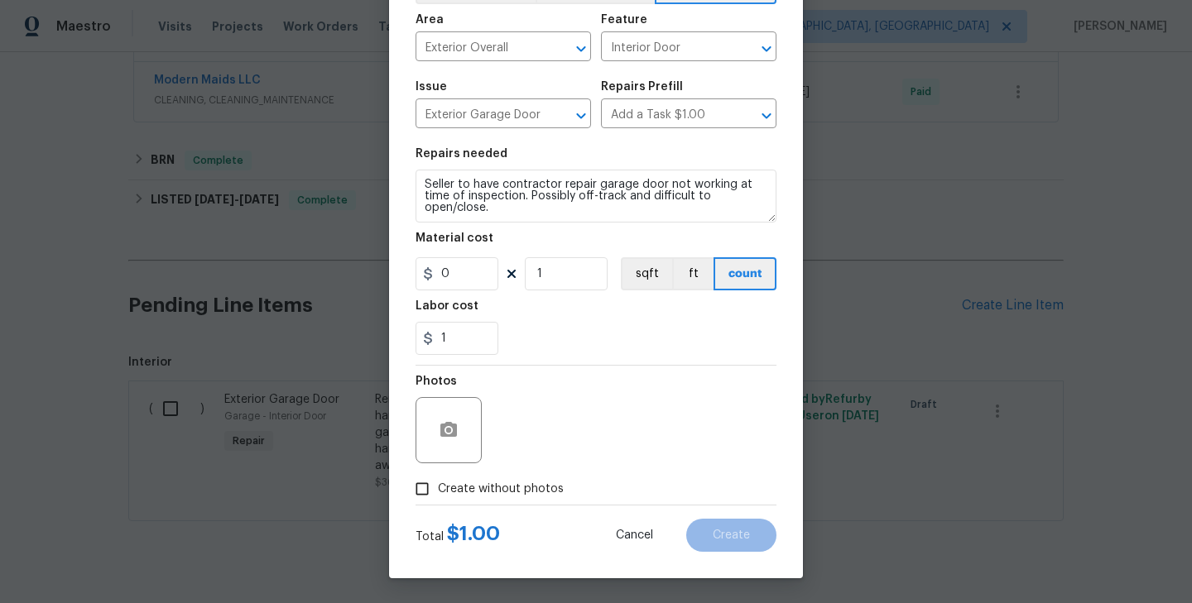
click at [517, 484] on span "Create without photos" at bounding box center [501, 489] width 126 height 17
click at [438, 484] on input "Create without photos" at bounding box center [421, 488] width 31 height 31
checkbox input "true"
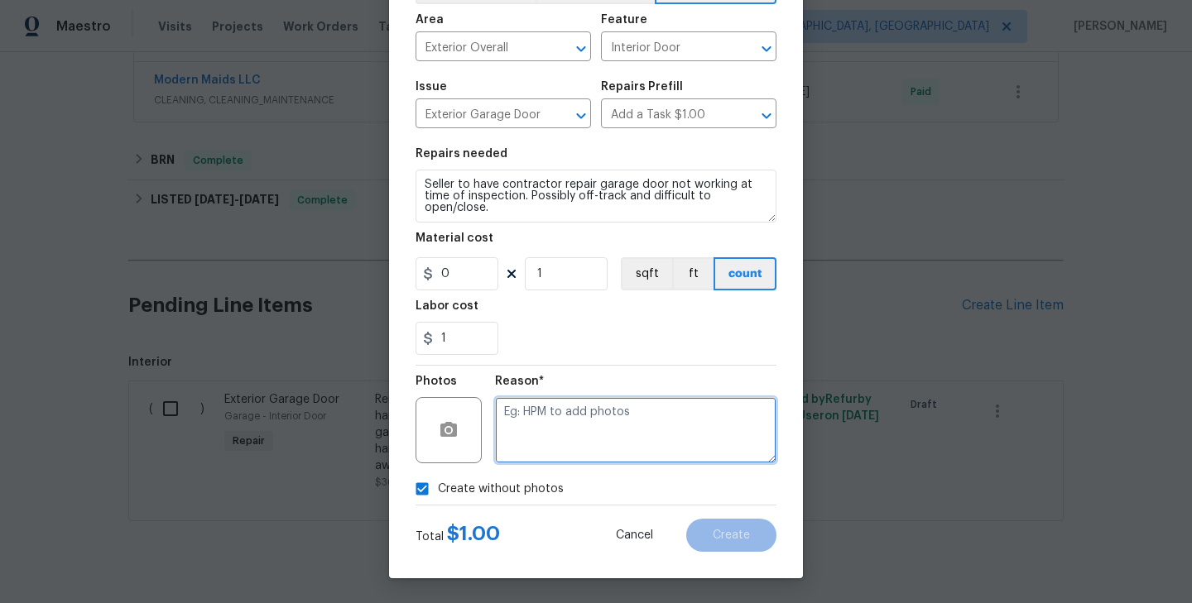
click at [621, 430] on textarea at bounding box center [635, 430] width 281 height 66
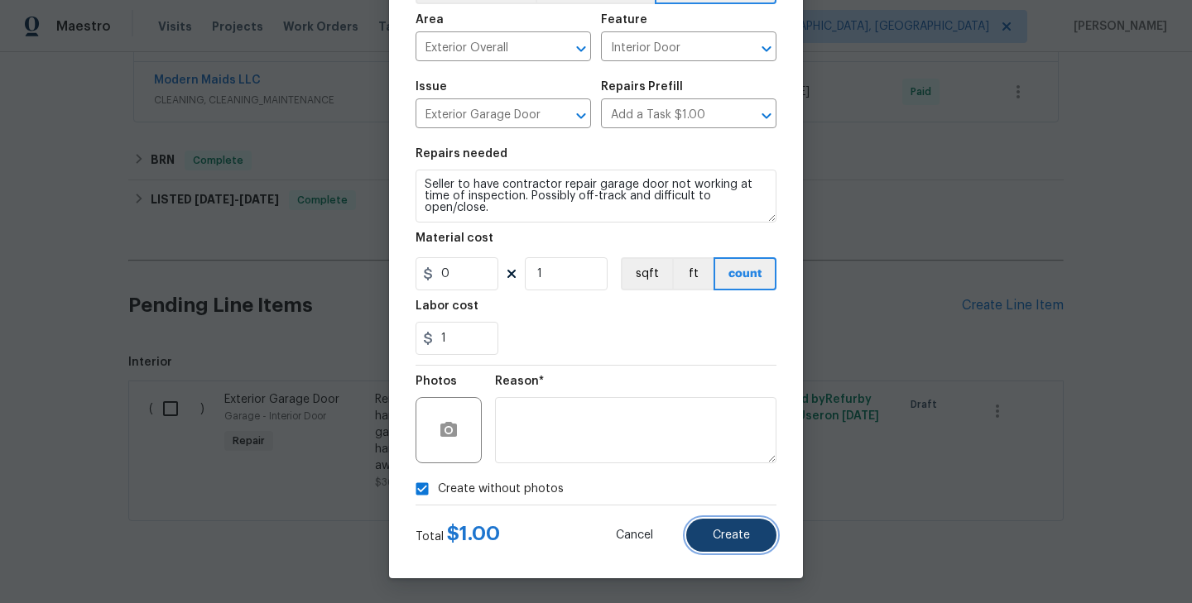
click at [718, 524] on button "Create" at bounding box center [731, 535] width 90 height 33
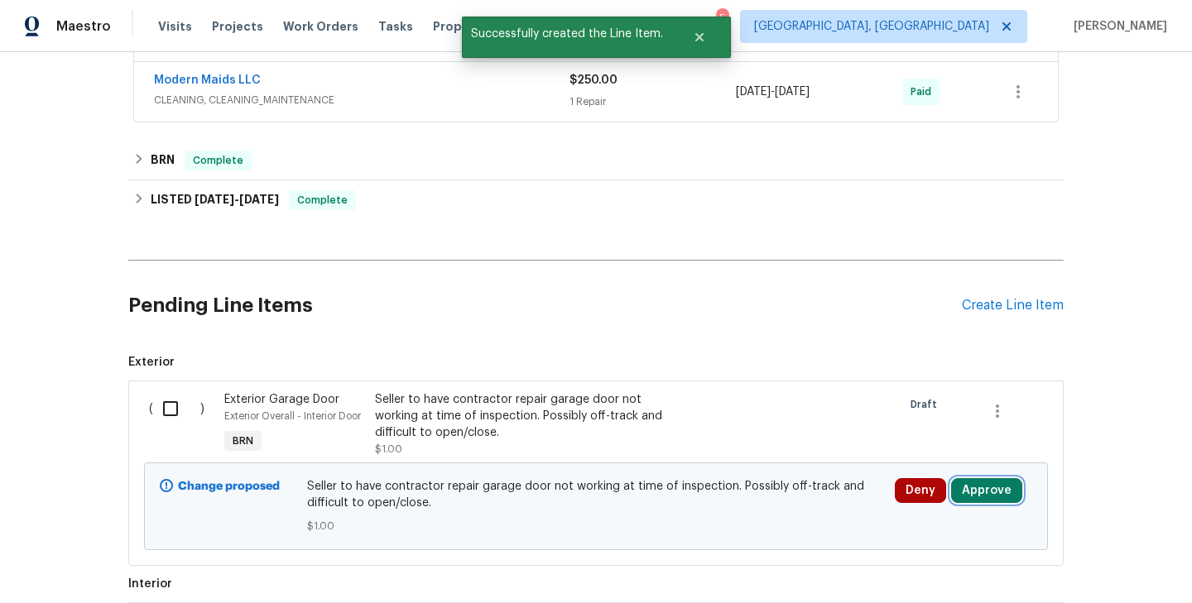
click at [985, 495] on button "Approve" at bounding box center [986, 490] width 71 height 25
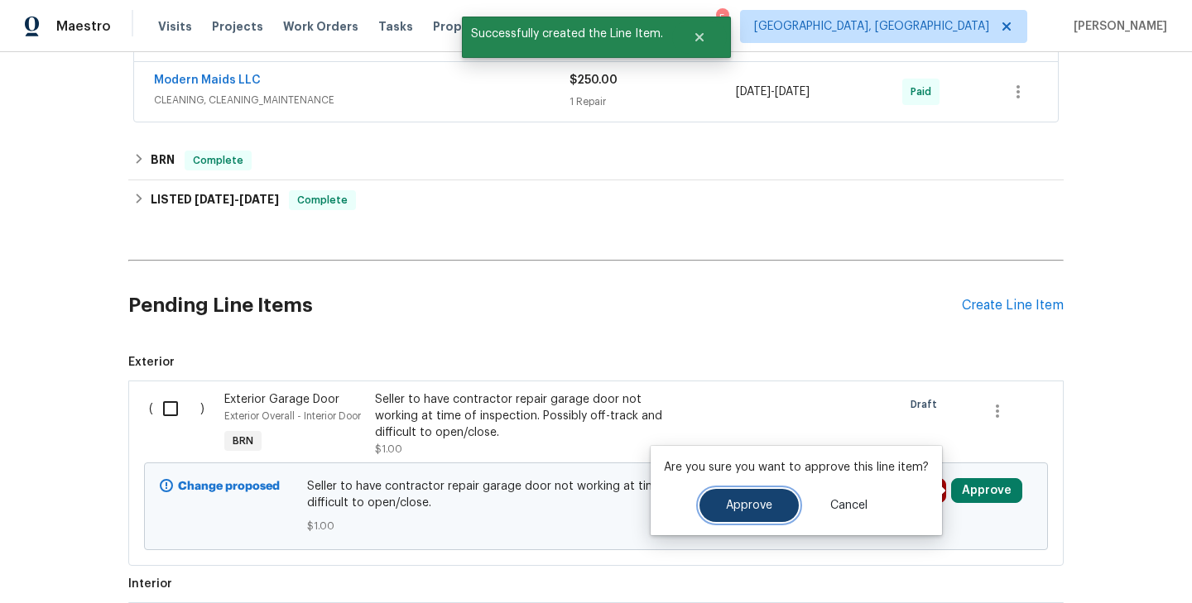
click at [782, 512] on button "Approve" at bounding box center [748, 505] width 99 height 33
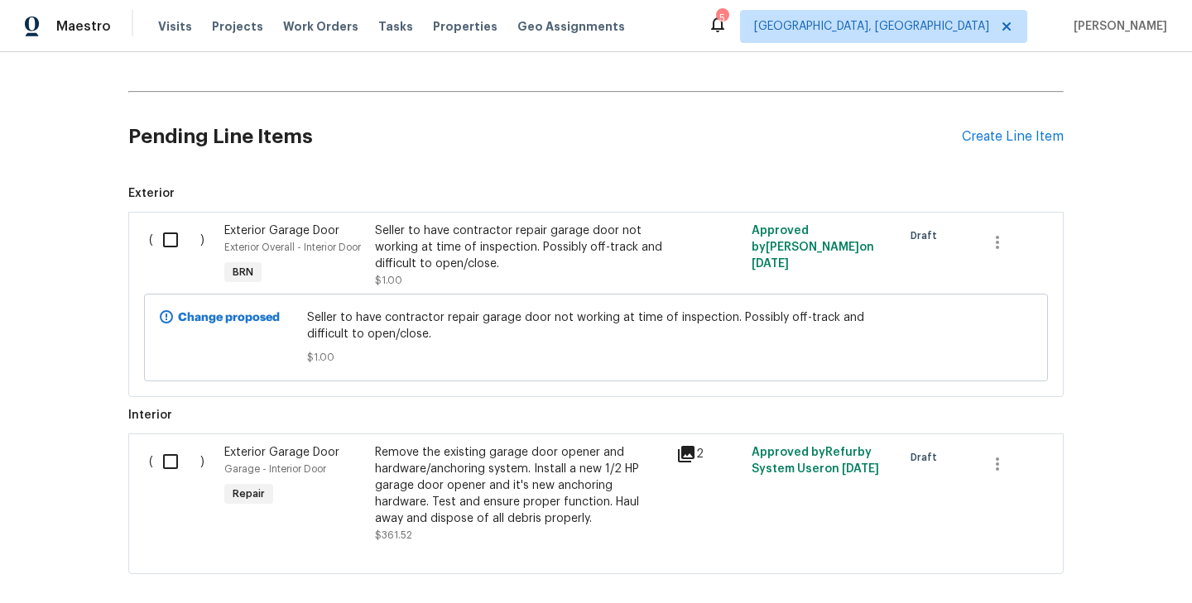
scroll to position [903, 0]
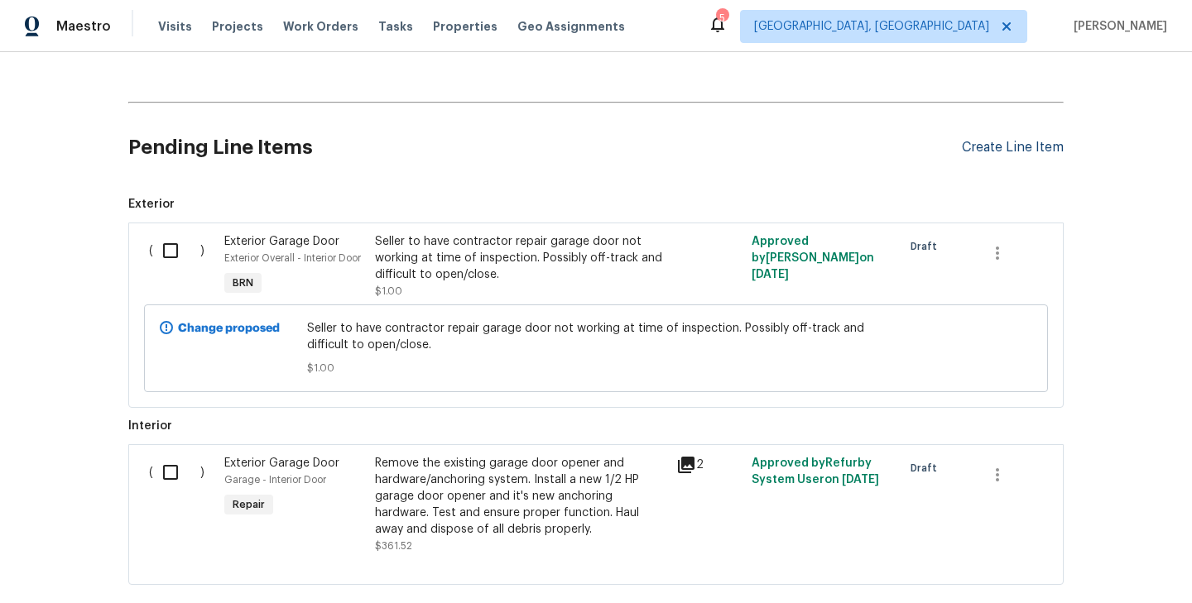
click at [1021, 147] on div "Create Line Item" at bounding box center [1013, 148] width 102 height 16
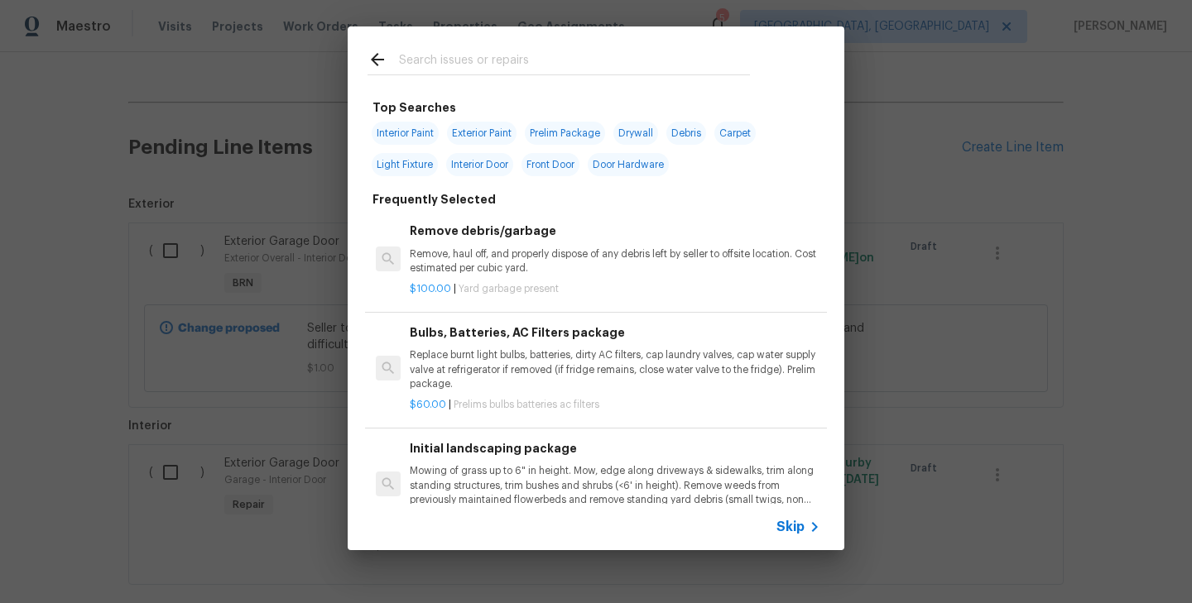
click at [788, 520] on span "Skip" at bounding box center [790, 527] width 28 height 17
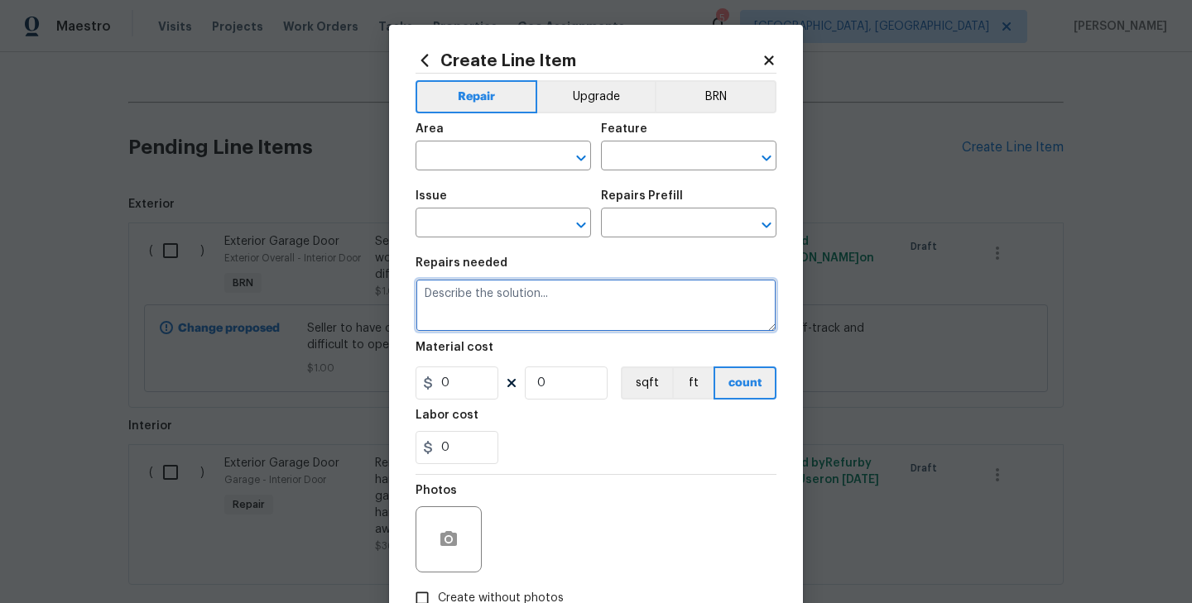
click at [541, 306] on textarea at bounding box center [595, 305] width 361 height 53
paste textarea "Seller to have contractor repair/replace garbage disposal not functioning at ti…"
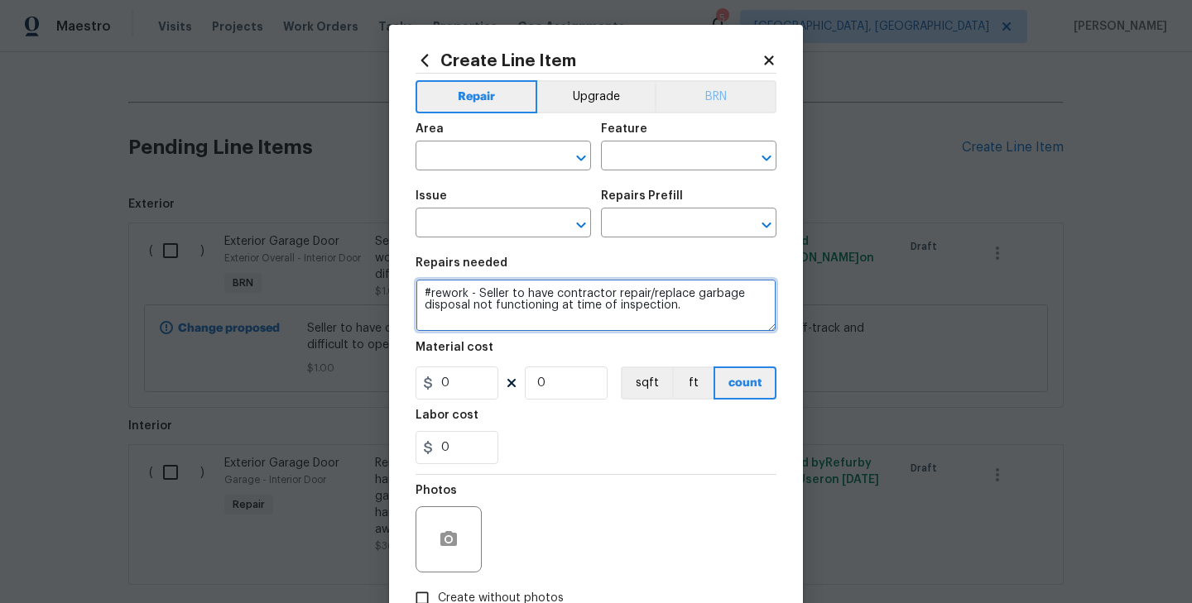
type textarea "#rework - Seller to have contractor repair/replace garbage disposal not functio…"
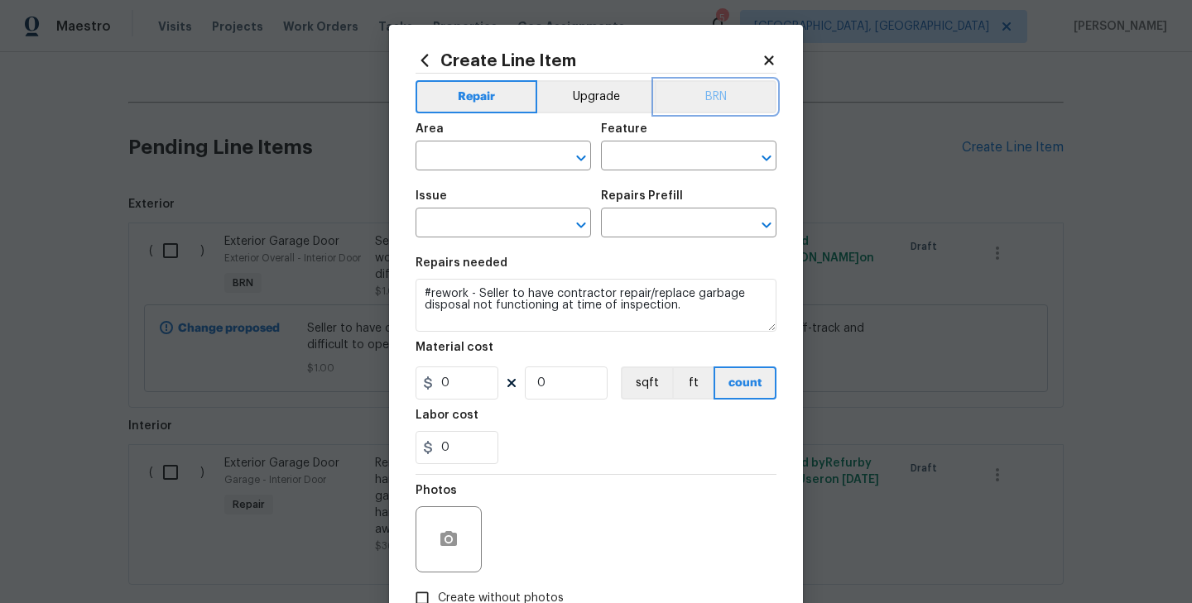
click at [728, 91] on button "BRN" at bounding box center [716, 96] width 122 height 33
click at [519, 156] on input "text" at bounding box center [479, 158] width 129 height 26
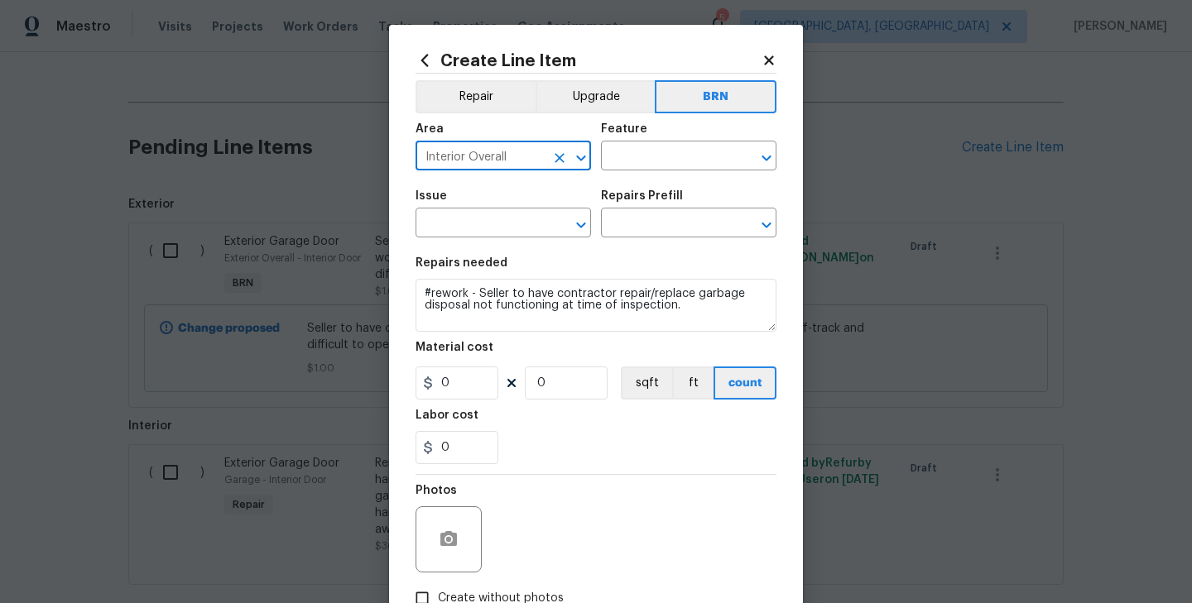
type input "Interior Overall"
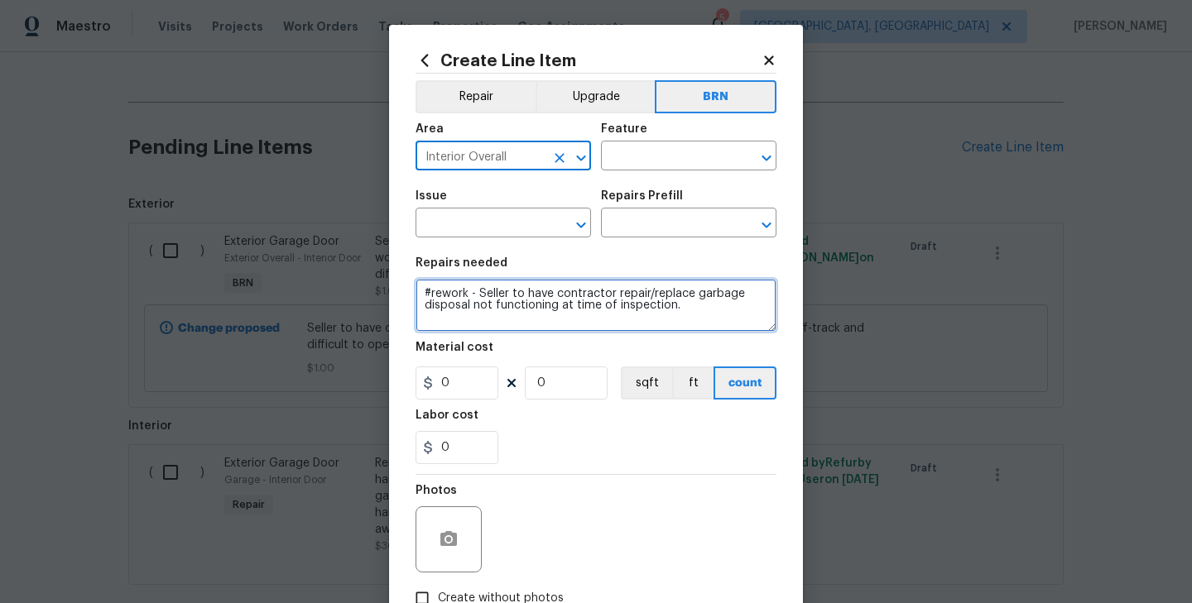
click at [557, 292] on textarea "#rework - Seller to have contractor repair/replace garbage disposal not functio…" at bounding box center [595, 305] width 361 height 53
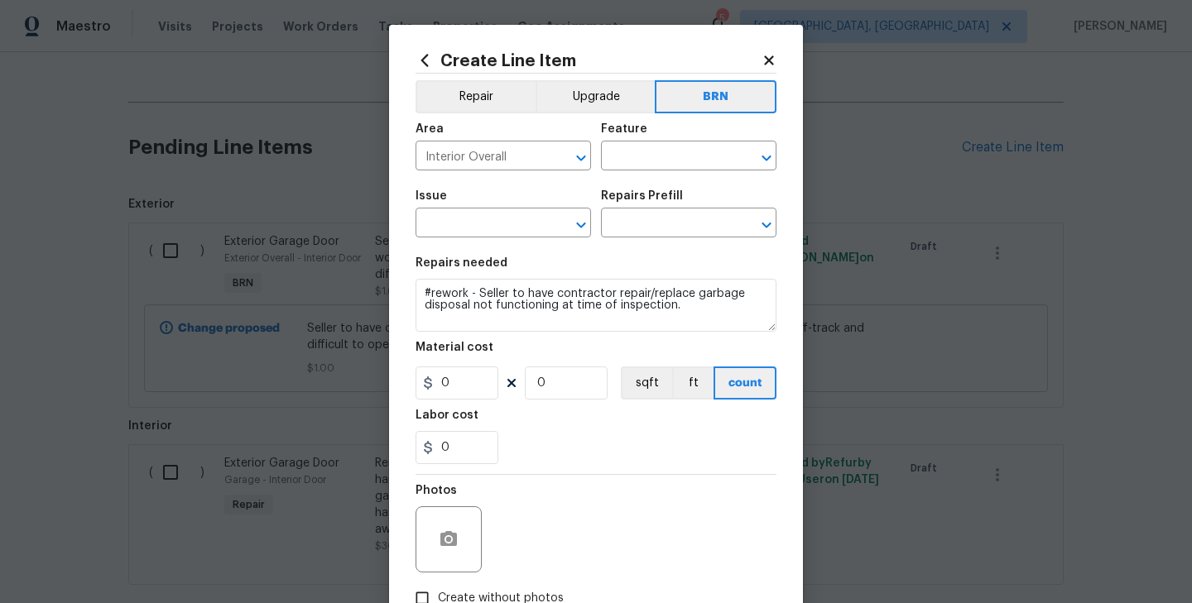
click at [680, 137] on div "Feature" at bounding box center [688, 134] width 175 height 22
click at [676, 156] on input "text" at bounding box center [665, 158] width 129 height 26
type input "Garbage Disposal"
click at [501, 224] on input "text" at bounding box center [479, 225] width 129 height 26
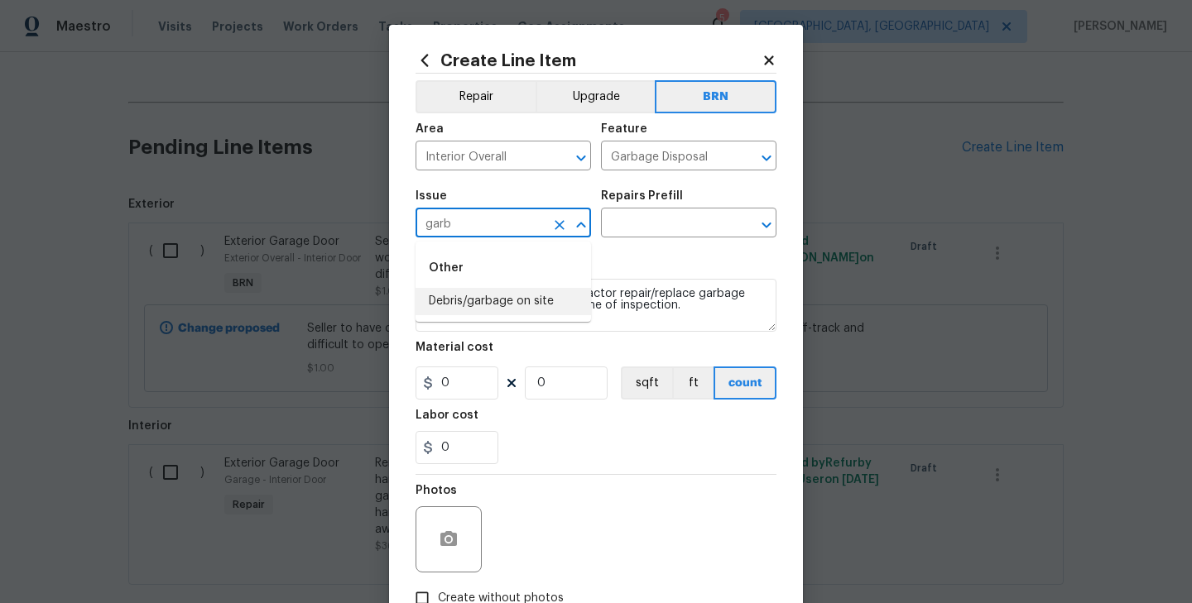
click at [526, 308] on li "Debris/garbage on site" at bounding box center [502, 301] width 175 height 27
type input "Debris/garbage on site"
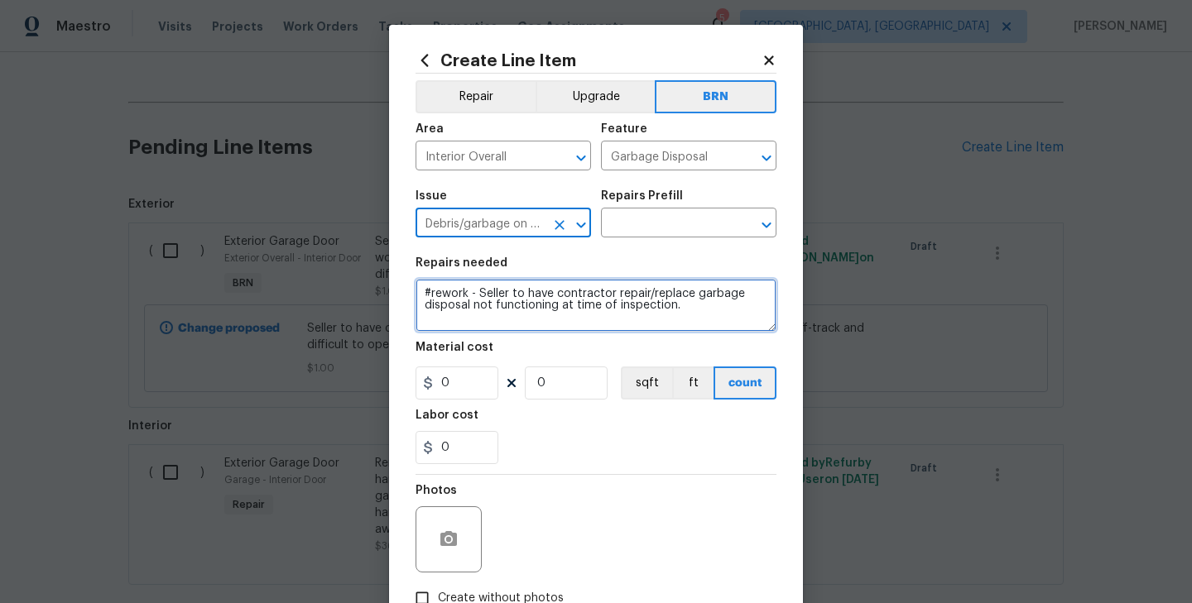
click at [564, 298] on textarea "#rework - Seller to have contractor repair/replace garbage disposal not functio…" at bounding box center [595, 305] width 361 height 53
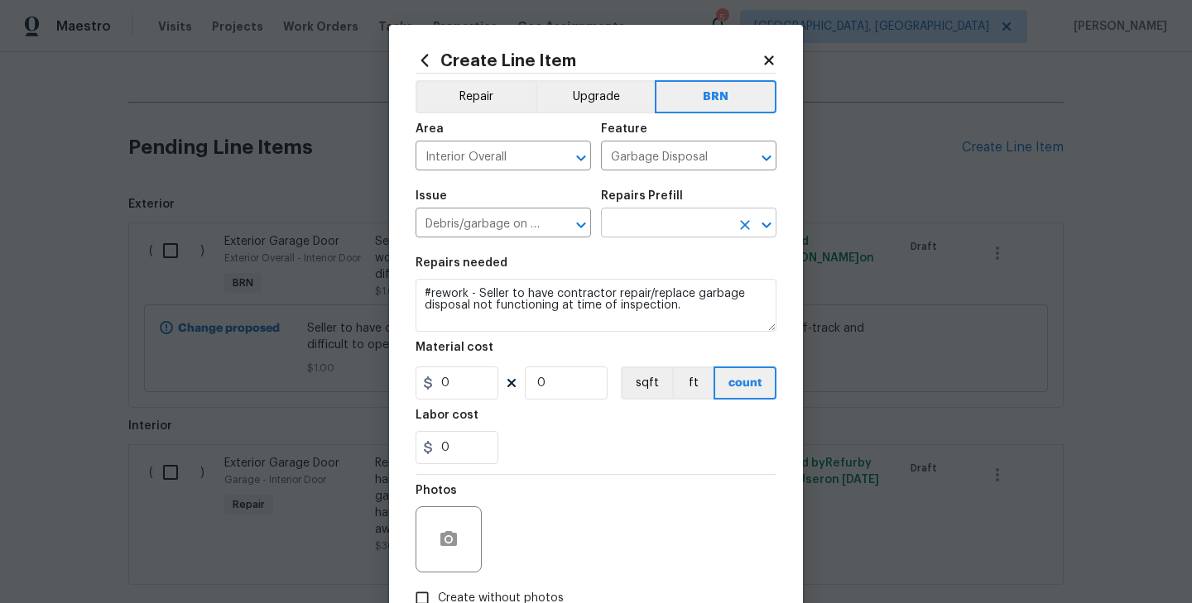
click at [646, 228] on input "text" at bounding box center [665, 225] width 129 height 26
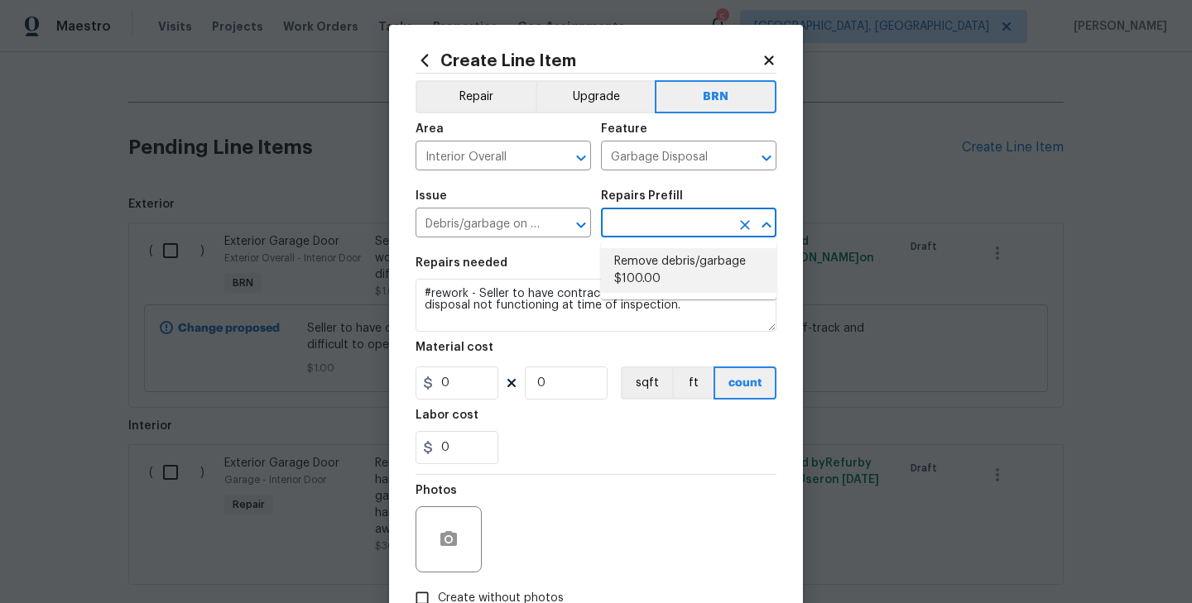
click at [675, 260] on li "Remove debris/garbage $100.00" at bounding box center [688, 270] width 175 height 45
type input "Remove debris/garbage $100.00"
type textarea "Remove, haul off, and properly dispose of any debris left by seller to offsite …"
type input "100"
type input "1"
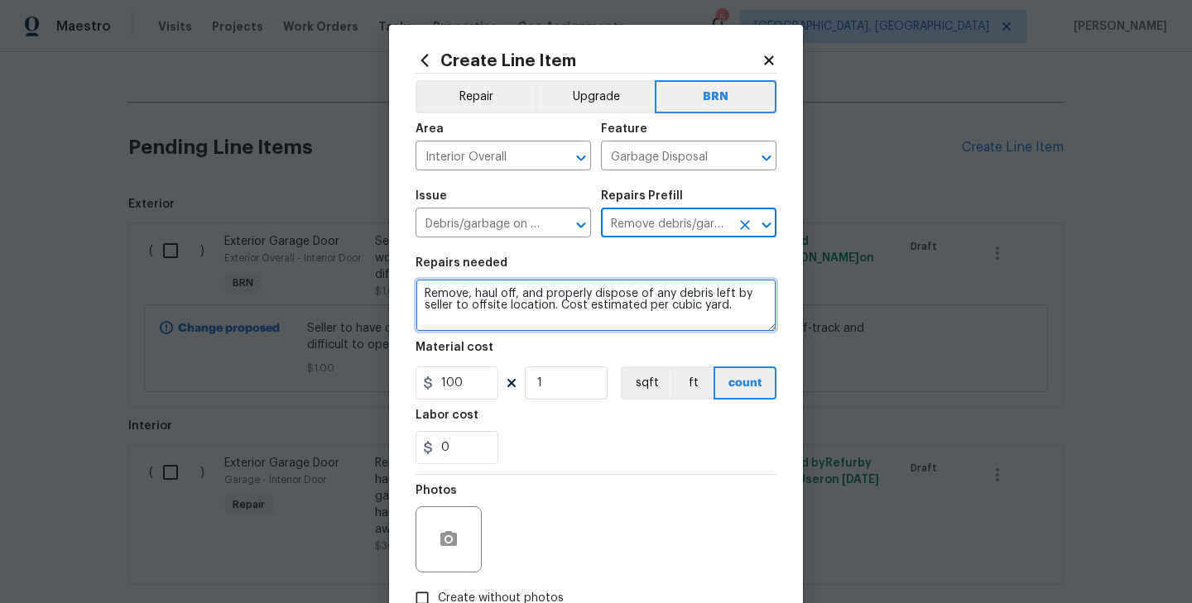
click at [573, 295] on textarea "Remove, haul off, and properly dispose of any debris left by seller to offsite …" at bounding box center [595, 305] width 361 height 53
paste textarea "#rework - Seller to have contractor repair/replace garbage disposal not functio…"
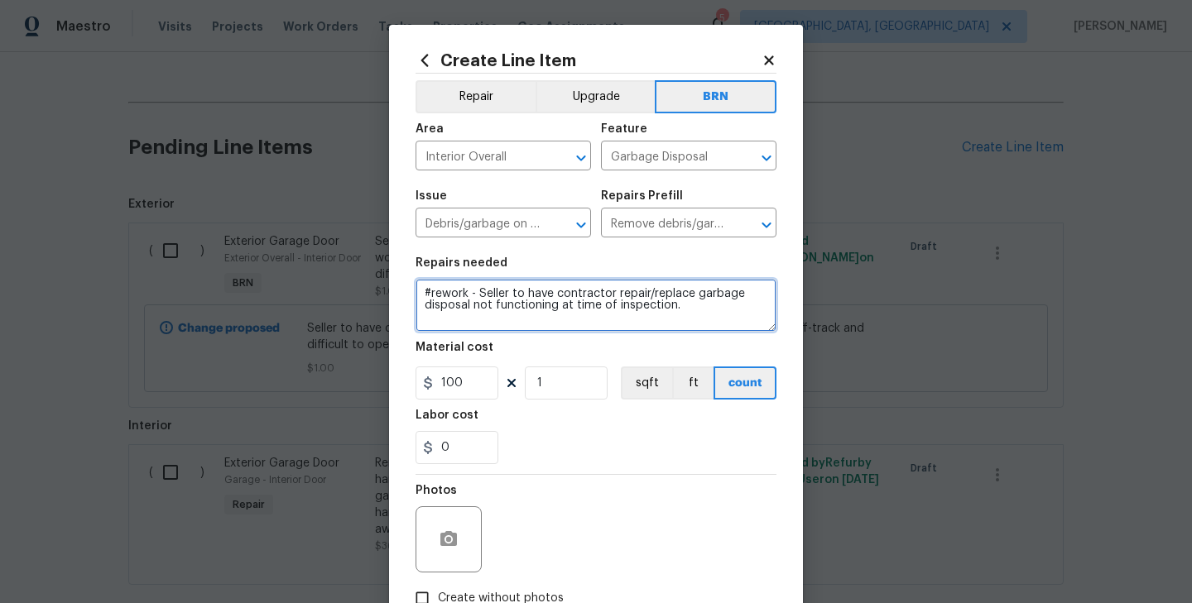
type textarea "#rework - Seller to have contractor repair/replace garbage disposal not functio…"
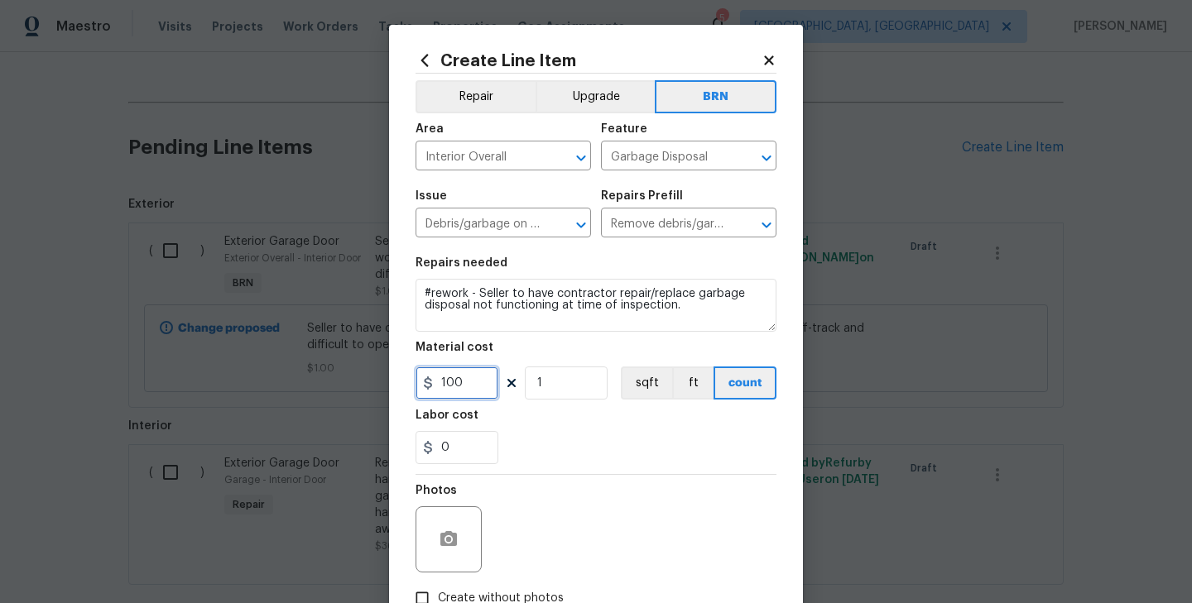
click at [473, 385] on input "100" at bounding box center [456, 383] width 83 height 33
type input "1"
click at [545, 458] on div "0" at bounding box center [595, 447] width 361 height 33
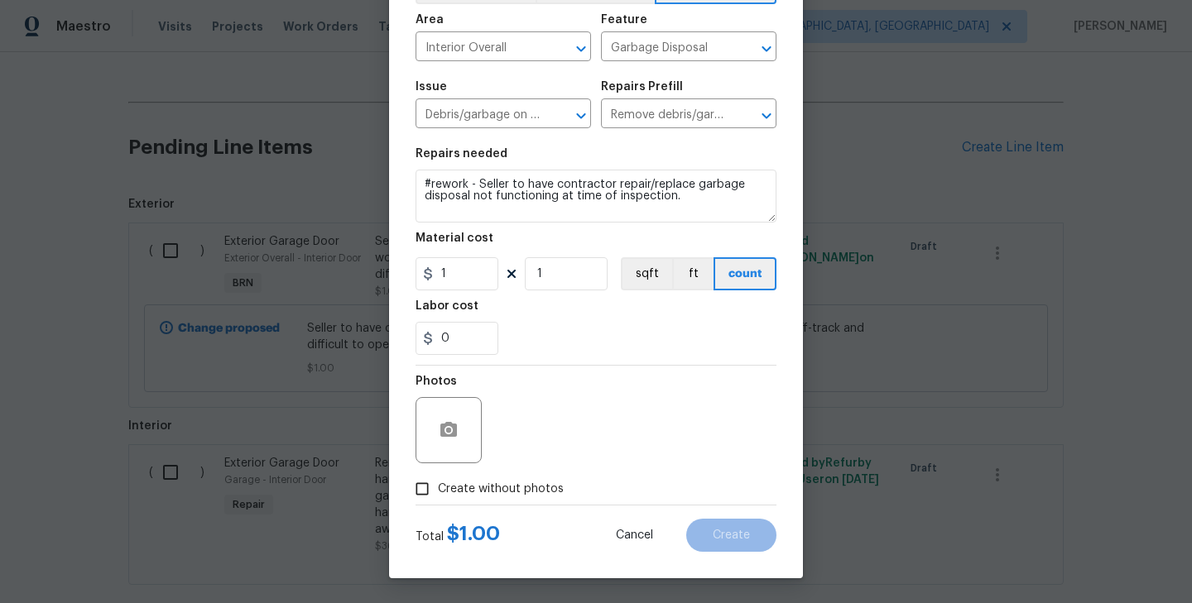
click at [526, 494] on span "Create without photos" at bounding box center [501, 489] width 126 height 17
click at [438, 494] on input "Create without photos" at bounding box center [421, 488] width 31 height 31
checkbox input "true"
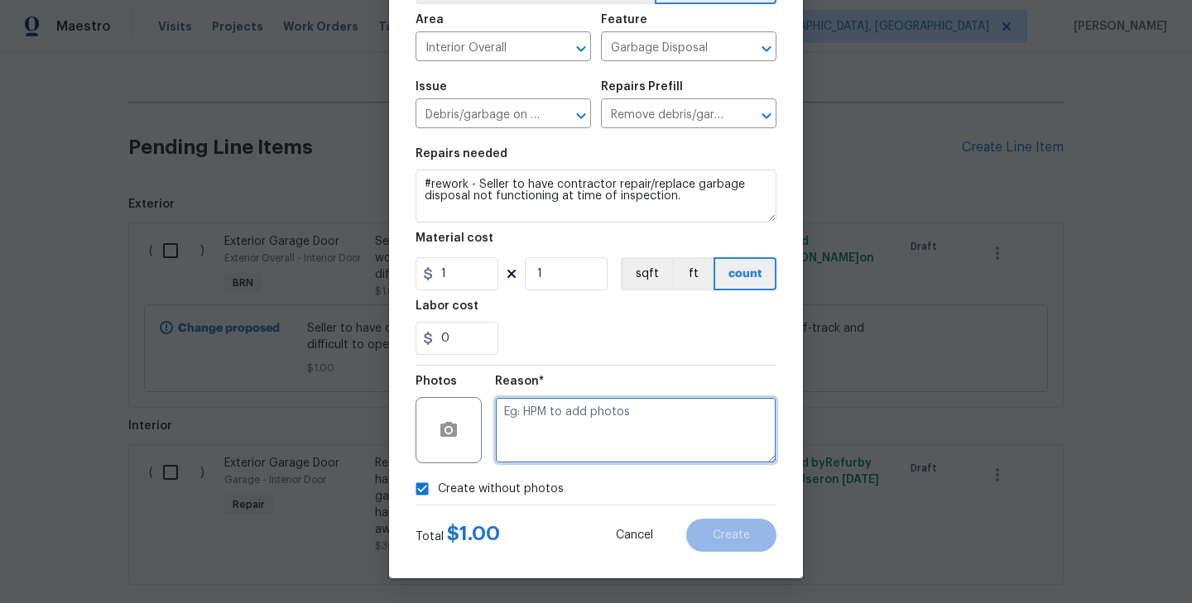
click at [591, 439] on textarea at bounding box center [635, 430] width 281 height 66
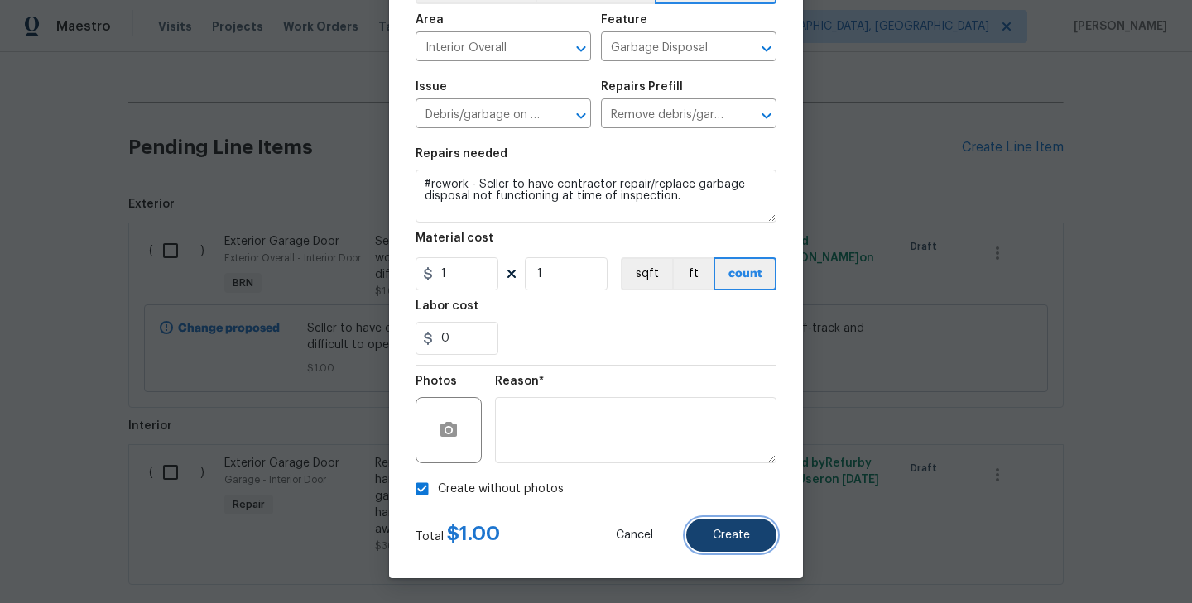
click at [737, 535] on span "Create" at bounding box center [731, 536] width 37 height 12
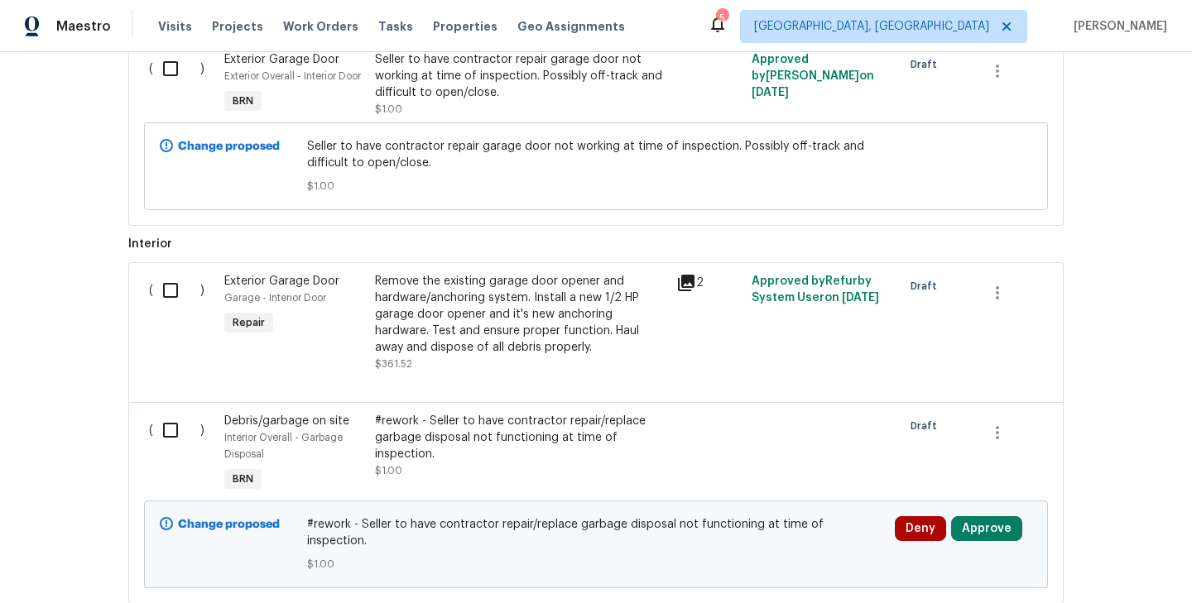
scroll to position [1136, 0]
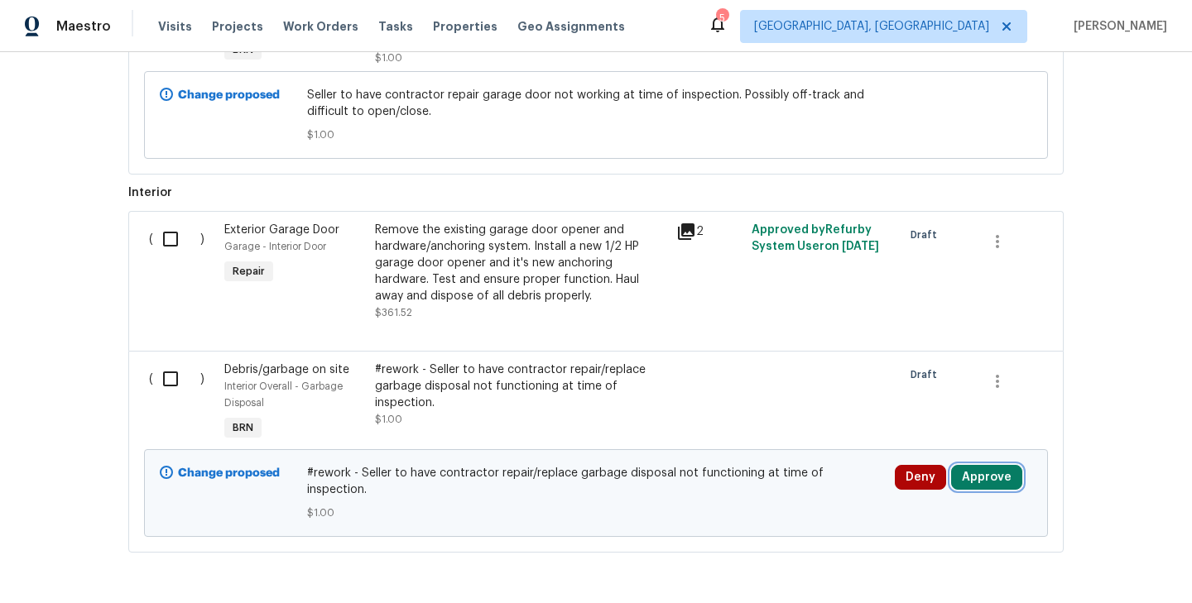
click at [996, 486] on button "Approve" at bounding box center [986, 477] width 71 height 25
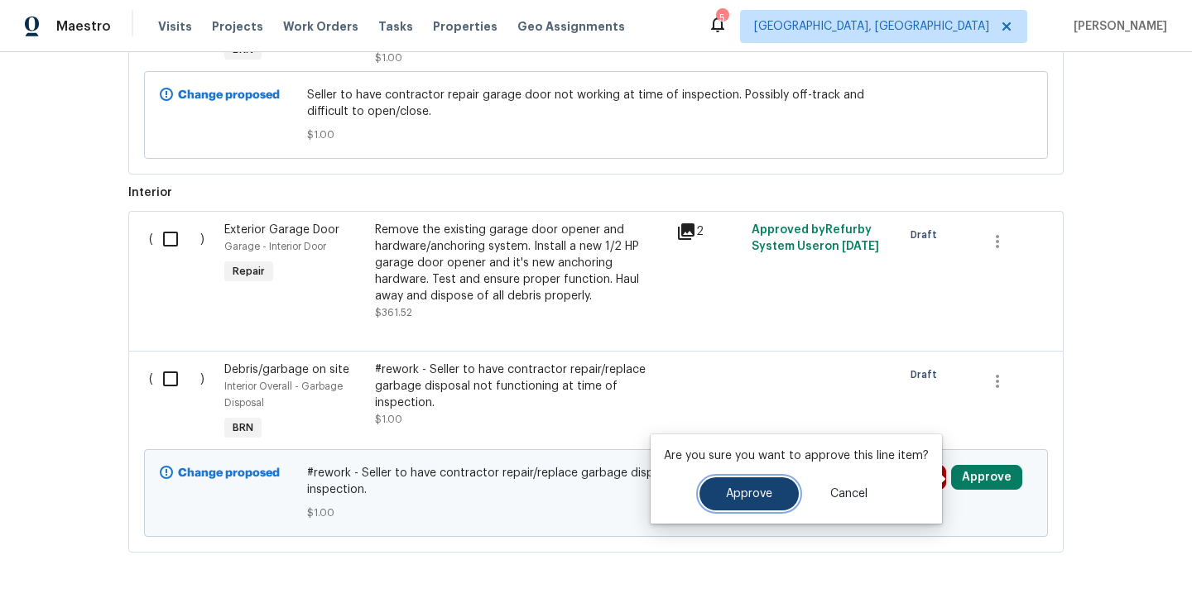
click at [761, 502] on button "Approve" at bounding box center [748, 494] width 99 height 33
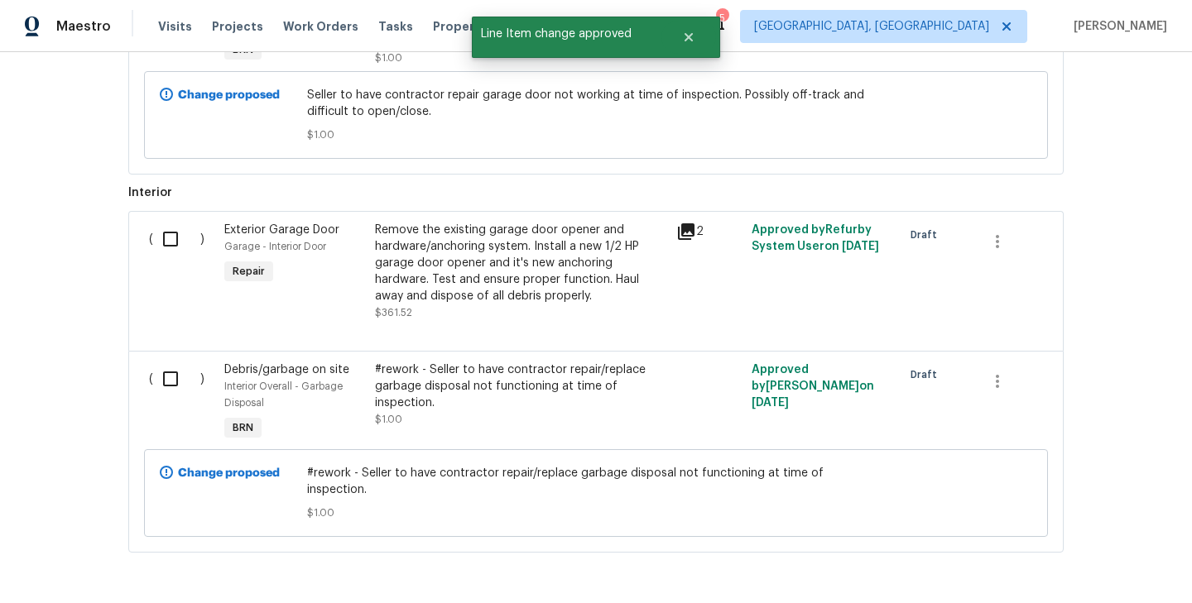
click at [175, 386] on input "checkbox" at bounding box center [176, 379] width 47 height 35
checkbox input "true"
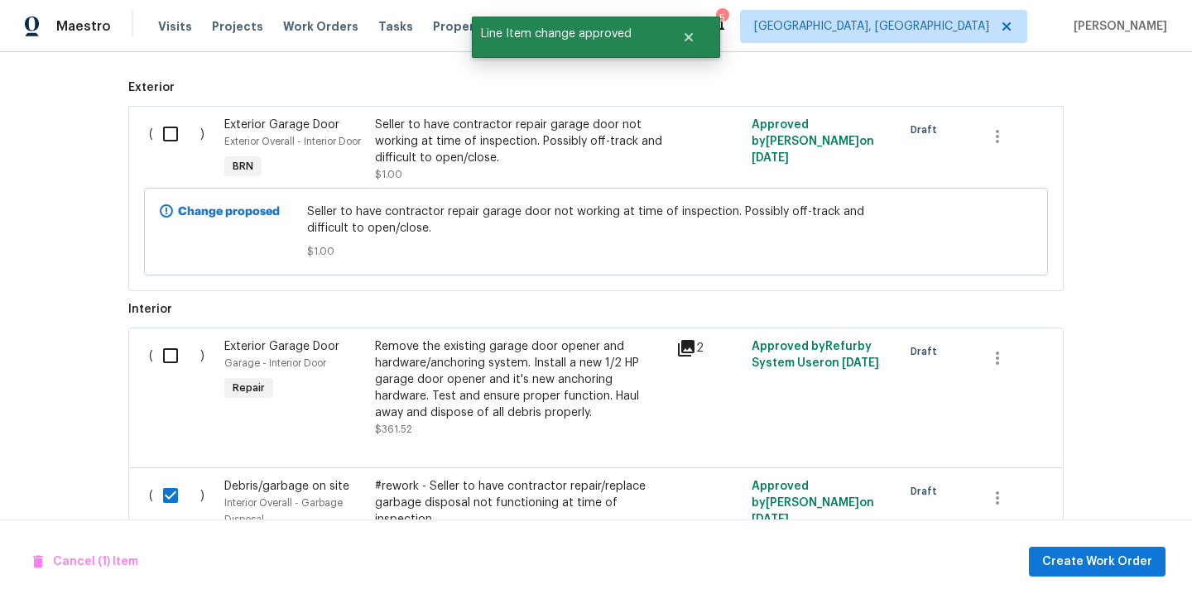
scroll to position [939, 0]
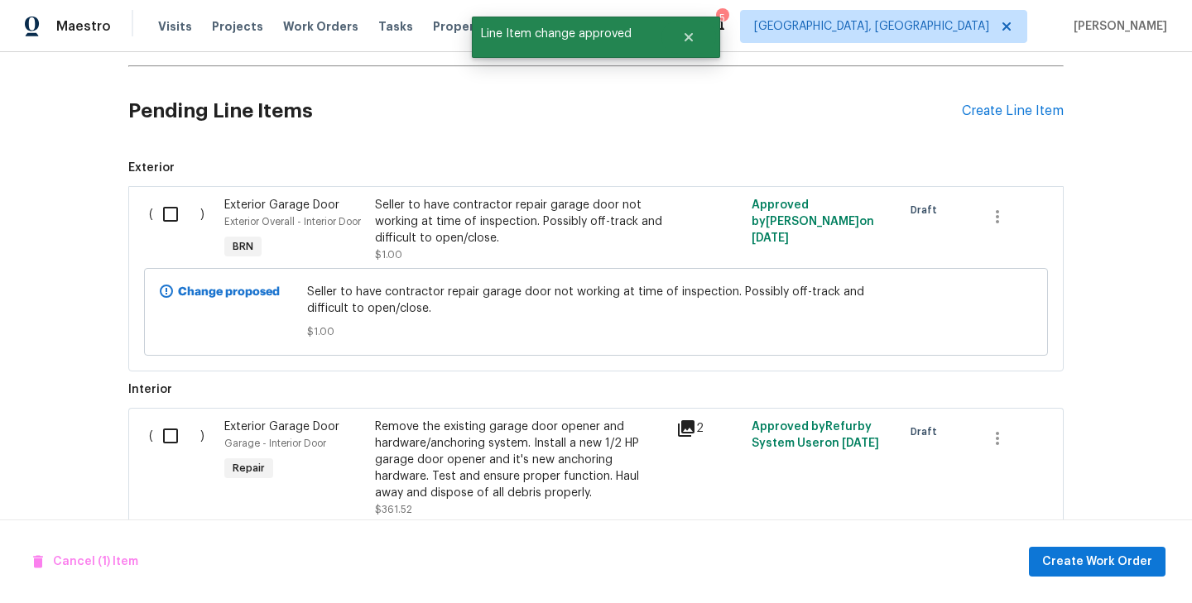
click at [173, 216] on input "checkbox" at bounding box center [176, 214] width 47 height 35
checkbox input "true"
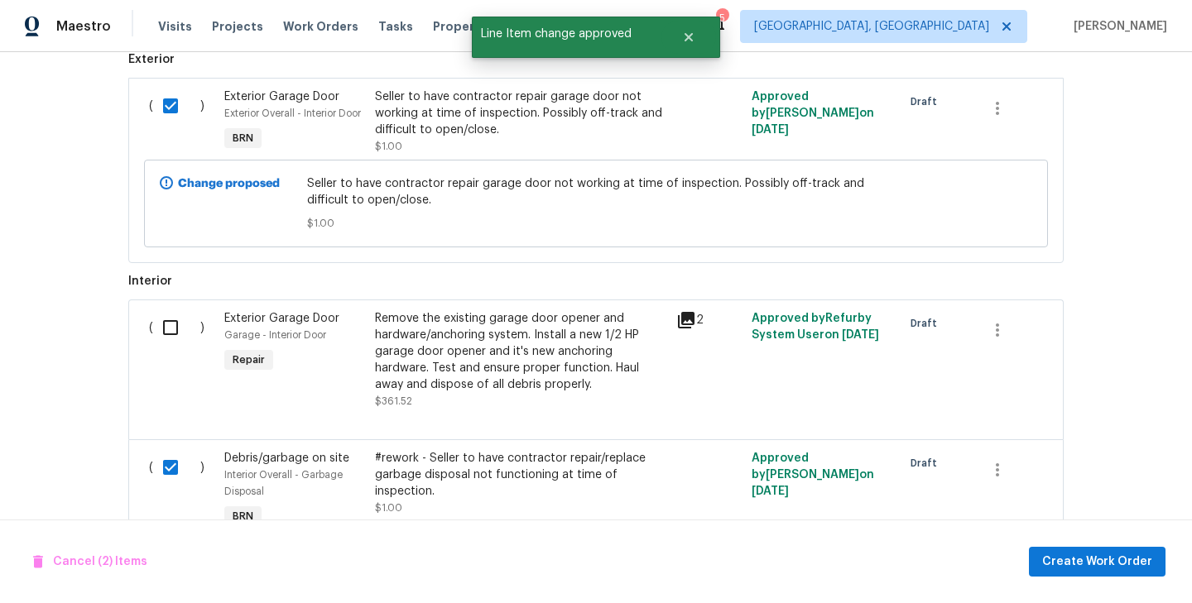
scroll to position [1182, 0]
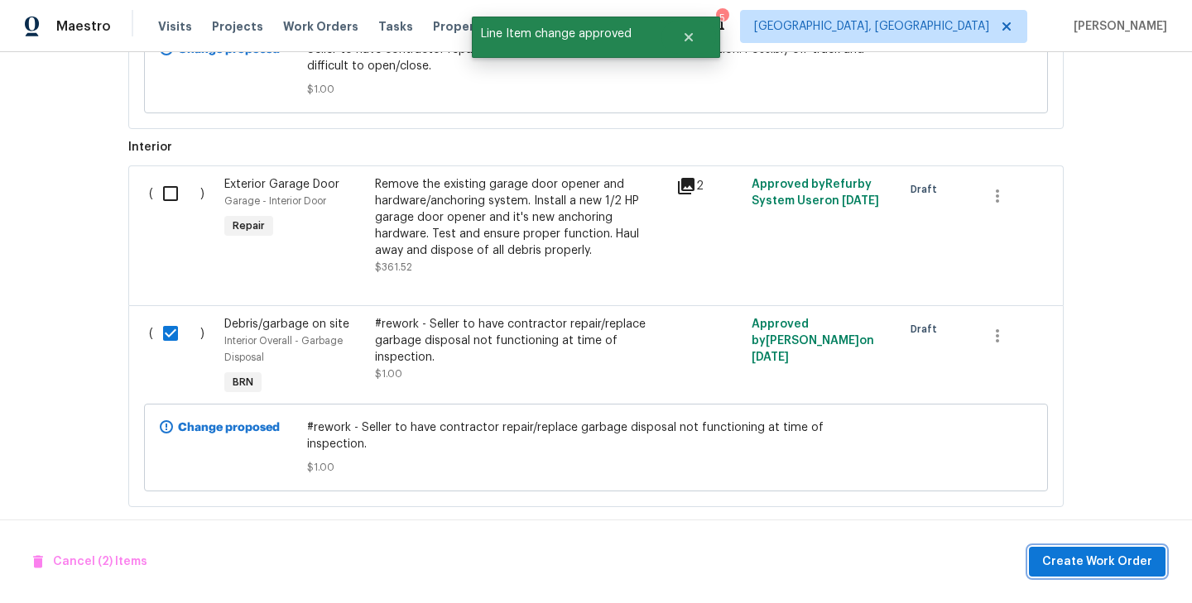
click at [1100, 570] on span "Create Work Order" at bounding box center [1097, 562] width 110 height 21
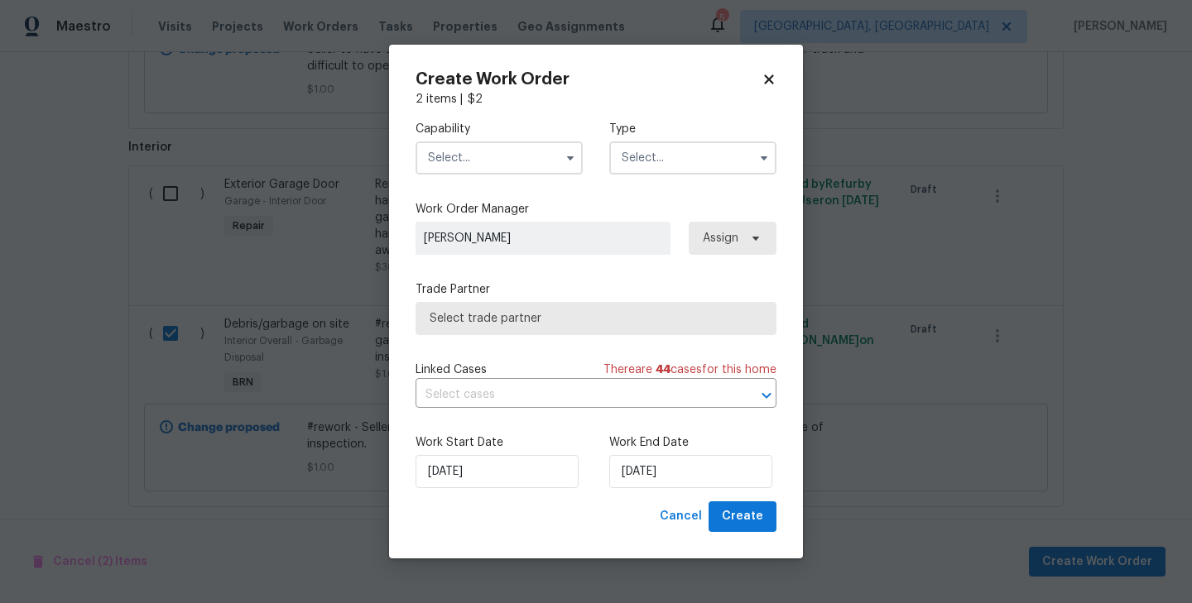
click at [727, 156] on input "text" at bounding box center [692, 158] width 167 height 33
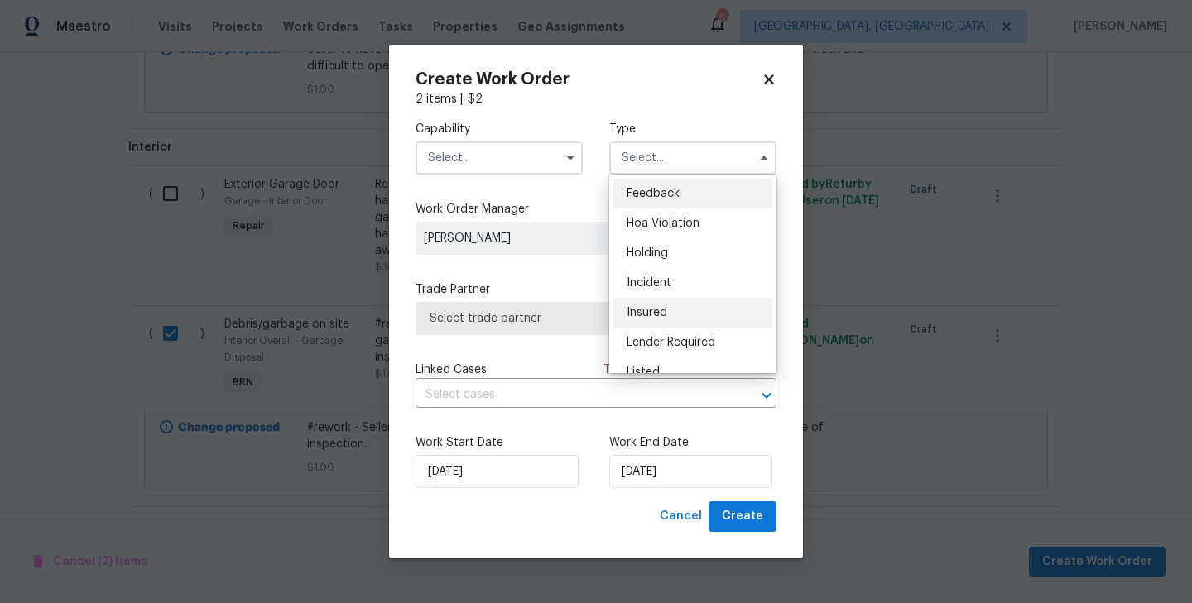
scroll to position [376, 0]
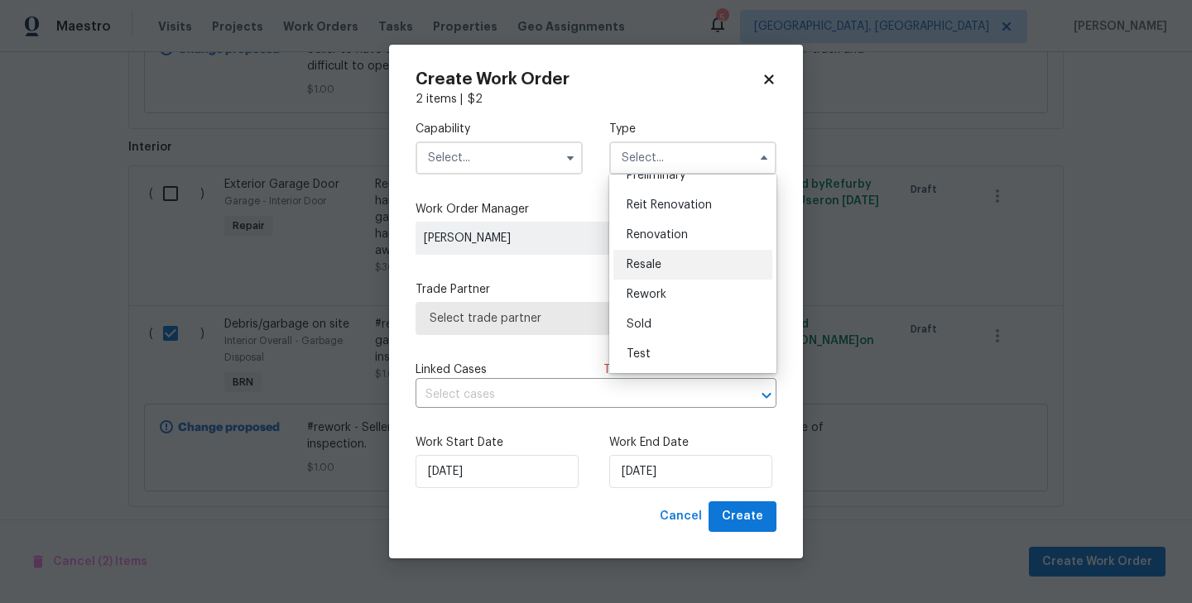
click at [660, 262] on span "Resale" at bounding box center [644, 265] width 35 height 12
type input "Resale"
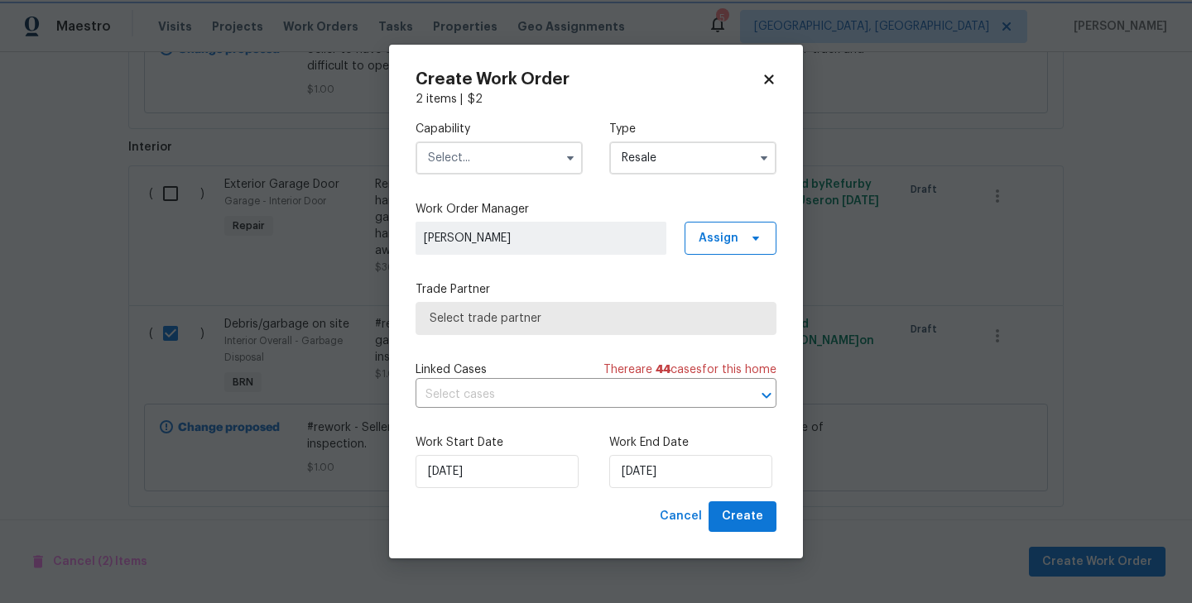
scroll to position [0, 0]
click at [529, 164] on input "text" at bounding box center [498, 158] width 167 height 33
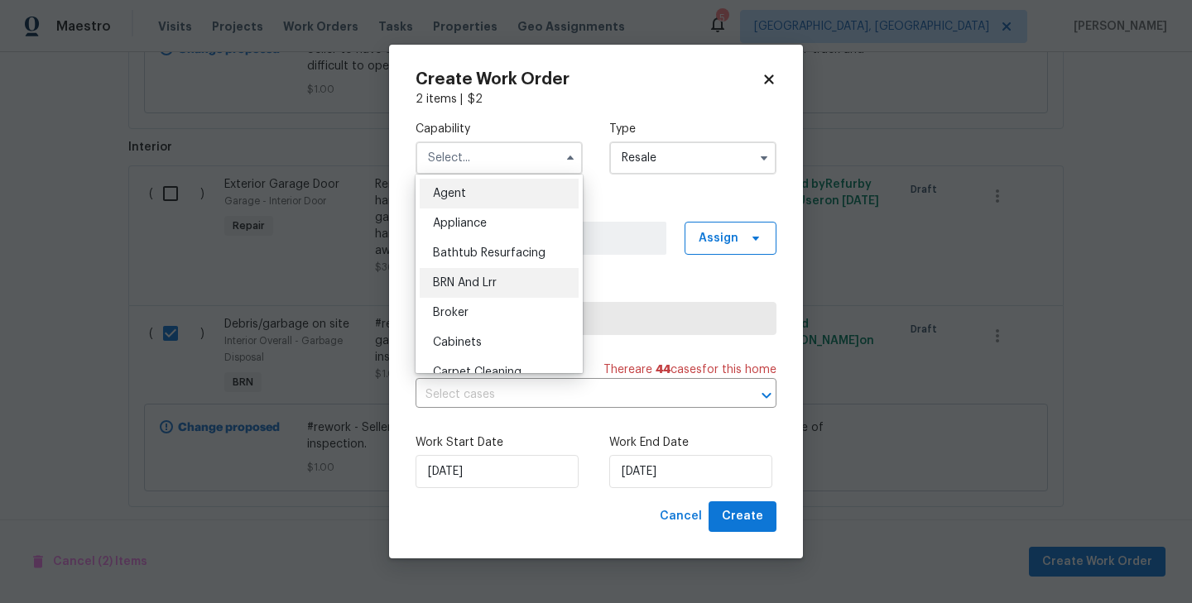
click at [519, 268] on div "BRN And Lrr" at bounding box center [499, 283] width 159 height 30
type input "BRN And Lrr"
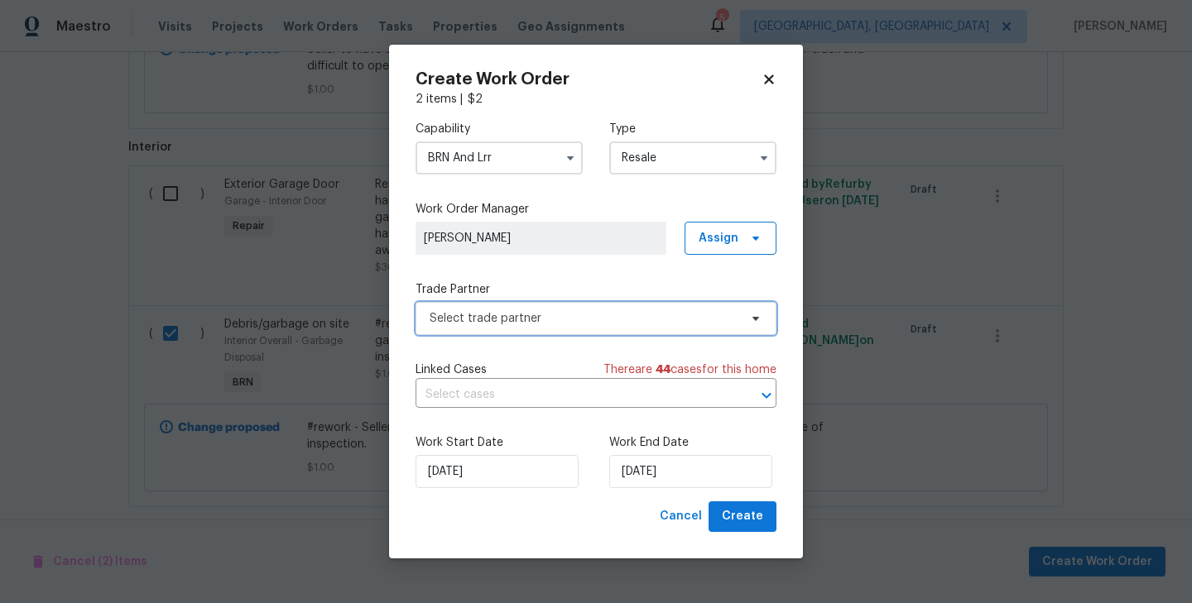
click at [583, 308] on span "Select trade partner" at bounding box center [595, 318] width 361 height 33
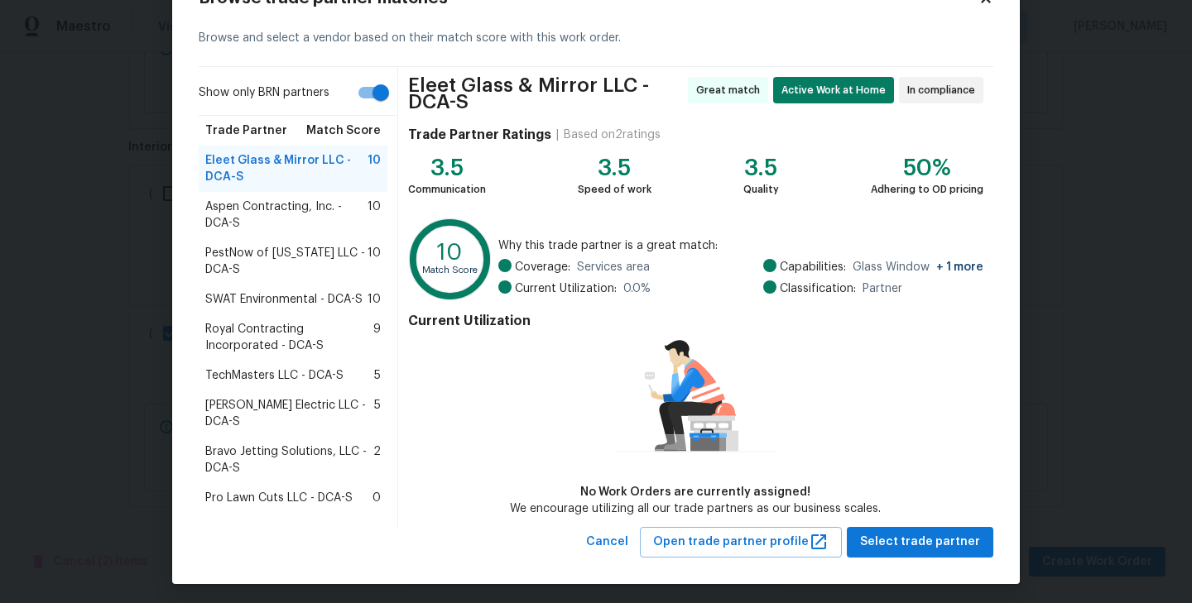
scroll to position [64, 0]
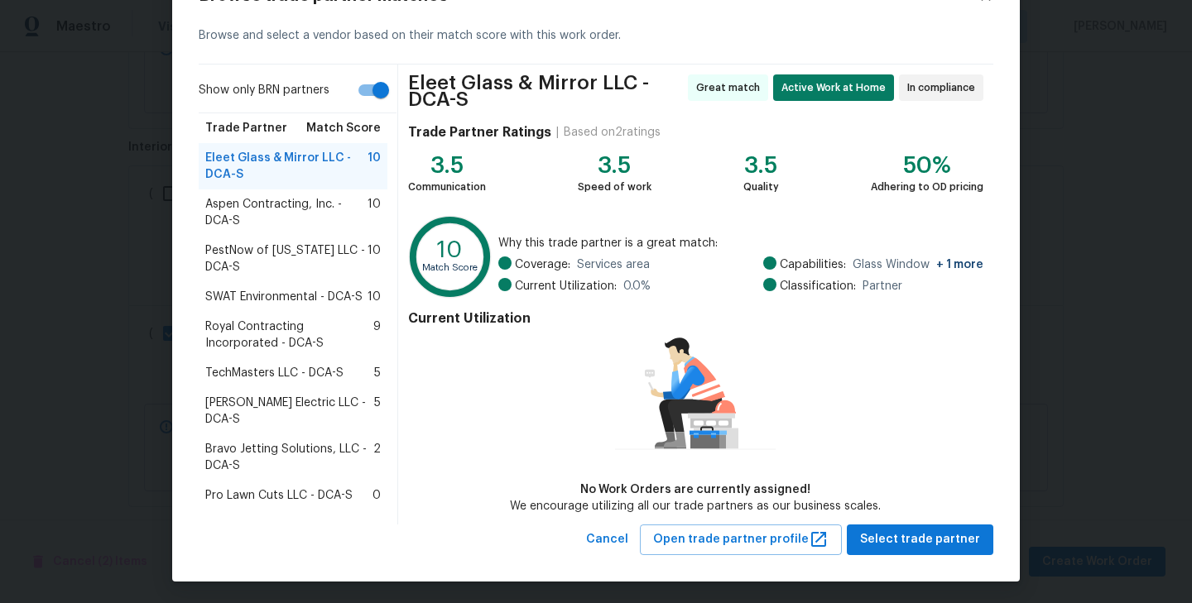
click at [375, 87] on input "Show only BRN partners" at bounding box center [381, 89] width 94 height 31
checkbox input "false"
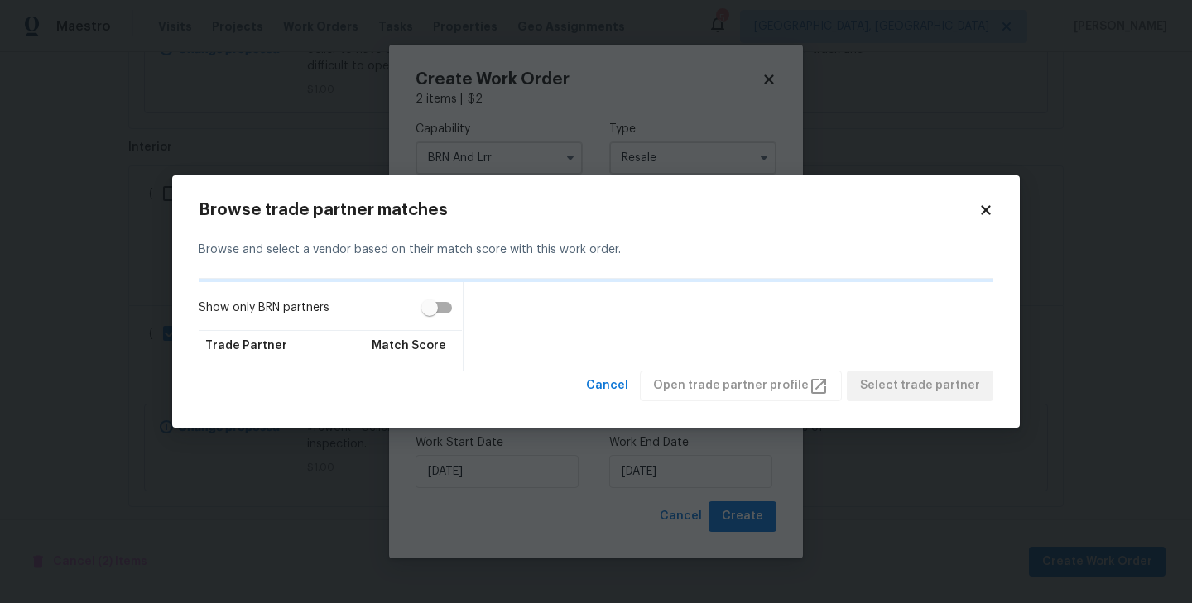
scroll to position [0, 0]
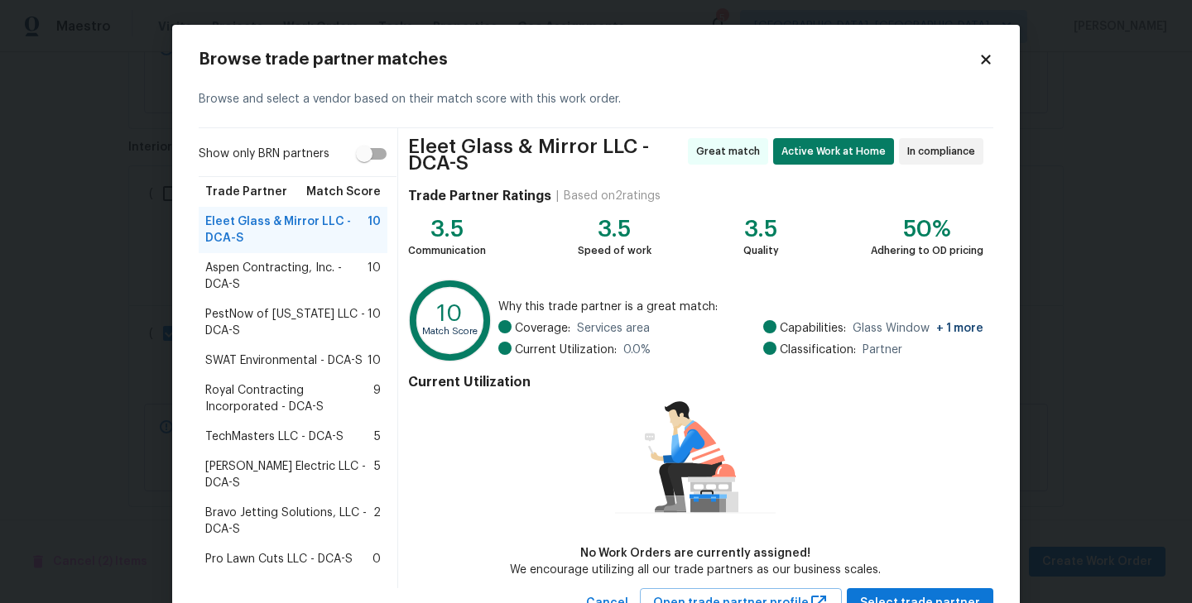
click at [981, 58] on icon at bounding box center [985, 59] width 15 height 15
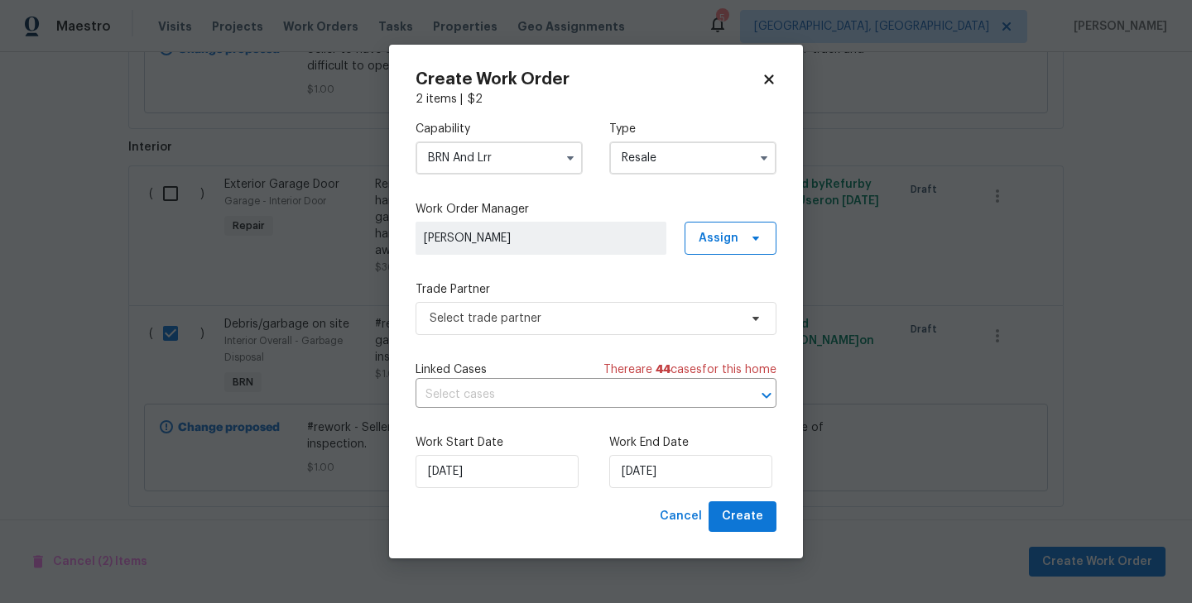
click at [536, 157] on input "BRN And Lrr" at bounding box center [498, 158] width 167 height 33
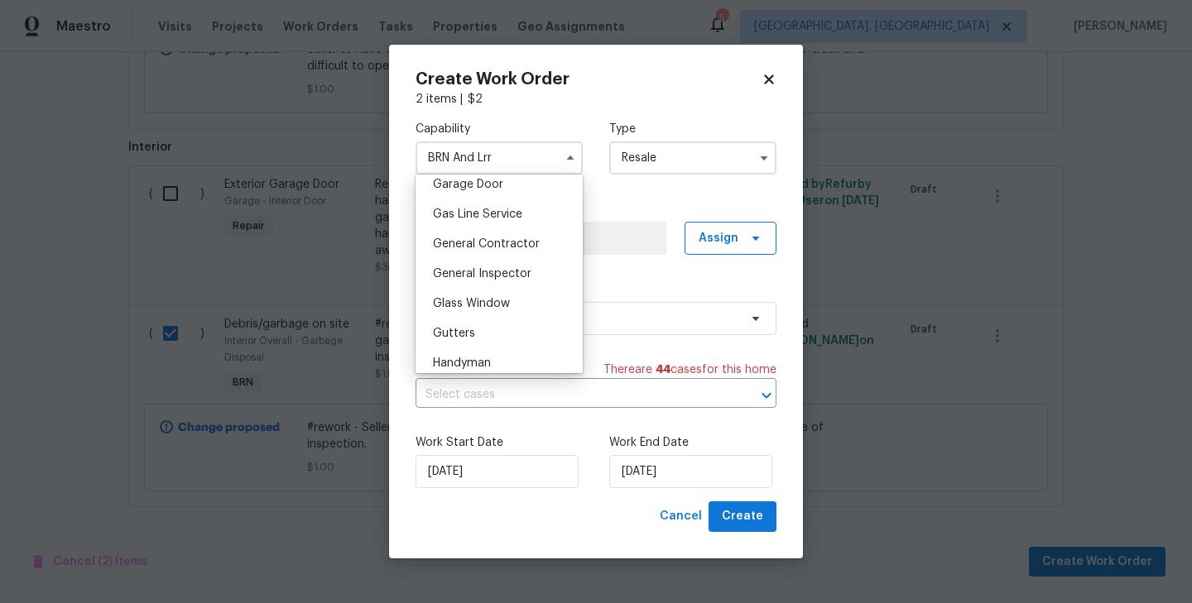
scroll to position [742, 0]
click at [516, 262] on div "General Inspector" at bounding box center [499, 272] width 159 height 30
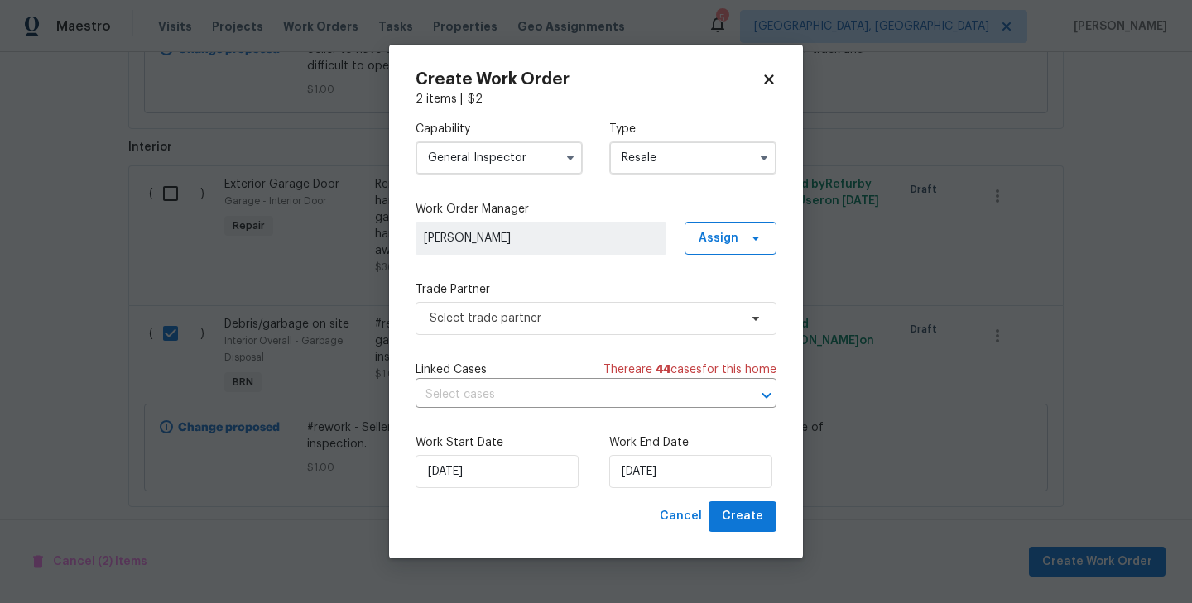
click at [533, 166] on input "General Inspector" at bounding box center [498, 158] width 167 height 33
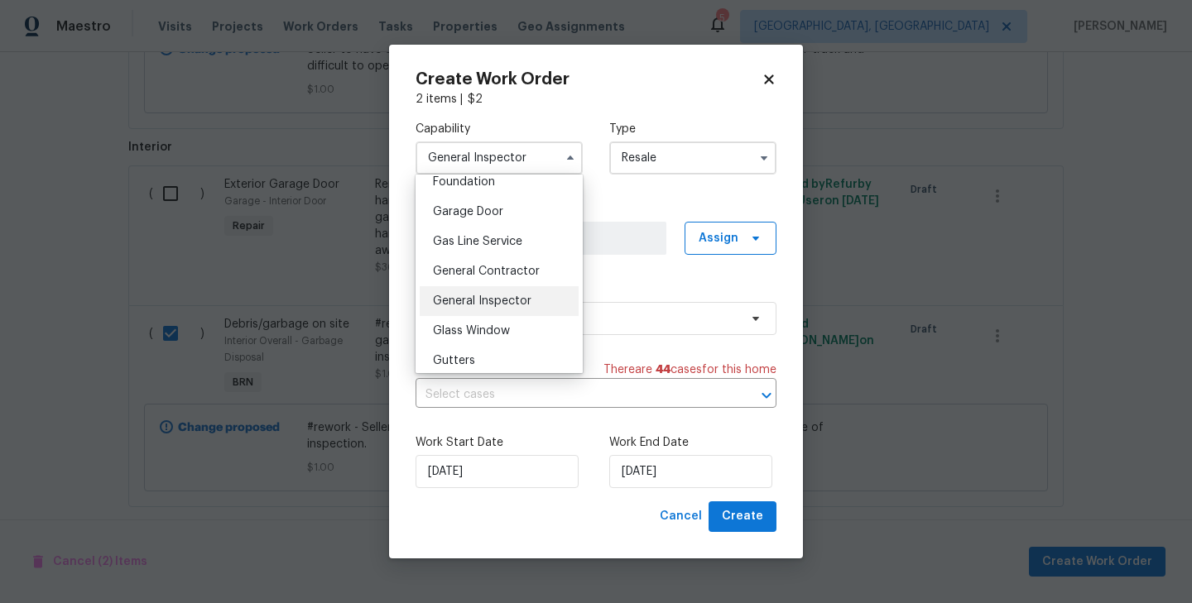
scroll to position [725, 0]
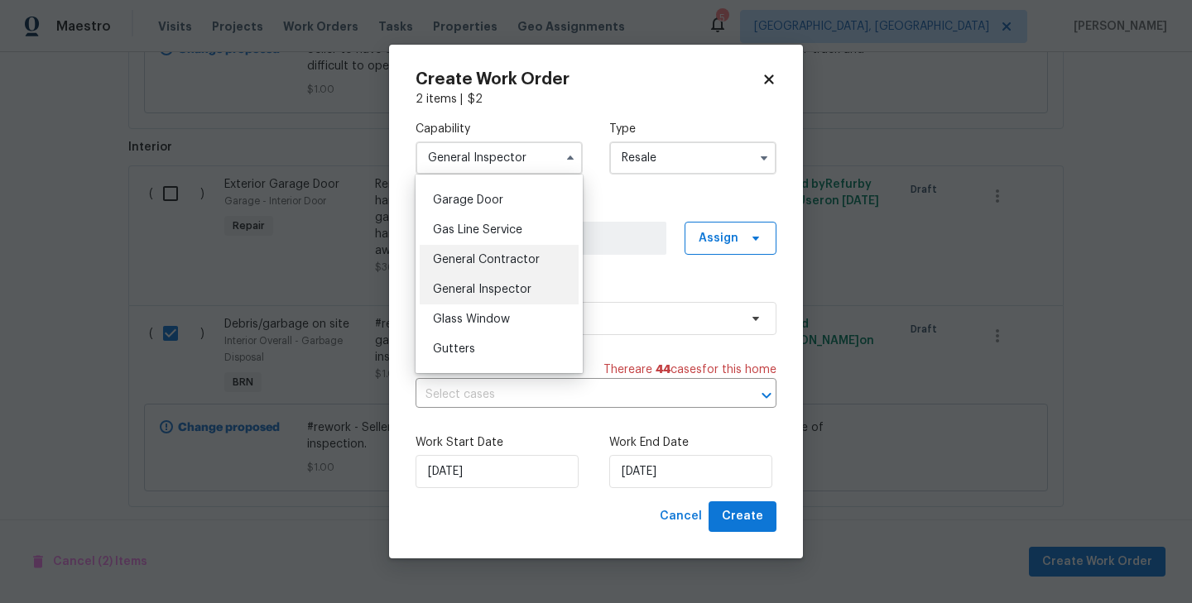
click at [511, 252] on div "General Contractor" at bounding box center [499, 260] width 159 height 30
type input "General Contractor"
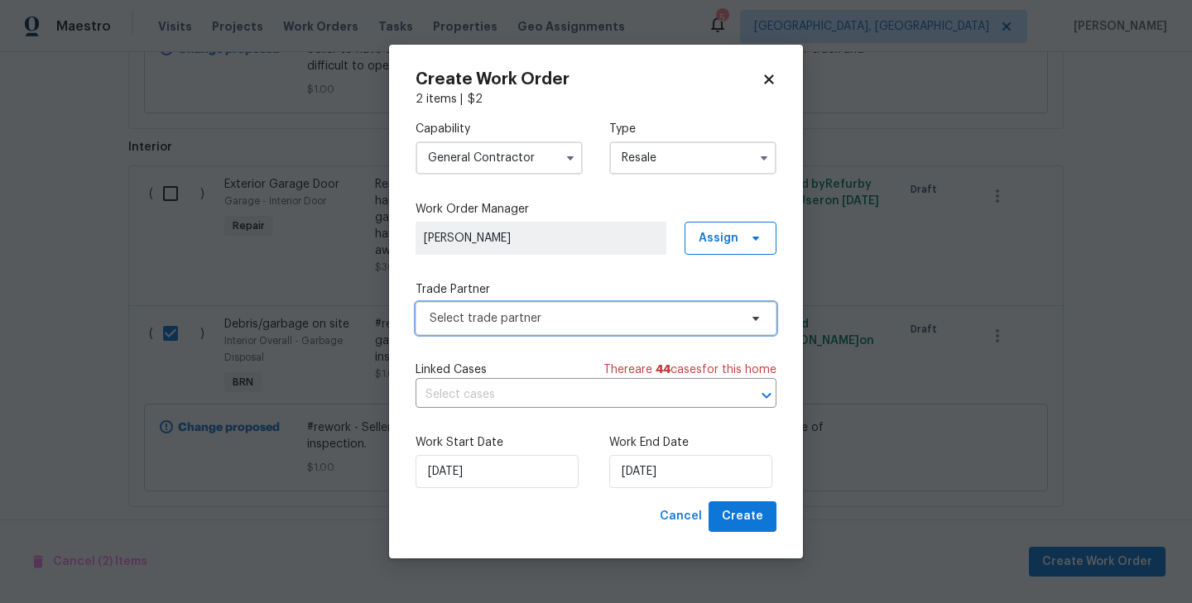
click at [554, 321] on span "Select trade partner" at bounding box center [584, 318] width 309 height 17
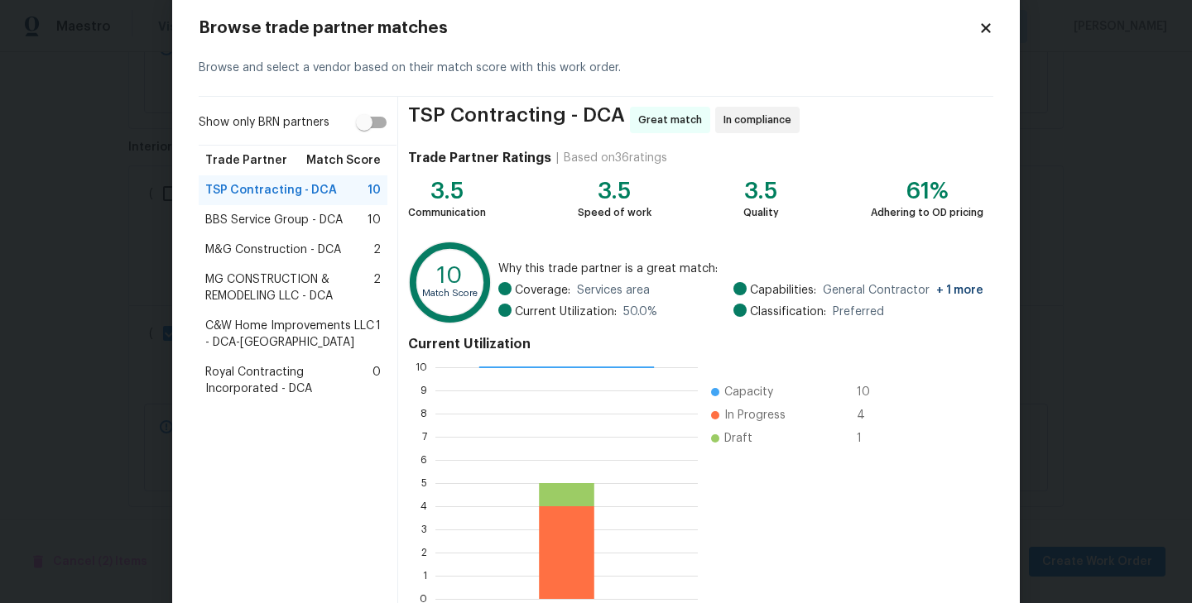
scroll to position [127, 0]
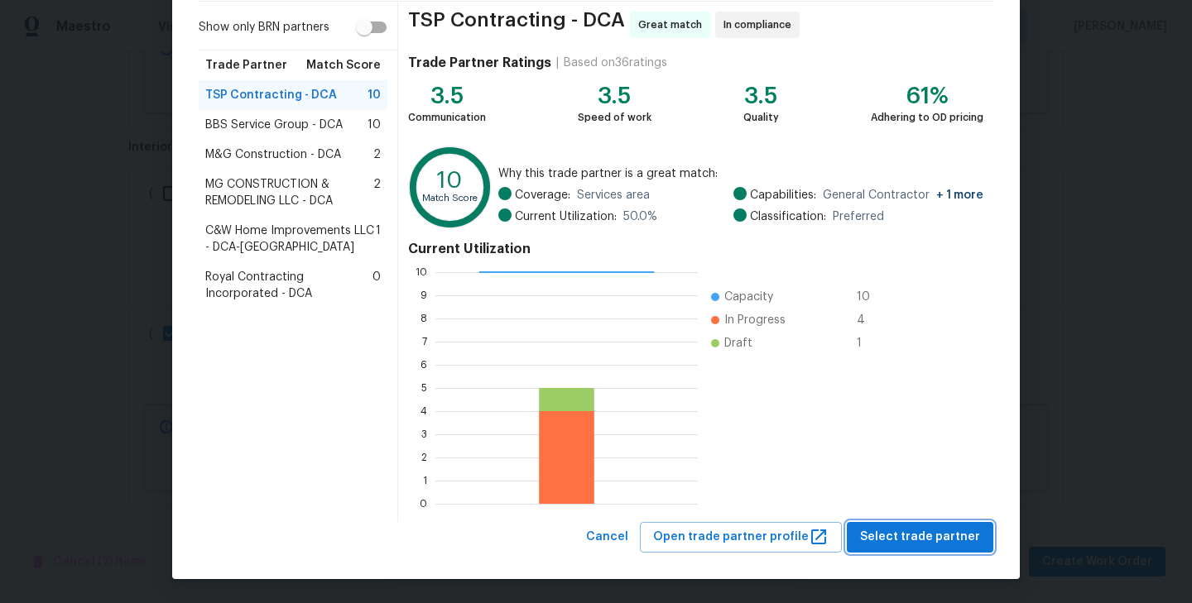
click at [944, 545] on span "Select trade partner" at bounding box center [920, 537] width 120 height 21
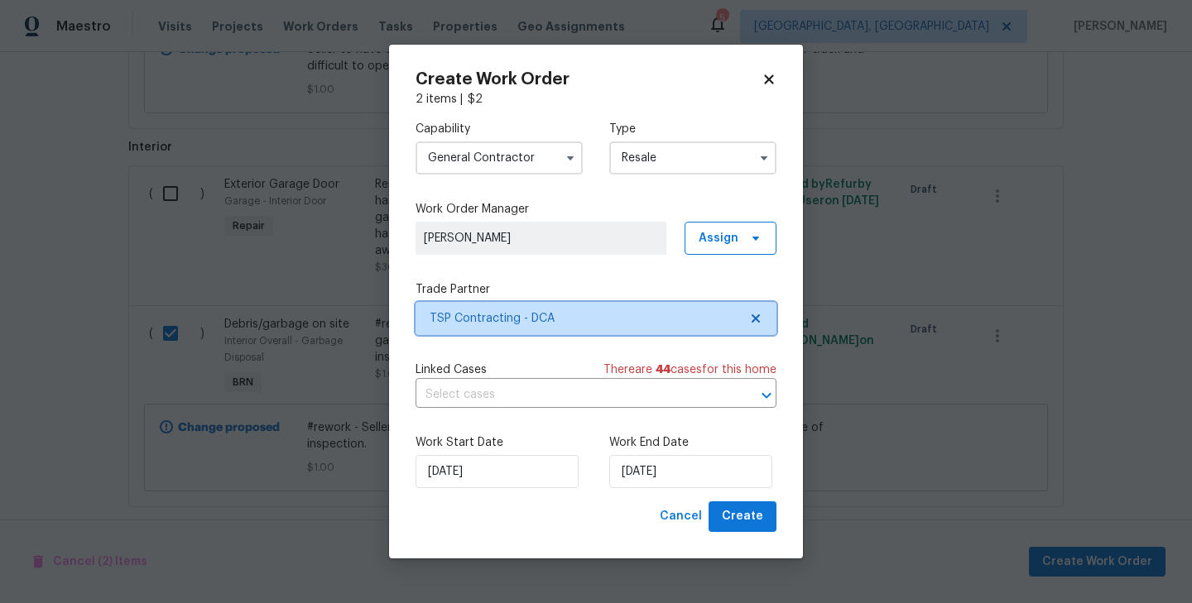
scroll to position [0, 0]
click at [564, 396] on input "text" at bounding box center [572, 395] width 315 height 26
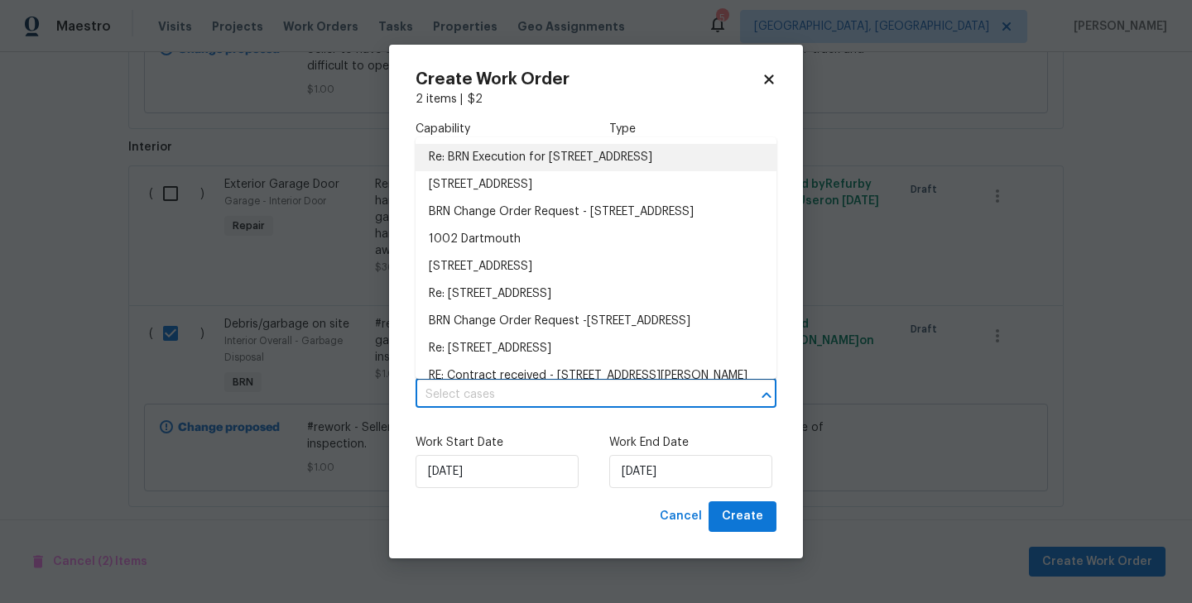
click at [522, 156] on li "Re: BRN Execution for 1002 Dartmouth Rd, Waldorf, MD 20602" at bounding box center [595, 157] width 361 height 27
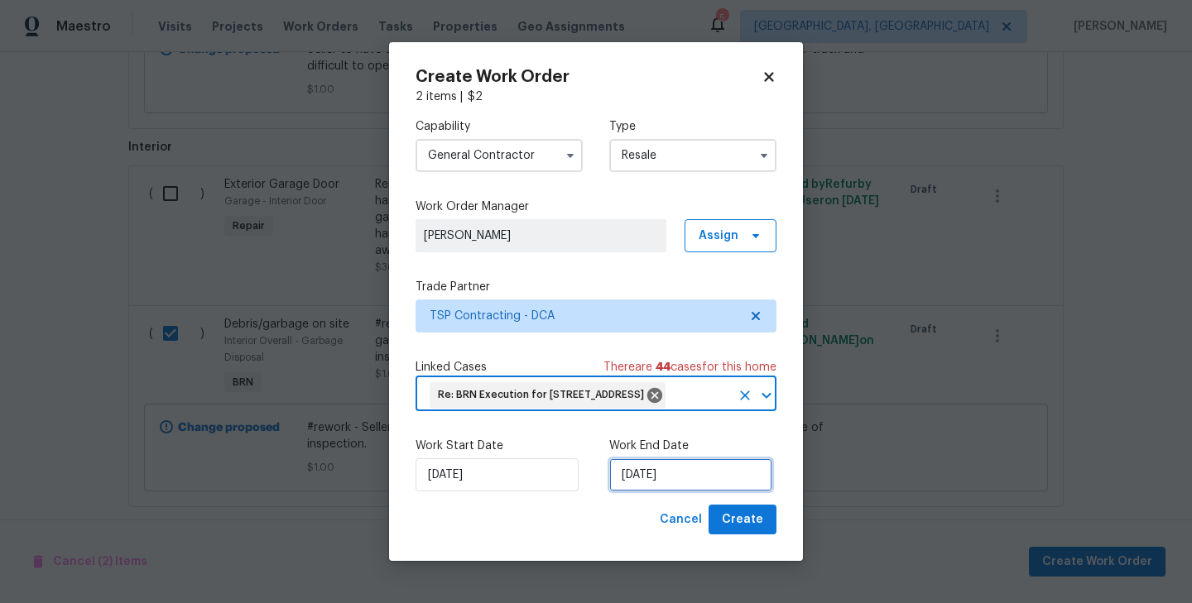
click at [656, 492] on input "[DATE]" at bounding box center [690, 475] width 163 height 33
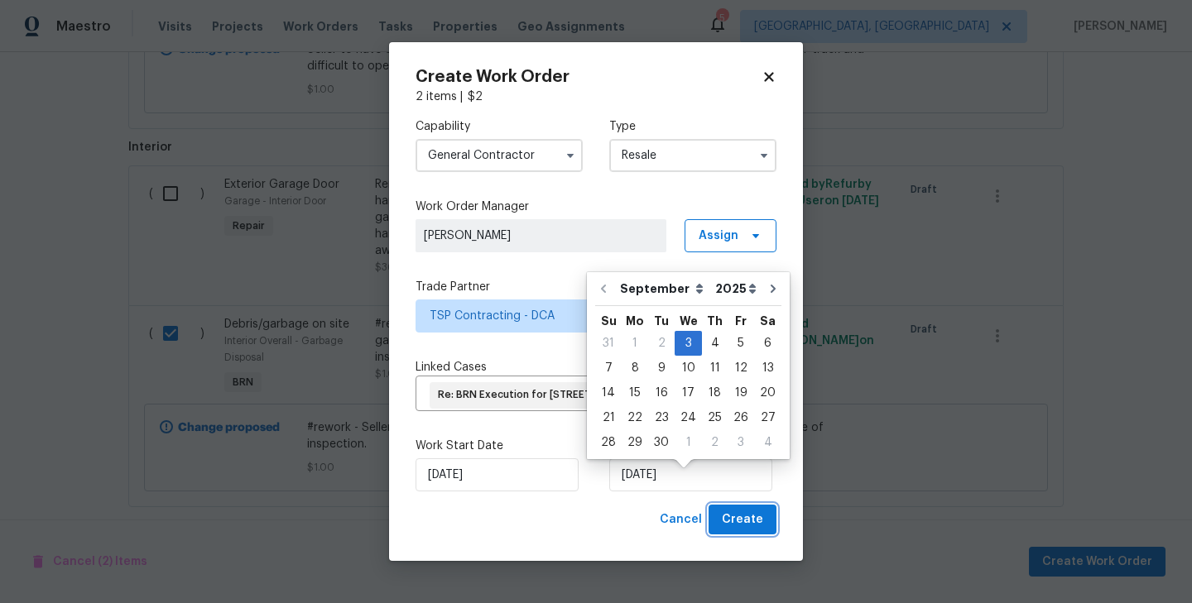
click at [748, 521] on button "Create" at bounding box center [742, 520] width 68 height 31
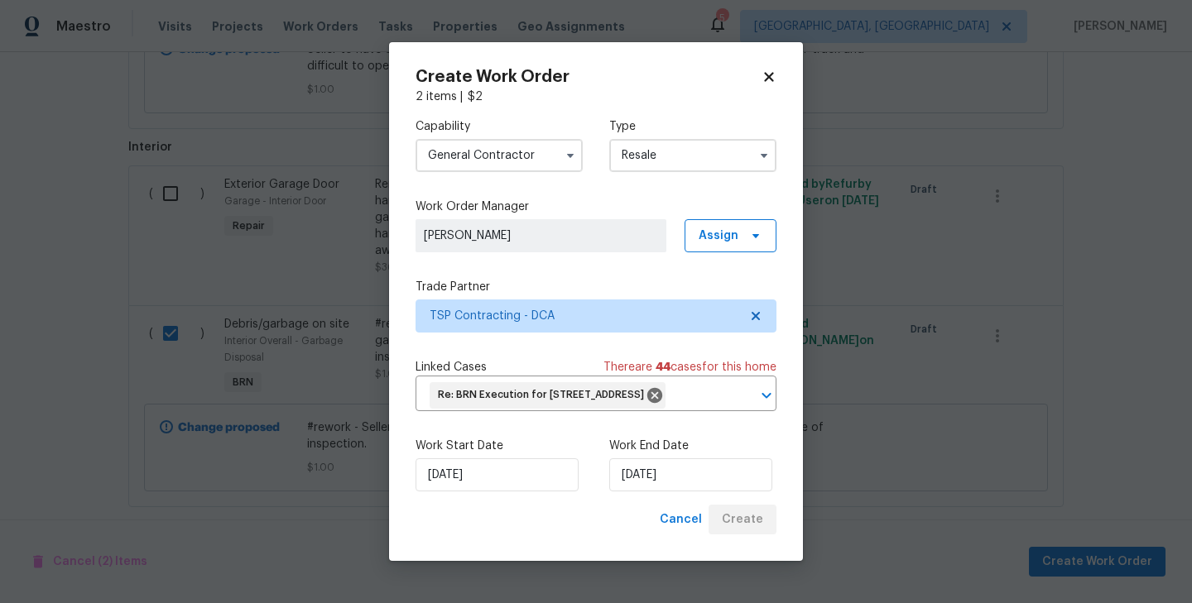
checkbox input "false"
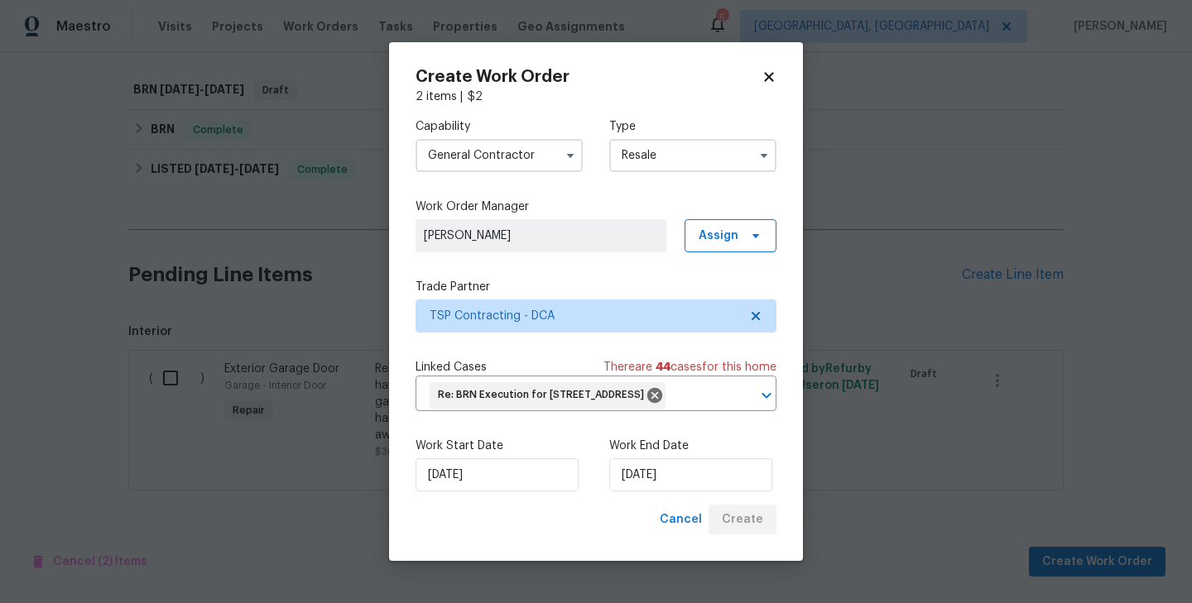
scroll to position [815, 0]
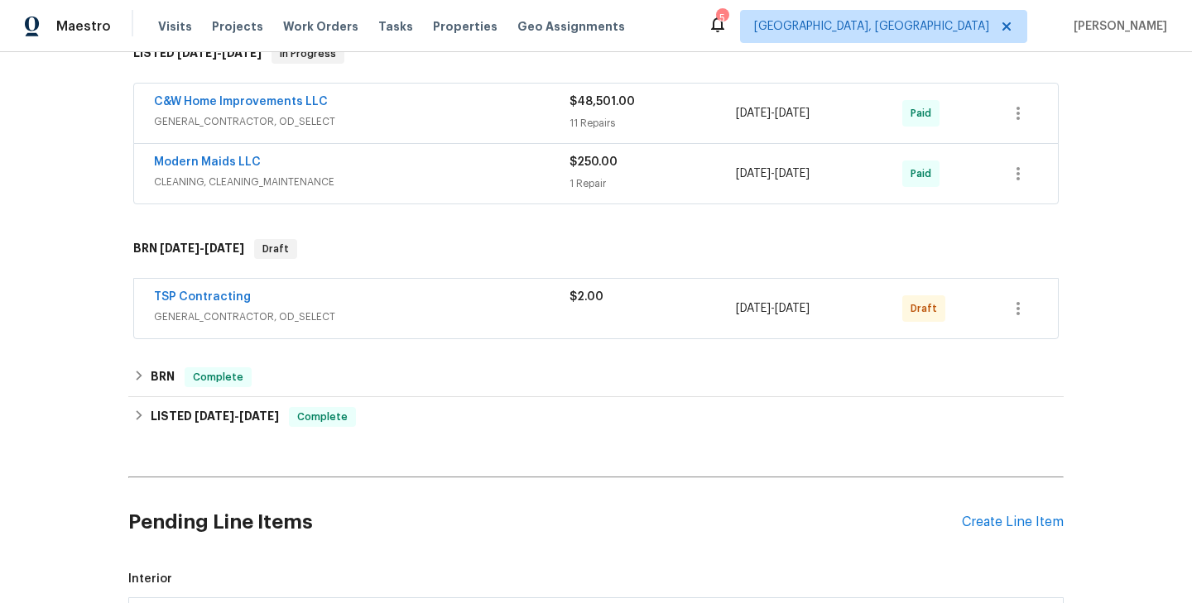
scroll to position [701, 0]
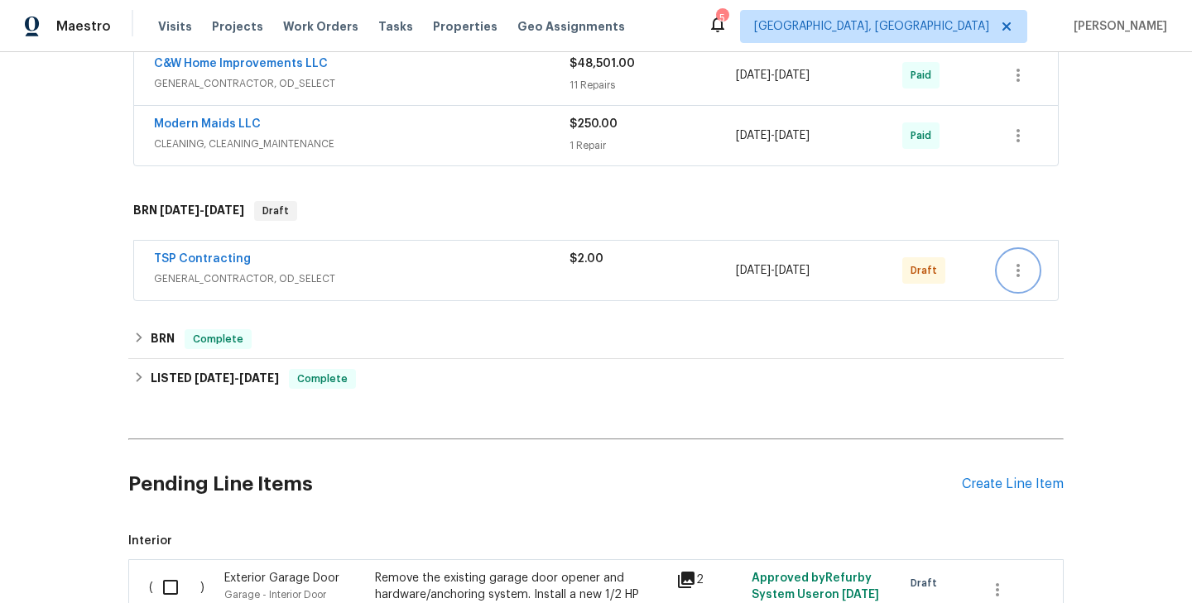
click at [1013, 269] on icon "button" at bounding box center [1018, 271] width 20 height 20
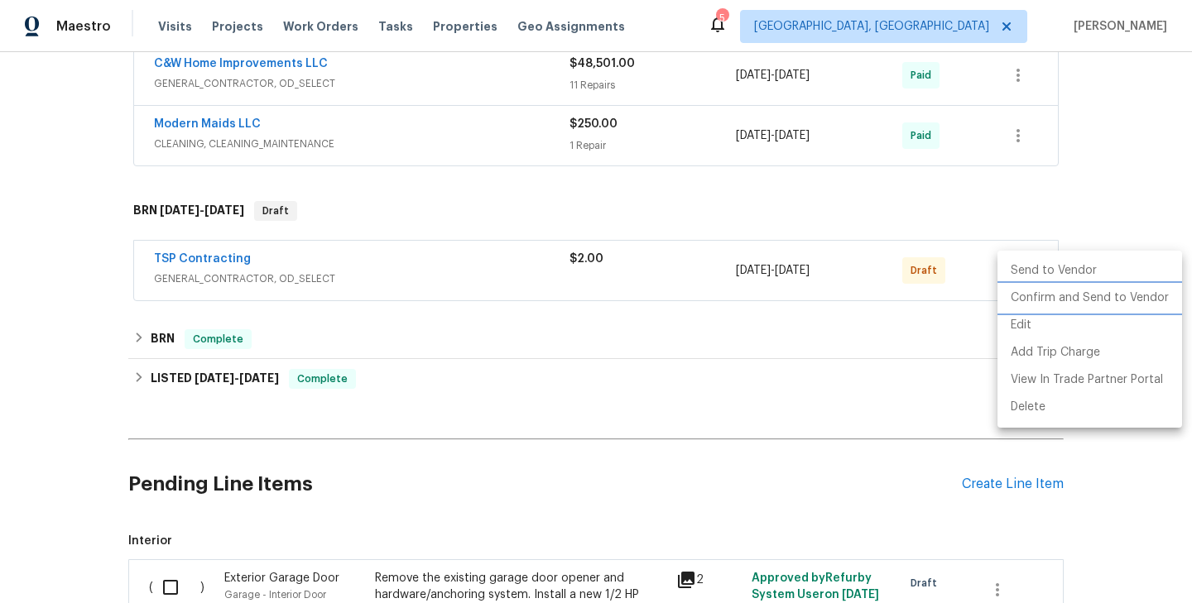
click at [1075, 295] on li "Confirm and Send to Vendor" at bounding box center [1089, 298] width 185 height 27
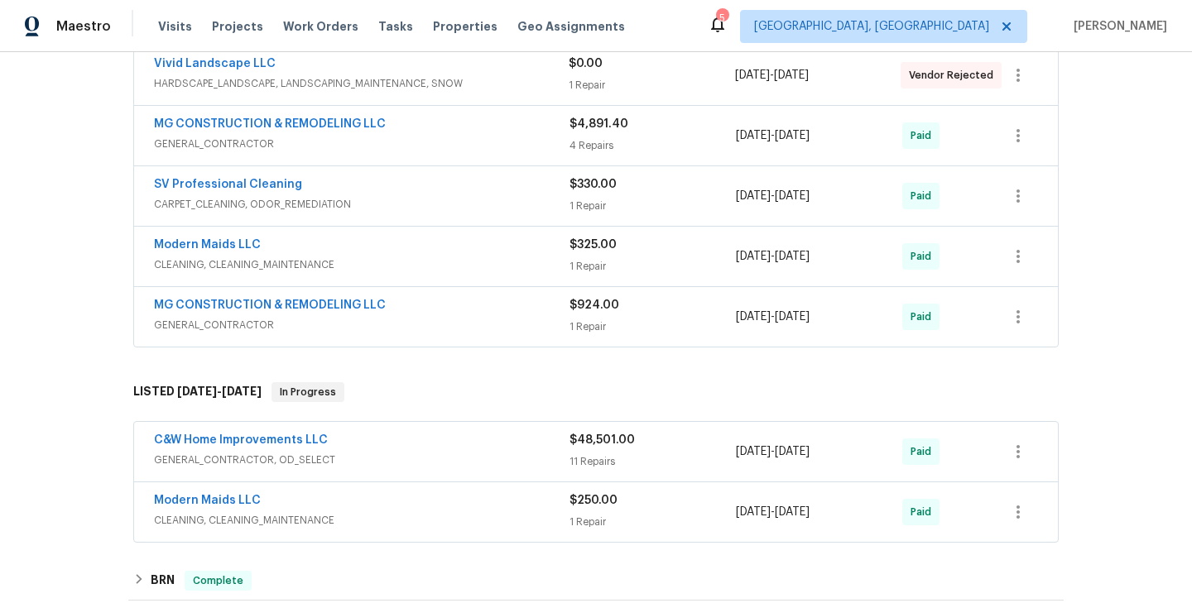
click at [36, 273] on div "Back to all projects [STREET_ADDRESS] 5 Beds | 2 1/2 Baths | Total: 2018 ft² | …" at bounding box center [596, 327] width 1192 height 551
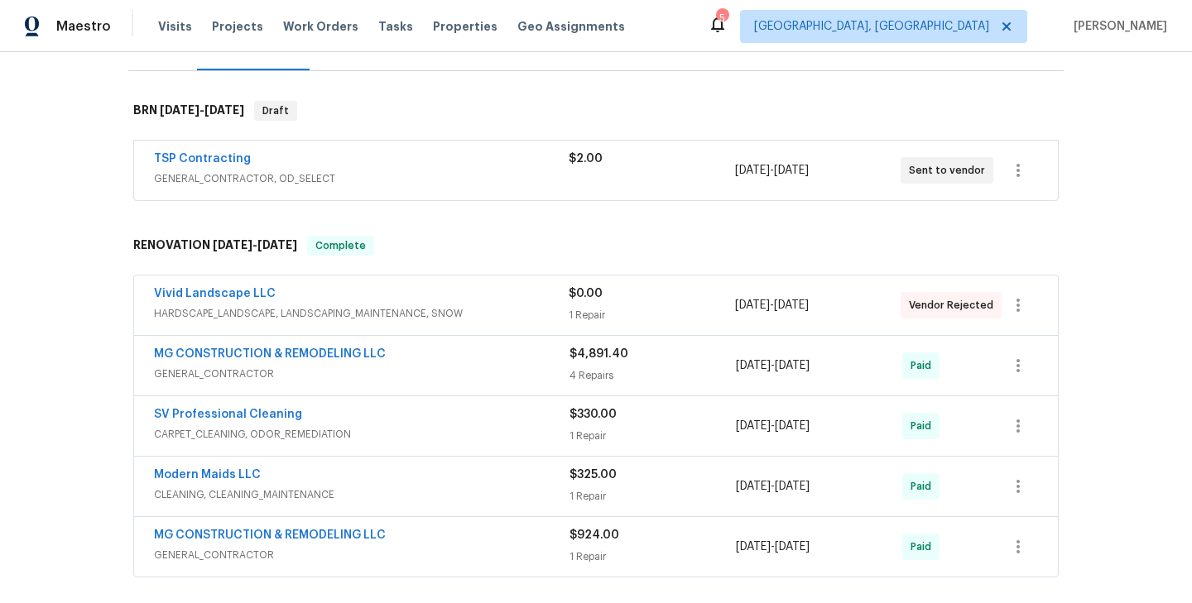
scroll to position [213, 0]
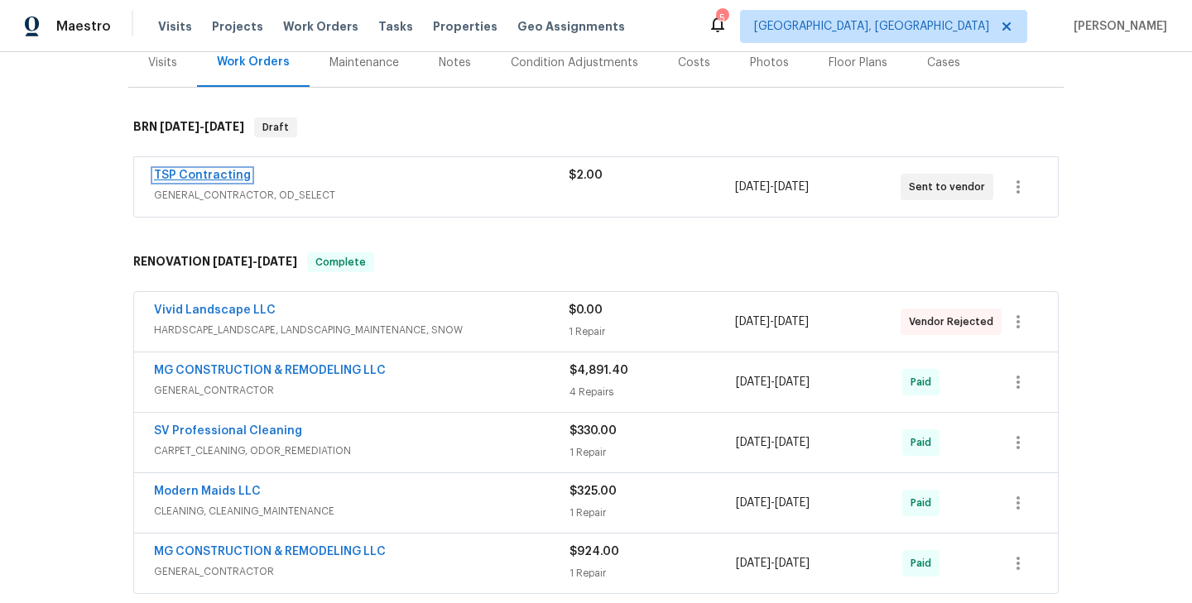
click at [199, 175] on link "TSP Contracting" at bounding box center [202, 176] width 97 height 12
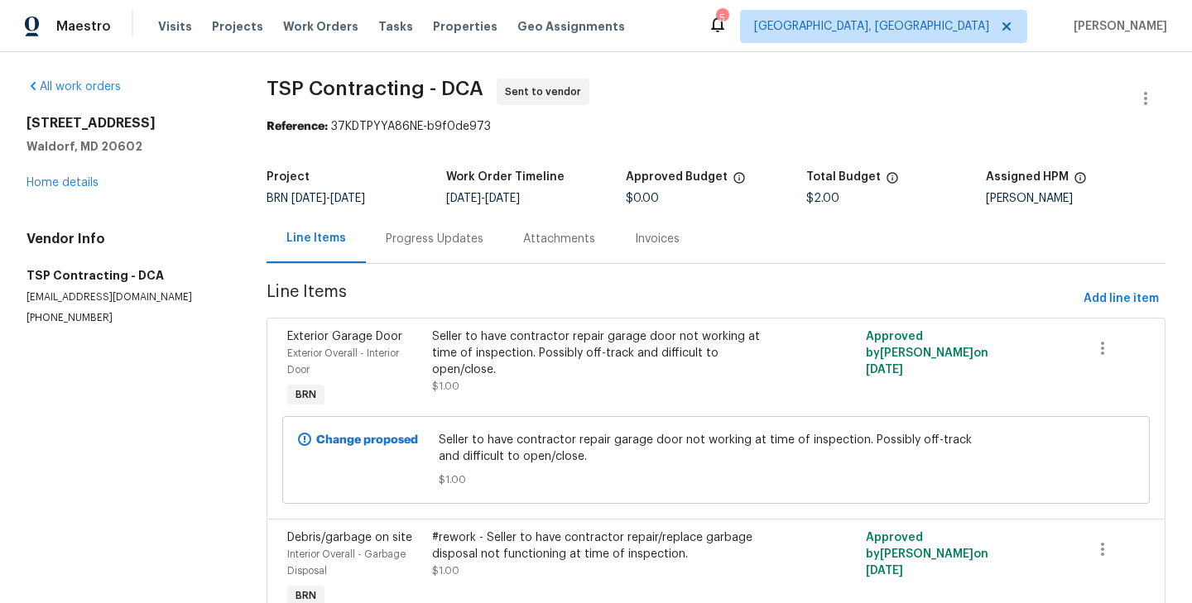
click at [411, 242] on div "Progress Updates" at bounding box center [435, 239] width 98 height 17
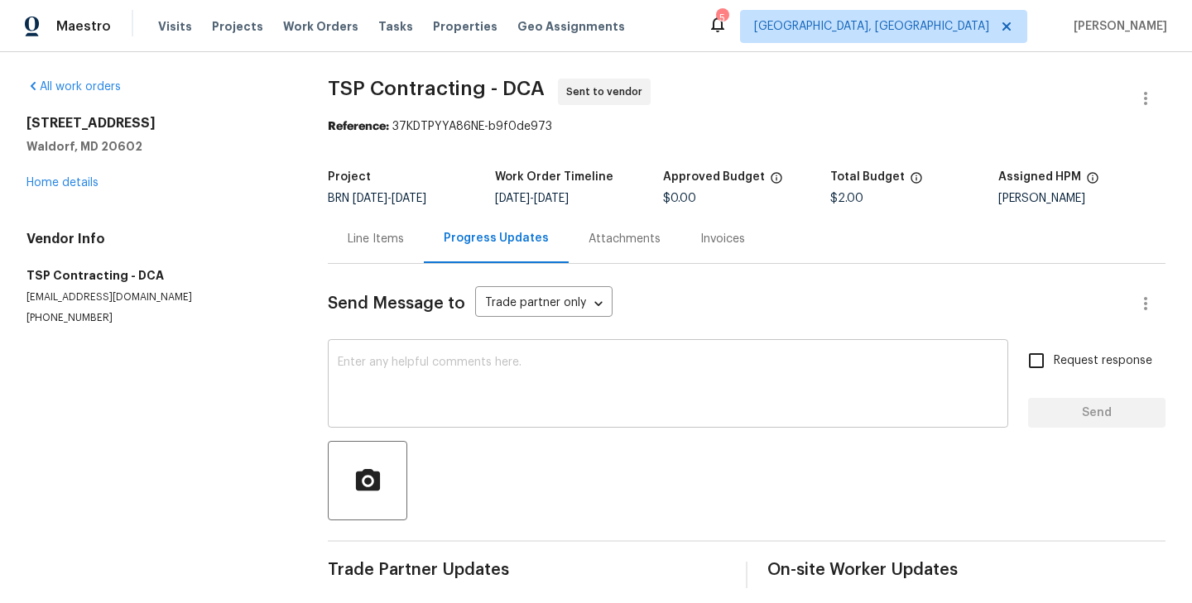
click at [423, 390] on textarea at bounding box center [668, 386] width 660 height 58
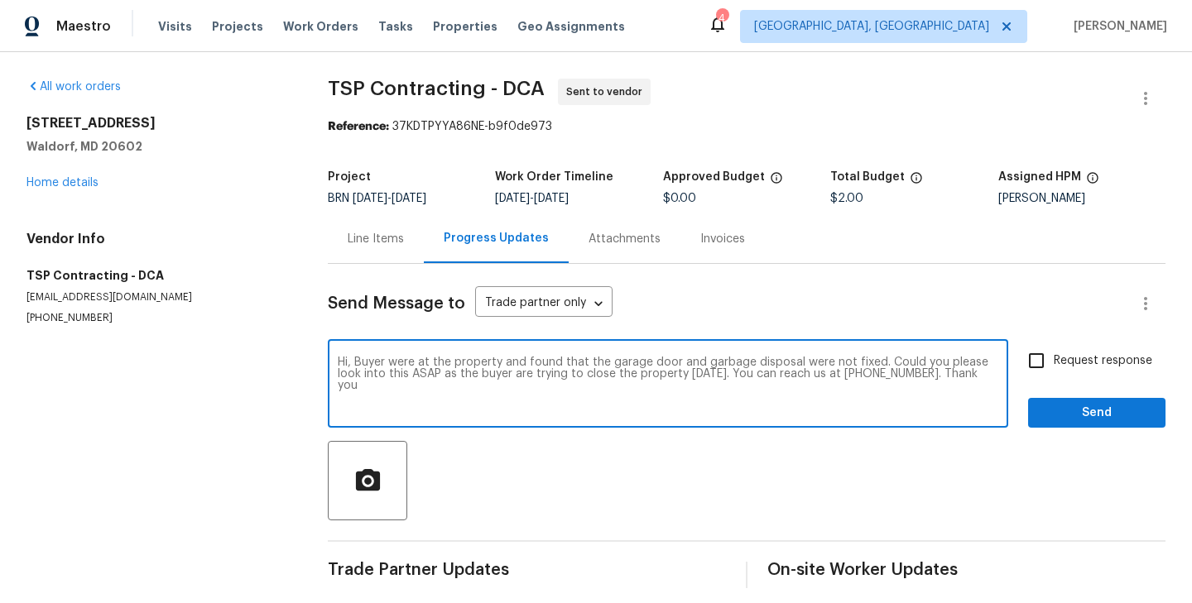
type textarea "Hi, Buyer were at the property and found that the garage door and garbage dispo…"
click at [1048, 363] on input "Request response" at bounding box center [1036, 360] width 35 height 35
checkbox input "true"
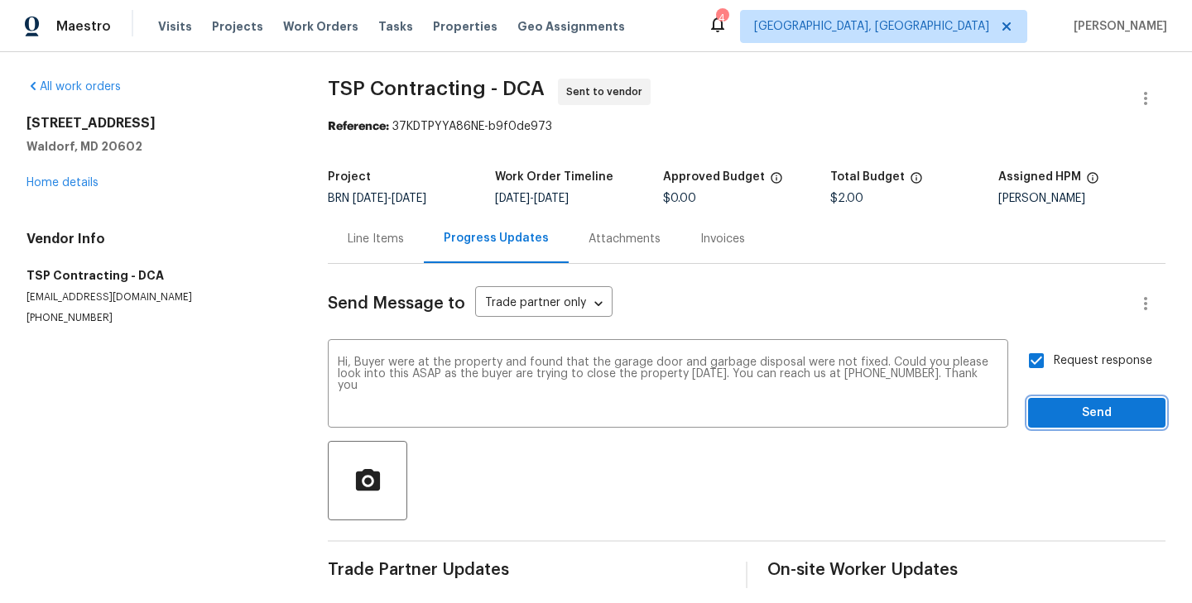
click at [1108, 411] on span "Send" at bounding box center [1096, 413] width 111 height 21
